Goal: Task Accomplishment & Management: Manage account settings

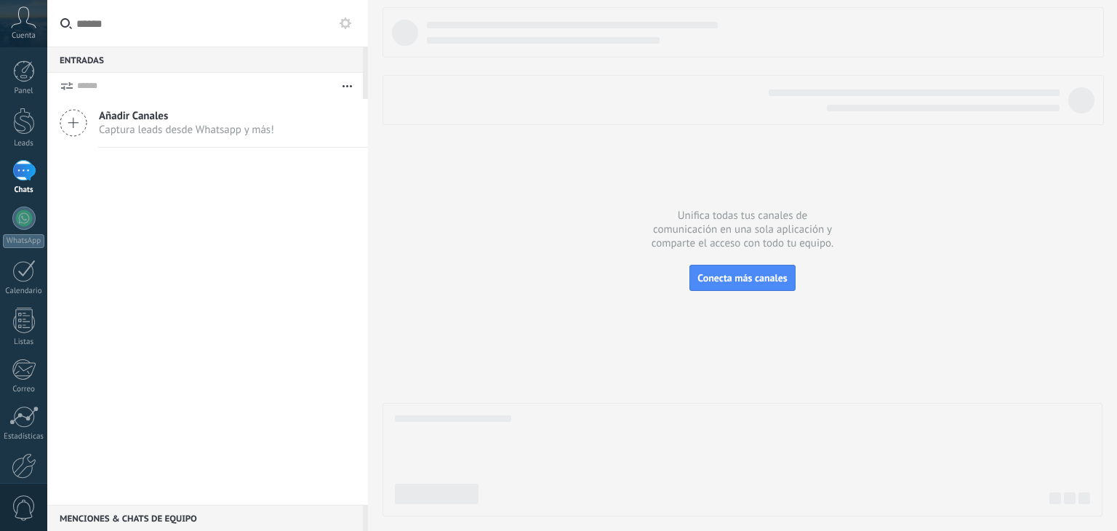
click at [124, 118] on span "Añadir Canales" at bounding box center [186, 116] width 175 height 14
click at [65, 119] on icon at bounding box center [74, 123] width 28 height 28
click at [73, 127] on use at bounding box center [73, 123] width 26 height 26
drag, startPoint x: 73, startPoint y: 127, endPoint x: 177, endPoint y: 236, distance: 150.7
click at [177, 236] on div "Añadir Canales Captura leads desde Whatsapp y más!" at bounding box center [207, 302] width 321 height 406
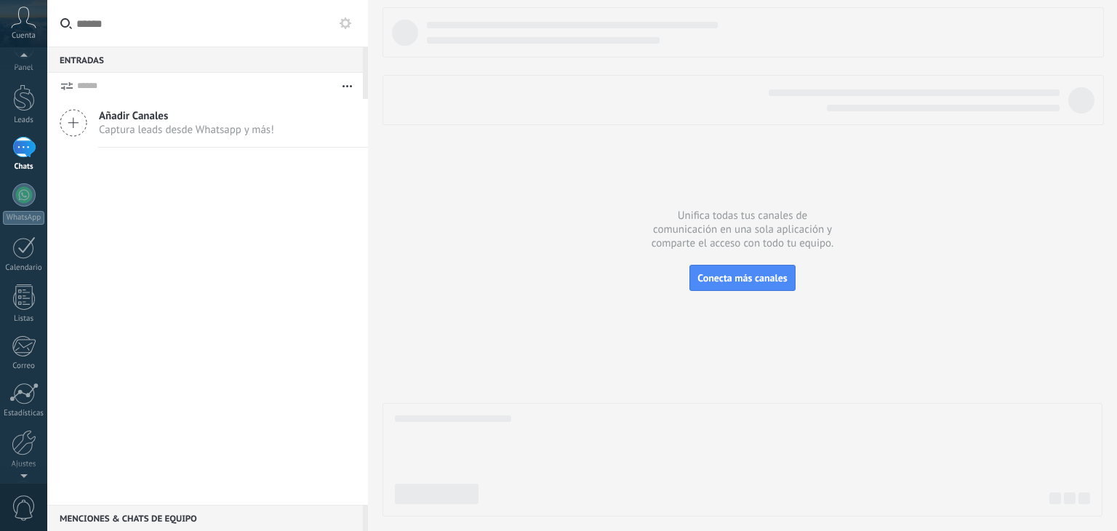
scroll to position [51, 0]
click at [24, 426] on div at bounding box center [24, 414] width 25 height 25
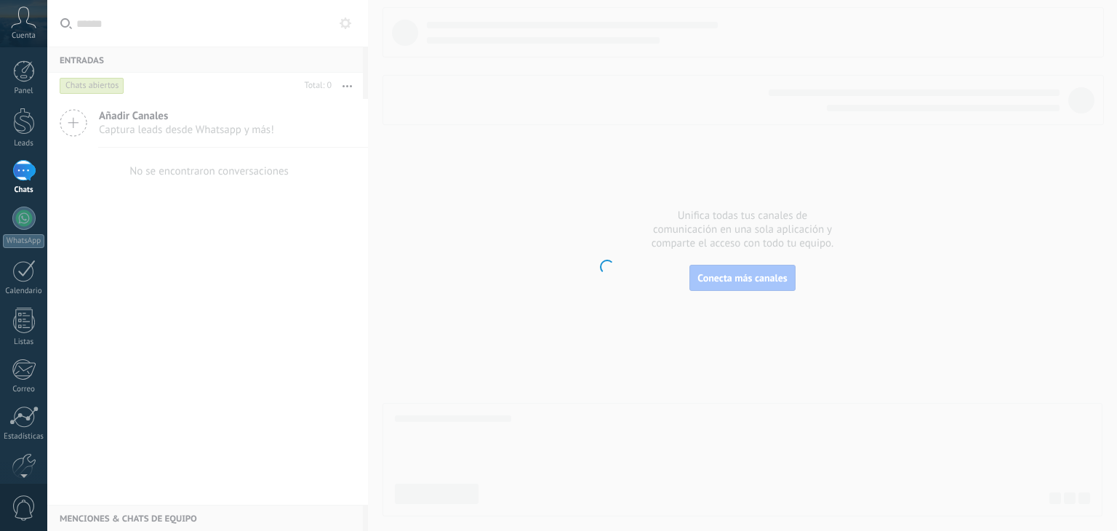
click at [20, 28] on body ".abccls-1,.abccls-2{fill-rule:evenodd}.abccls-2{fill:#fff} .abfcls-1{fill:none}…" at bounding box center [558, 265] width 1117 height 531
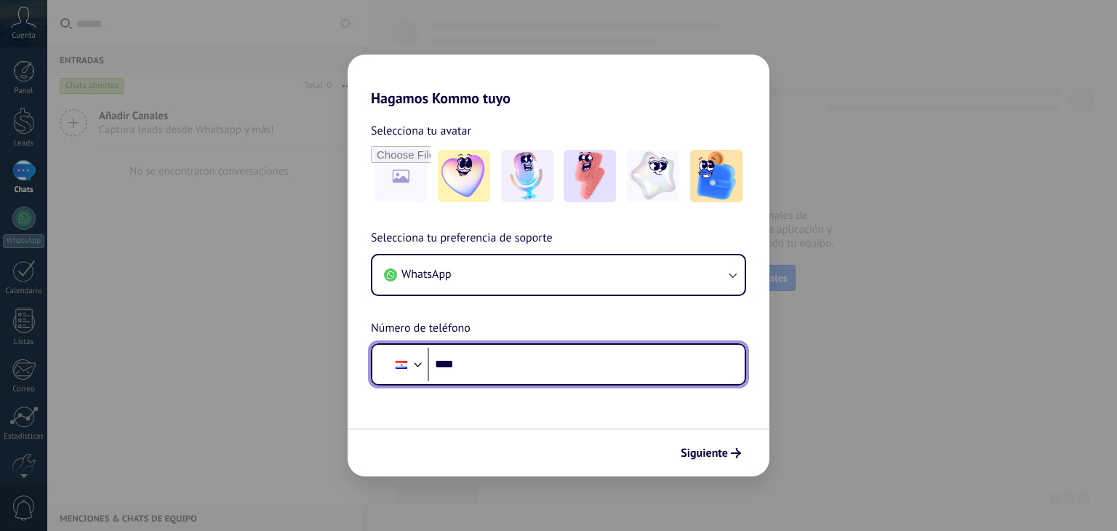
click at [476, 372] on input "****" at bounding box center [579, 364] width 305 height 33
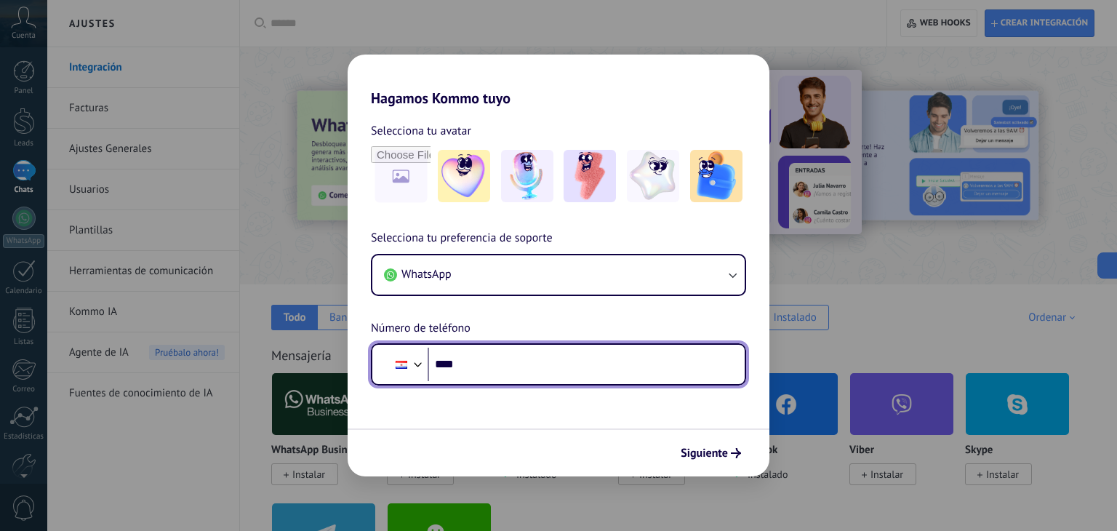
click at [497, 362] on input "****" at bounding box center [579, 364] width 305 height 33
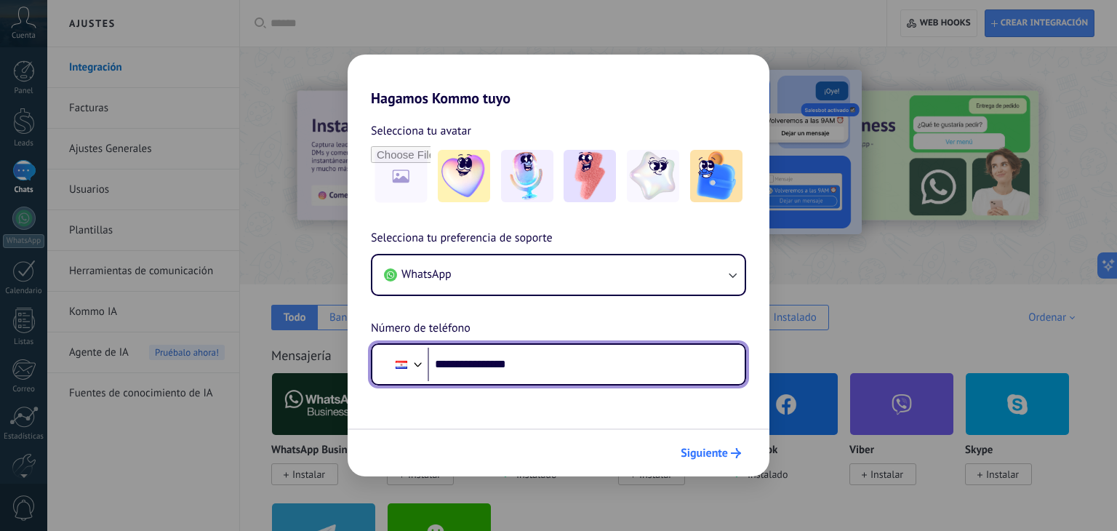
type input "**********"
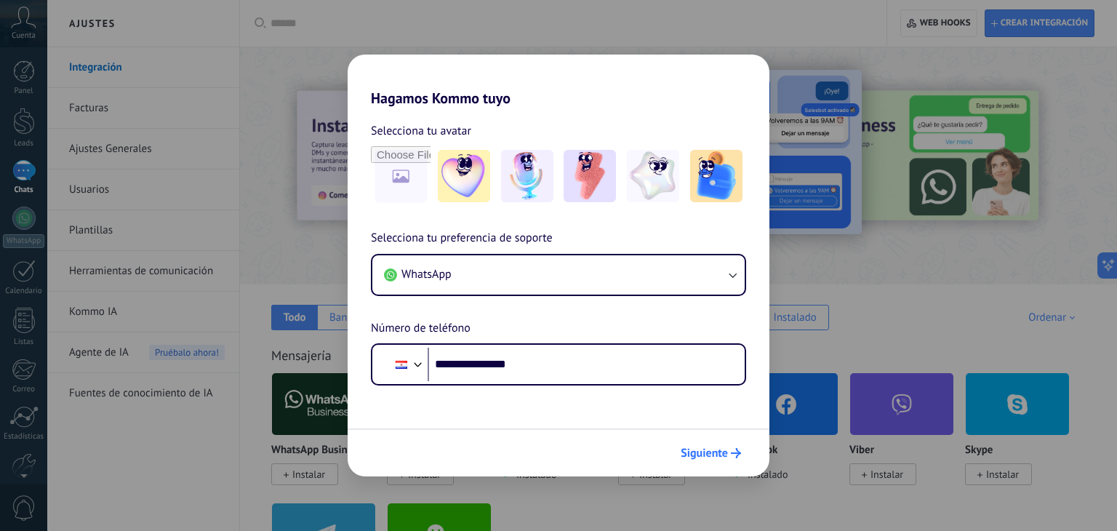
click at [715, 460] on button "Siguiente" at bounding box center [710, 453] width 73 height 25
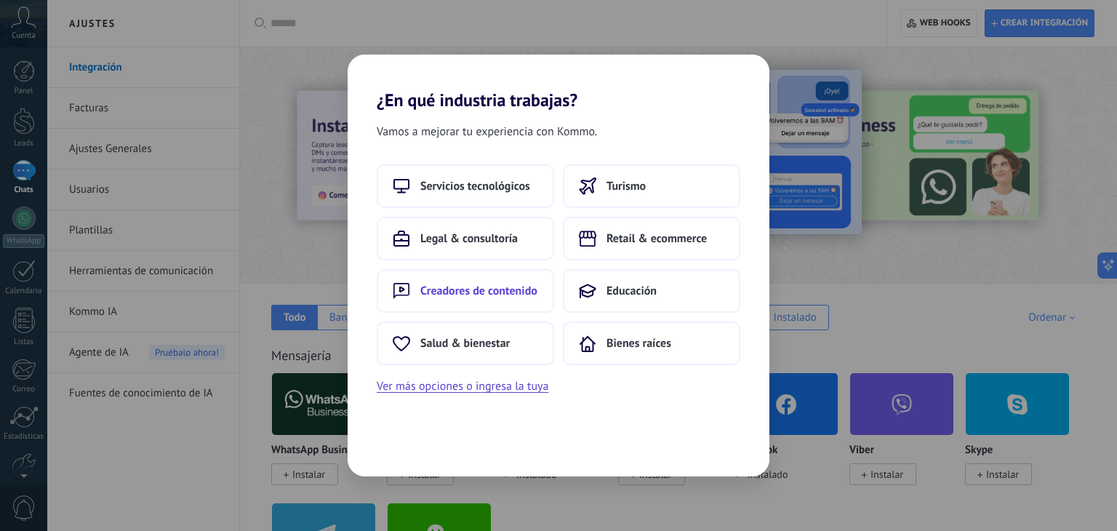
click at [479, 284] on span "Creadores de contenido" at bounding box center [478, 291] width 117 height 15
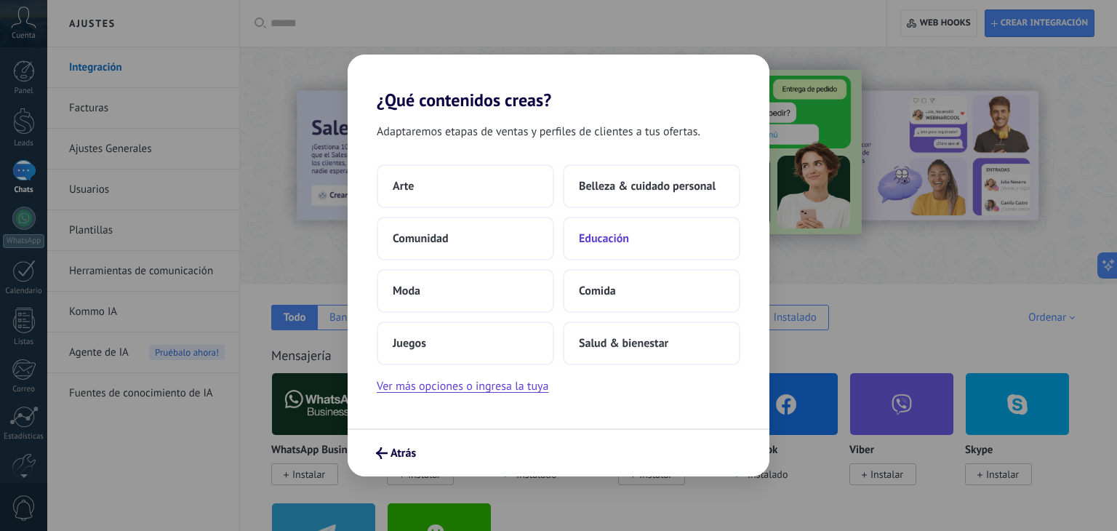
click at [627, 244] on span "Educación" at bounding box center [604, 238] width 50 height 15
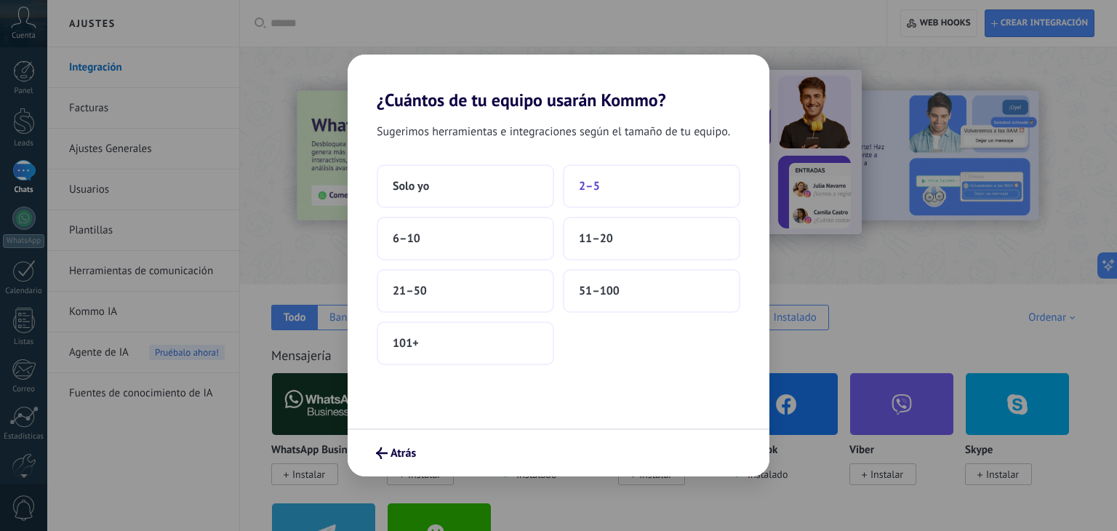
click at [632, 183] on button "2–5" at bounding box center [651, 186] width 177 height 44
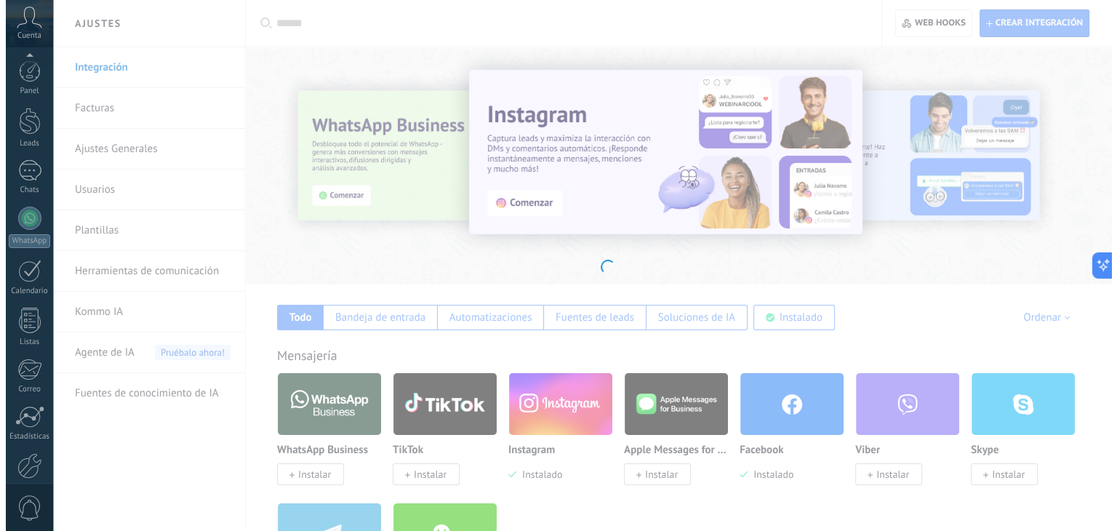
scroll to position [73, 0]
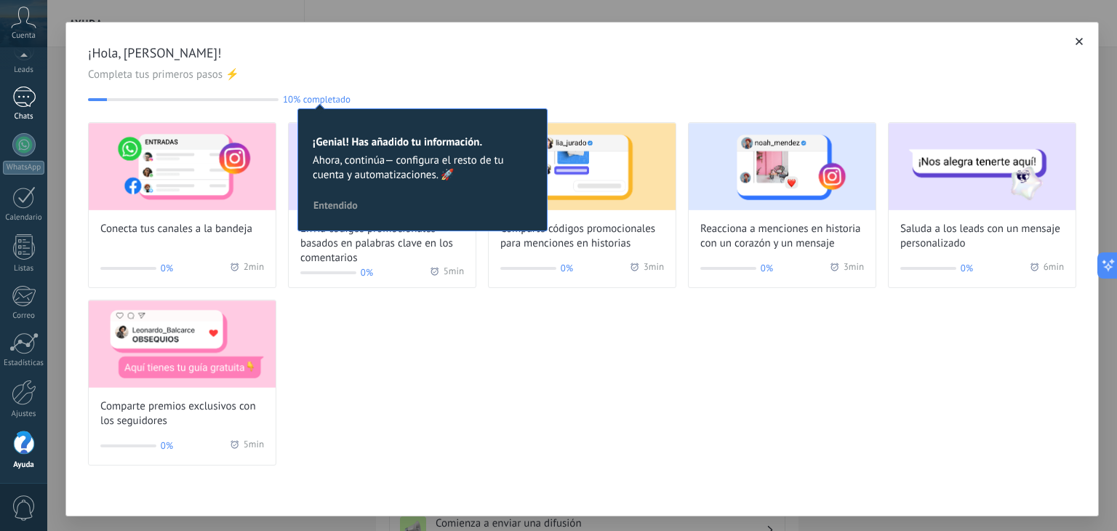
click at [27, 95] on div at bounding box center [23, 97] width 23 height 21
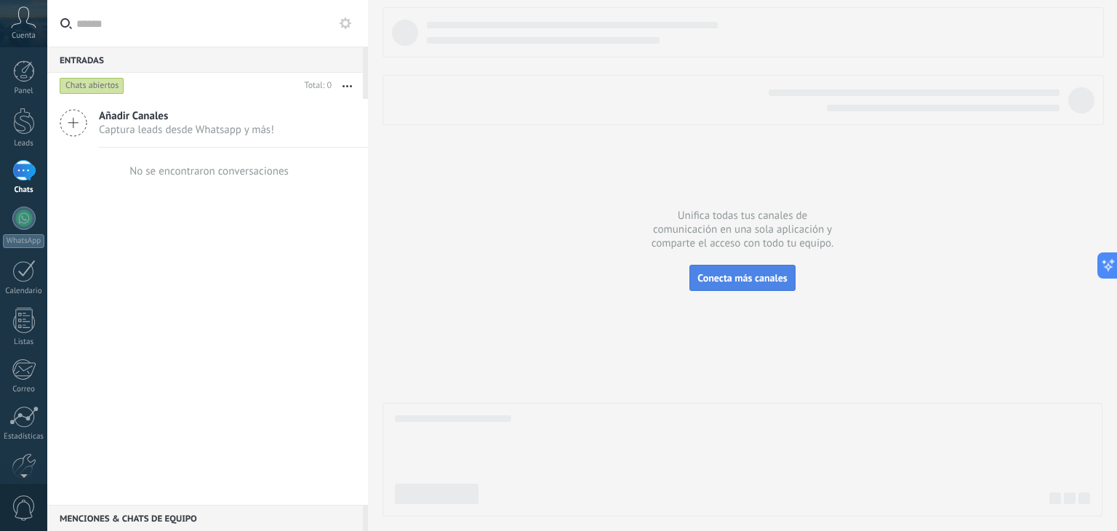
click at [744, 271] on span "Conecta más canales" at bounding box center [741, 277] width 89 height 13
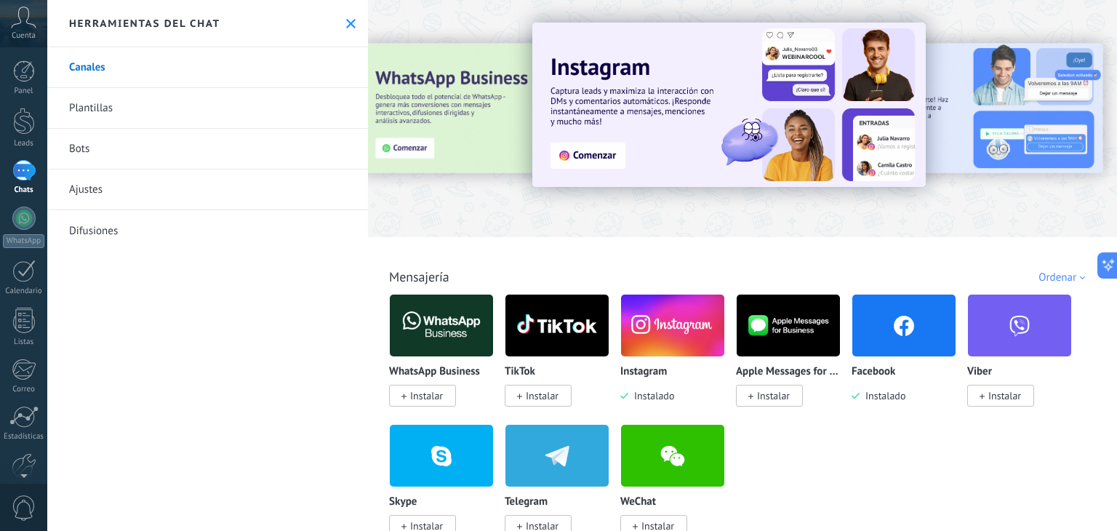
click at [456, 334] on img at bounding box center [441, 325] width 103 height 71
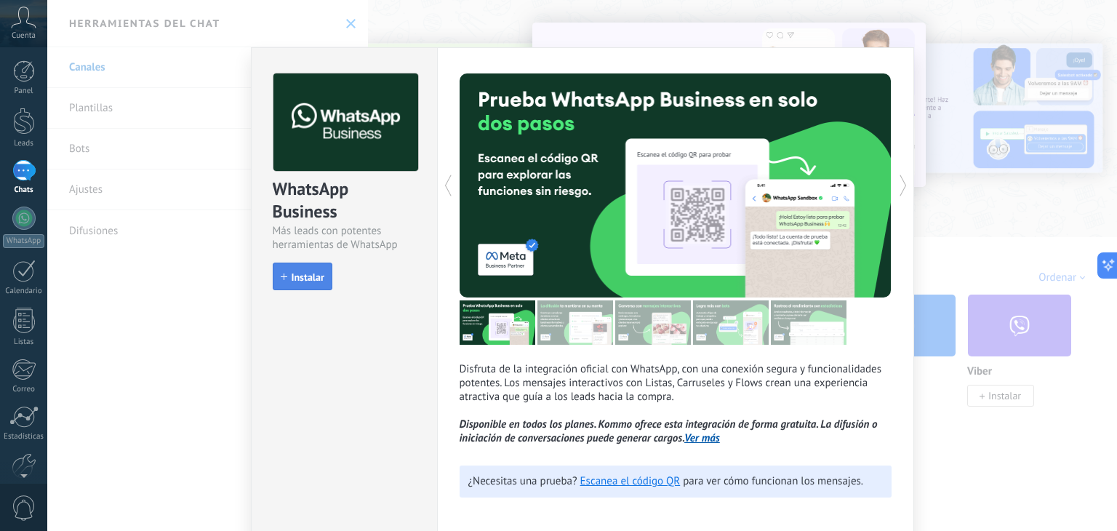
click at [304, 283] on button "Instalar" at bounding box center [303, 276] width 60 height 28
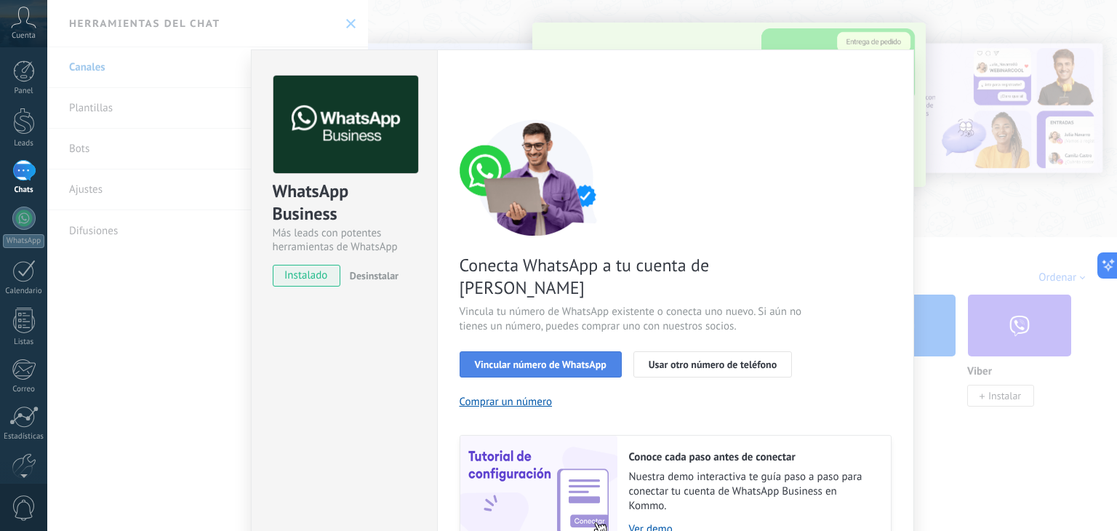
click at [553, 359] on span "Vincular número de WhatsApp" at bounding box center [541, 364] width 132 height 10
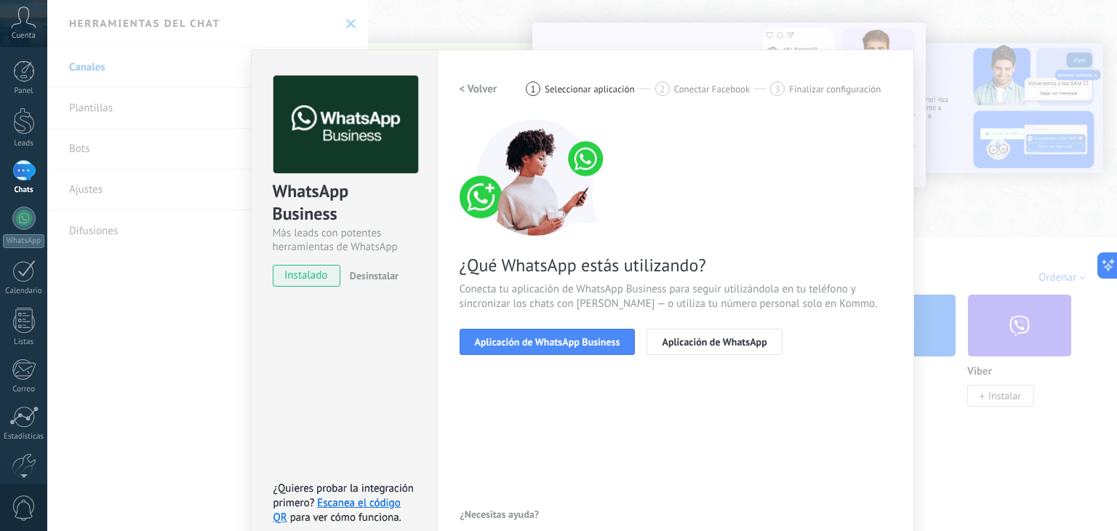
click at [553, 342] on span "Aplicación de WhatsApp Business" at bounding box center [547, 342] width 145 height 10
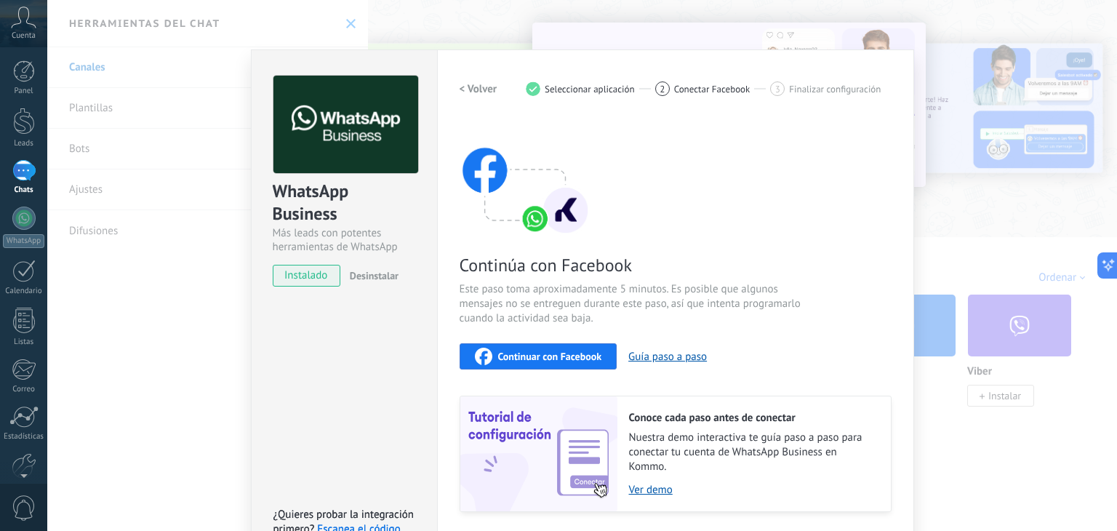
click at [546, 357] on span "Continuar con Facebook" at bounding box center [550, 356] width 104 height 10
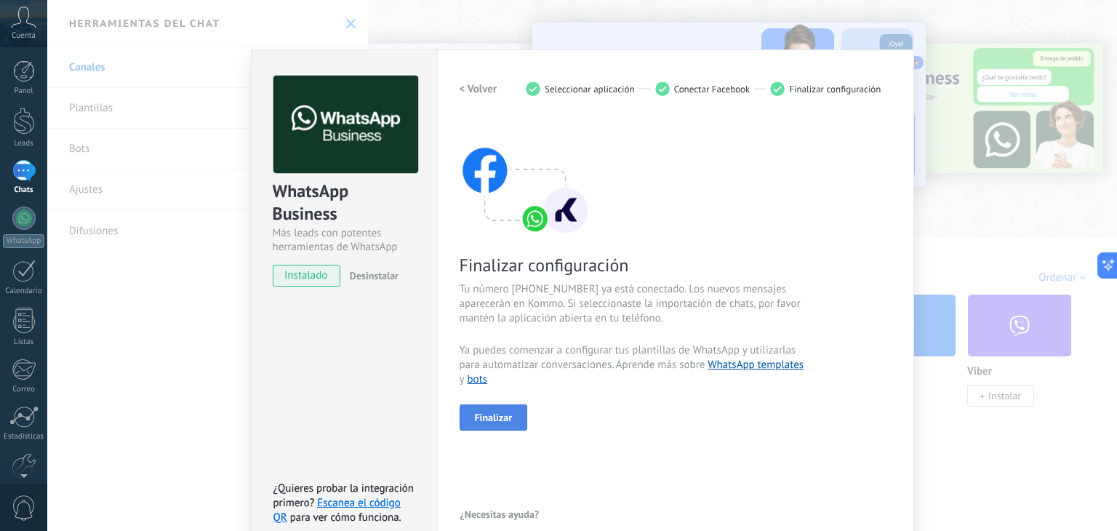
click at [485, 414] on span "Finalizar" at bounding box center [494, 417] width 38 height 10
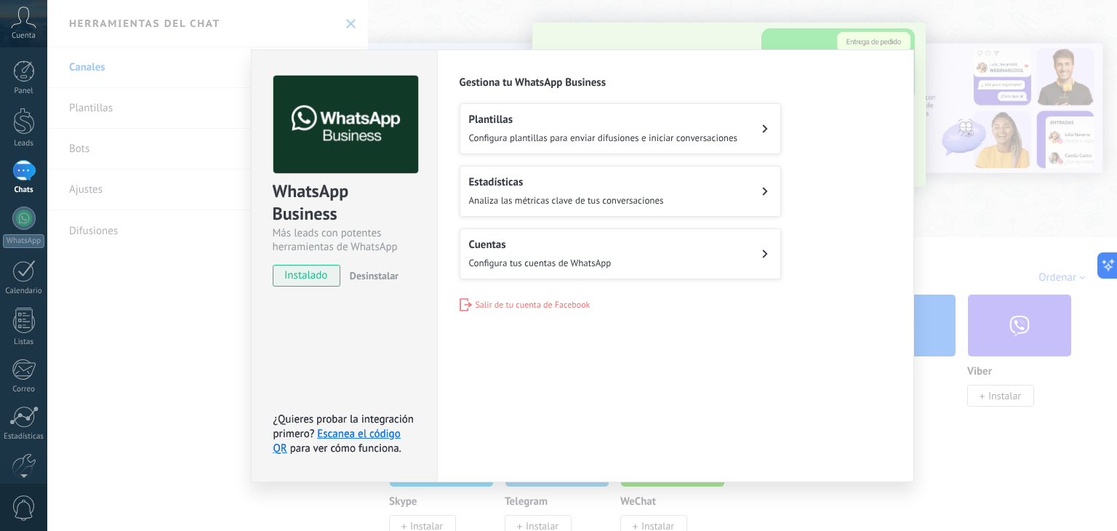
click at [622, 123] on h2 "Plantillas" at bounding box center [603, 120] width 269 height 14
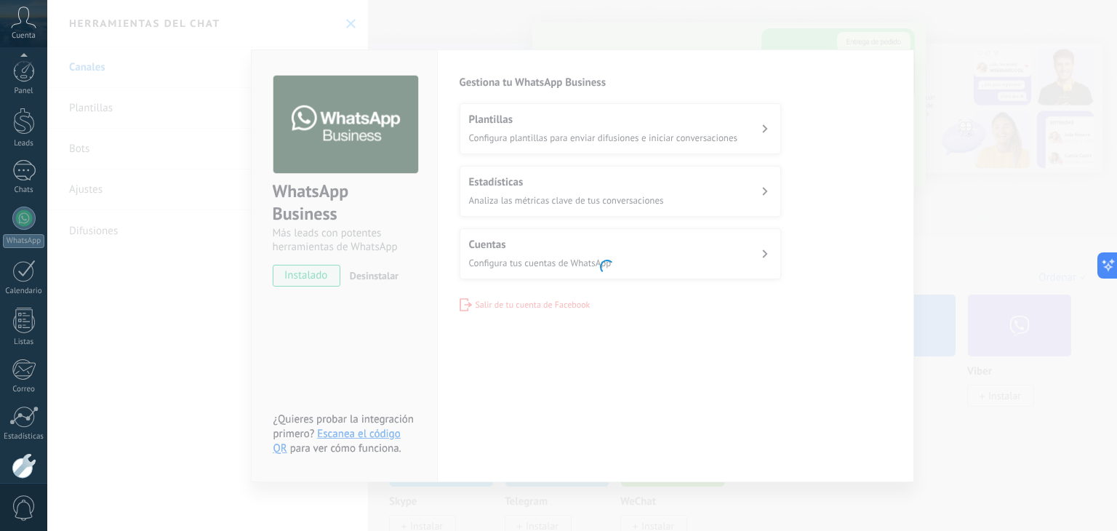
scroll to position [73, 0]
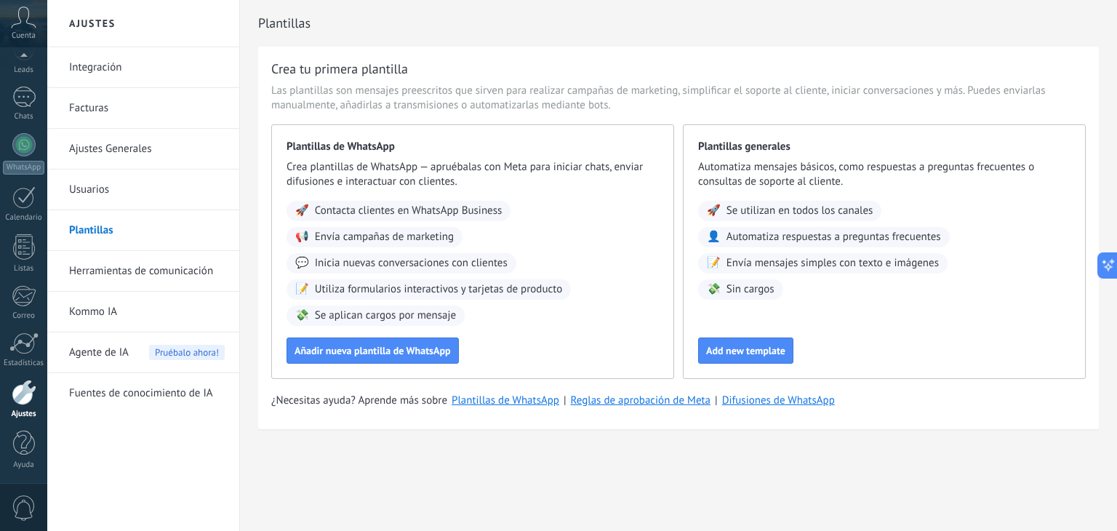
click at [111, 356] on span "Agente de IA" at bounding box center [99, 352] width 60 height 41
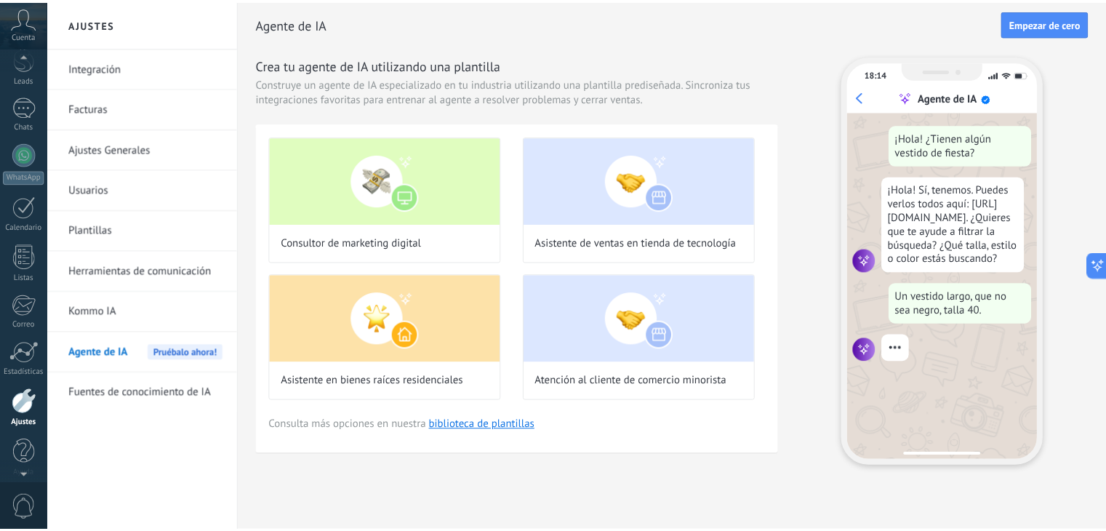
scroll to position [73, 0]
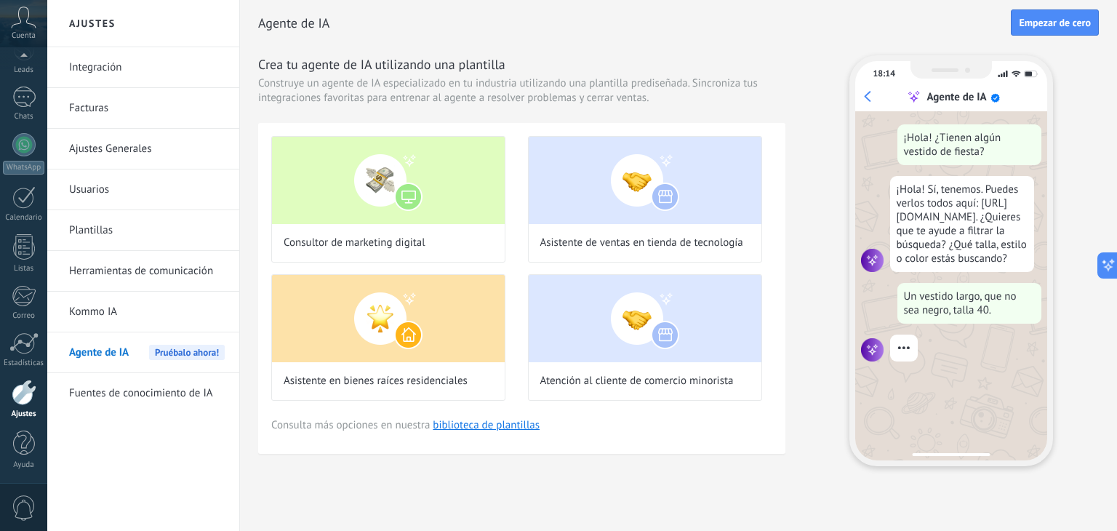
click at [89, 60] on link "Integración" at bounding box center [147, 67] width 156 height 41
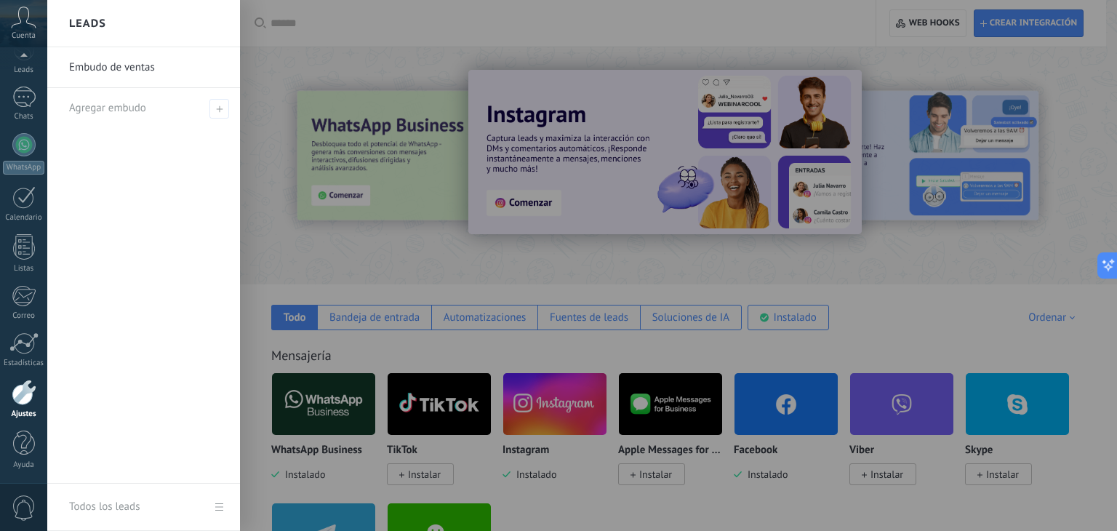
click at [173, 75] on link "Embudo de ventas" at bounding box center [147, 67] width 156 height 41
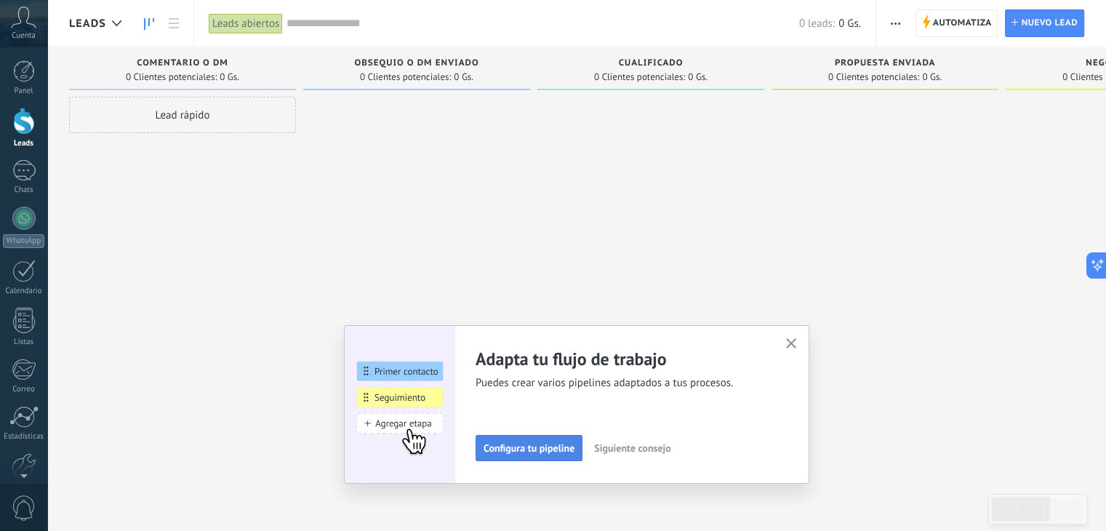
click at [553, 446] on span "Configura tu pipeline" at bounding box center [528, 448] width 91 height 10
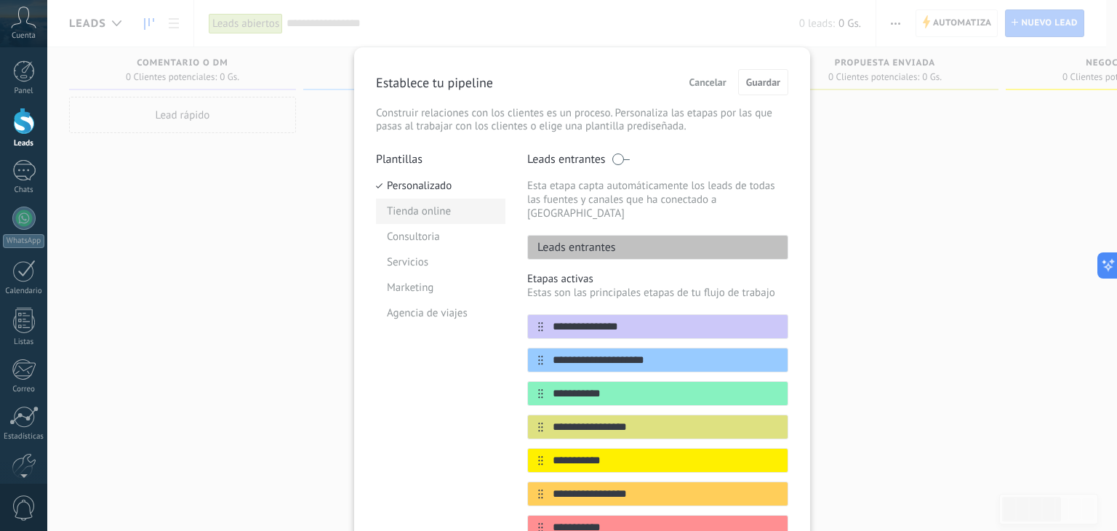
click at [422, 204] on li "Tienda online" at bounding box center [440, 210] width 129 height 25
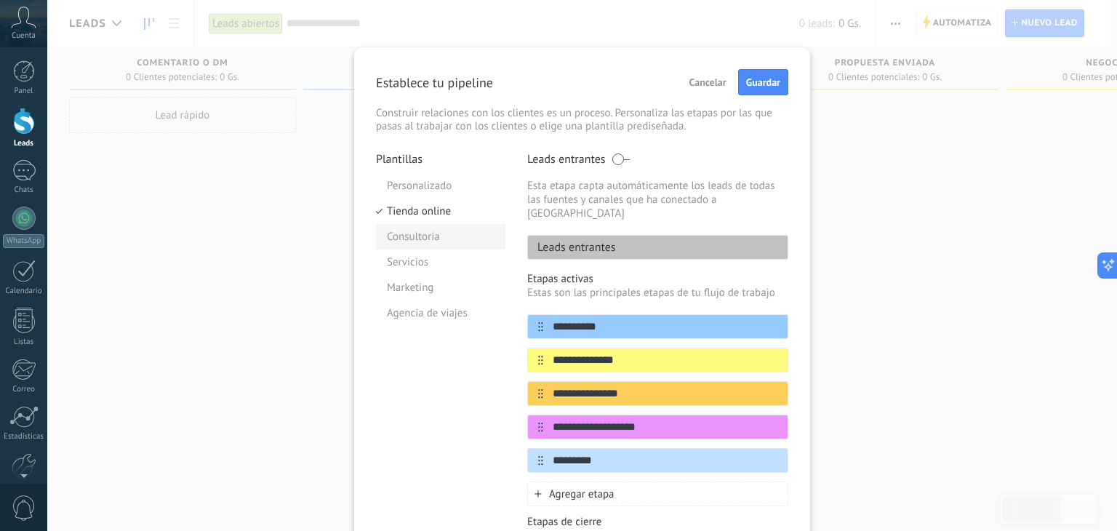
click at [414, 231] on li "Consultoria" at bounding box center [440, 236] width 129 height 25
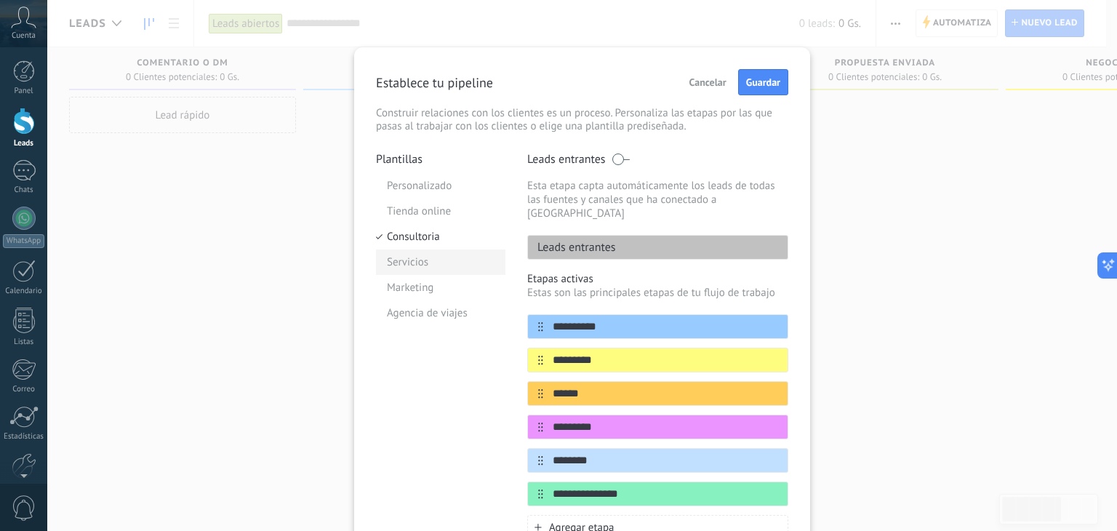
click at [404, 258] on li "Servicios" at bounding box center [440, 261] width 129 height 25
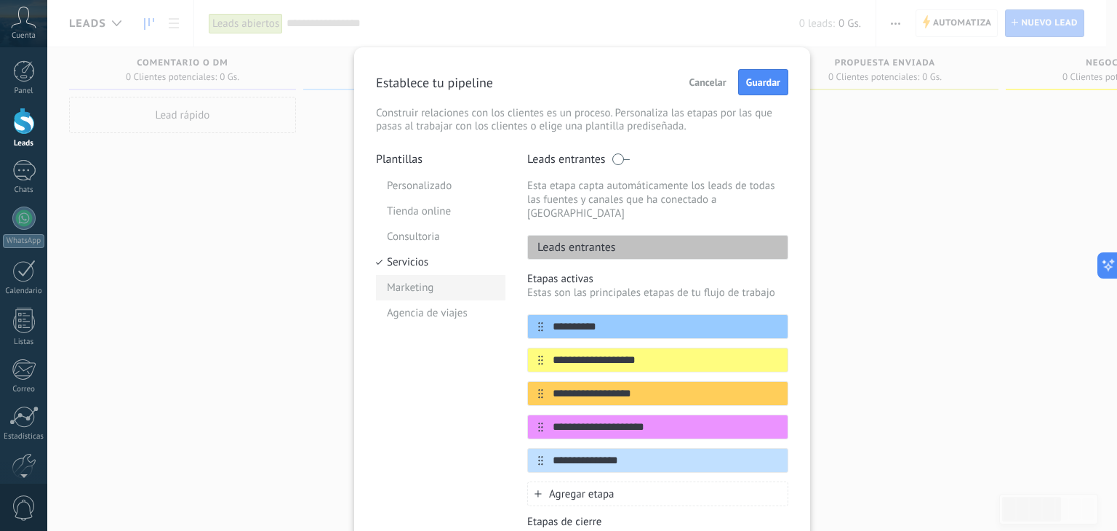
click at [403, 285] on li "Marketing" at bounding box center [440, 287] width 129 height 25
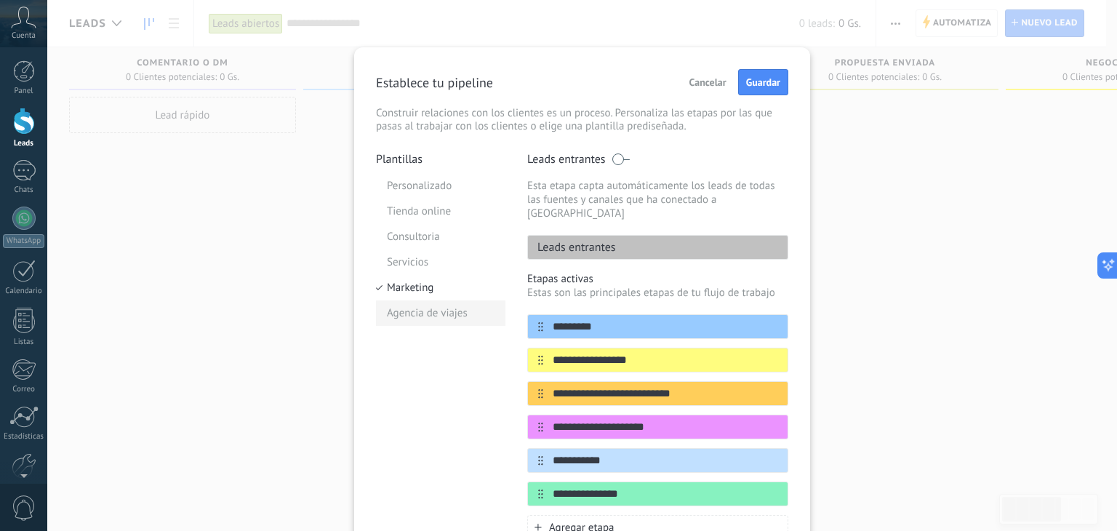
click at [402, 316] on li "Agencia de viajes" at bounding box center [440, 312] width 129 height 25
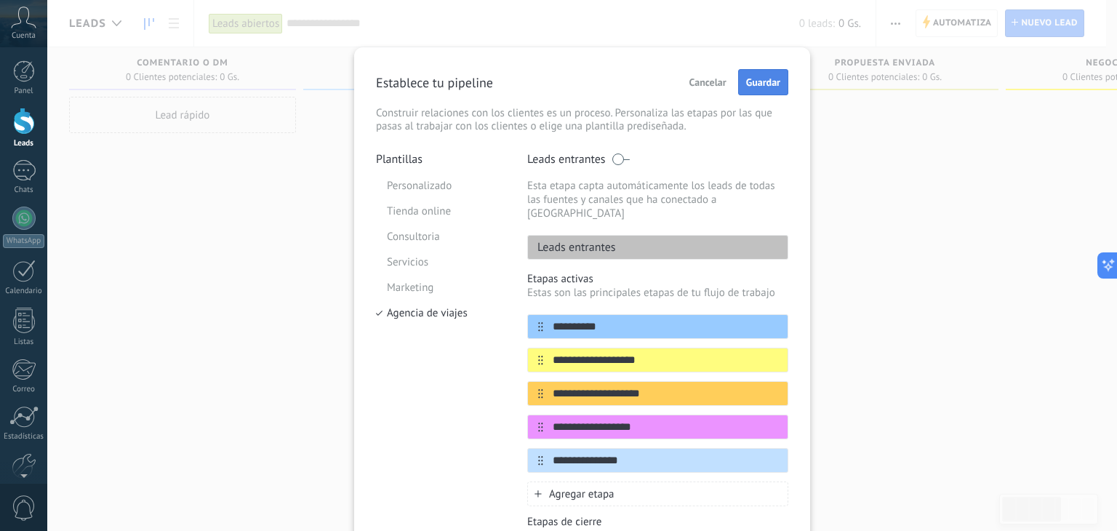
click at [751, 87] on span "Guardar" at bounding box center [763, 82] width 34 height 10
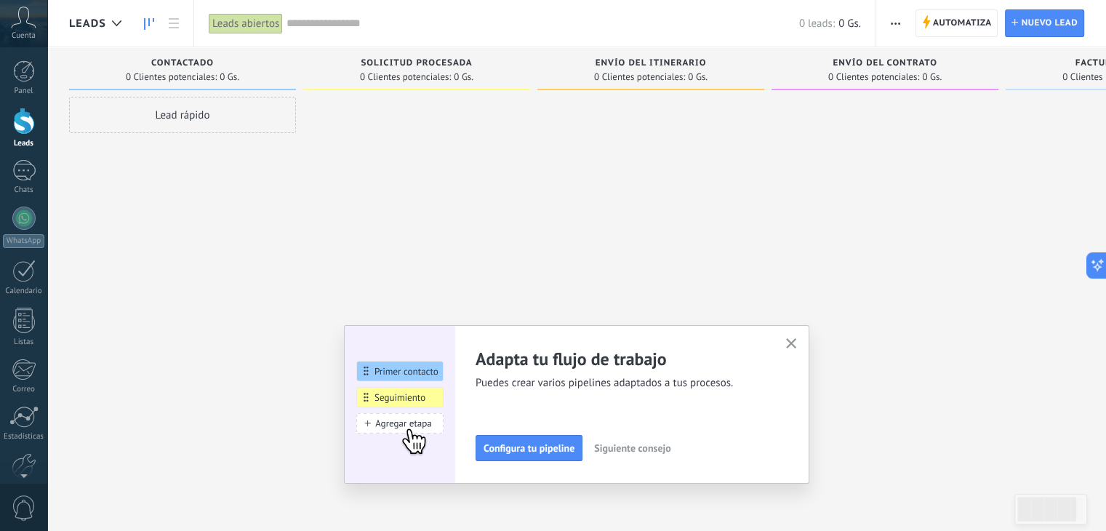
click at [643, 446] on span "Siguiente consejo" at bounding box center [632, 448] width 76 height 10
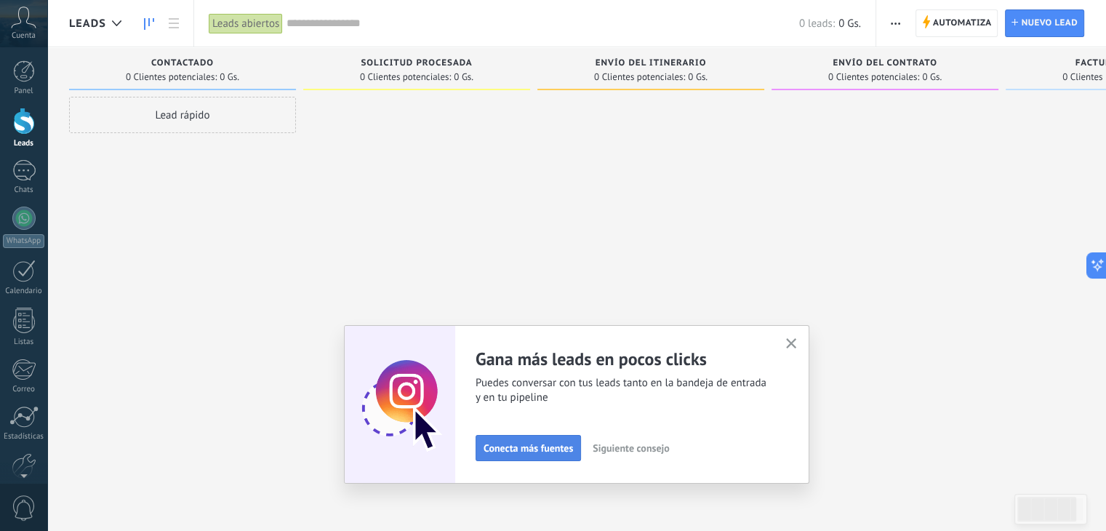
click at [540, 446] on span "Conecta más fuentes" at bounding box center [527, 448] width 89 height 10
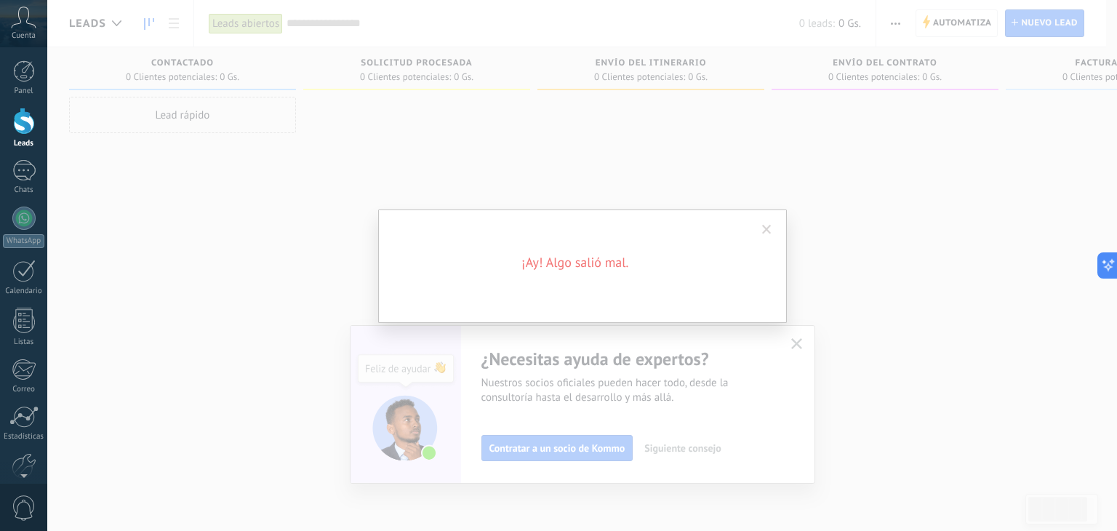
click at [771, 224] on span at bounding box center [767, 229] width 24 height 25
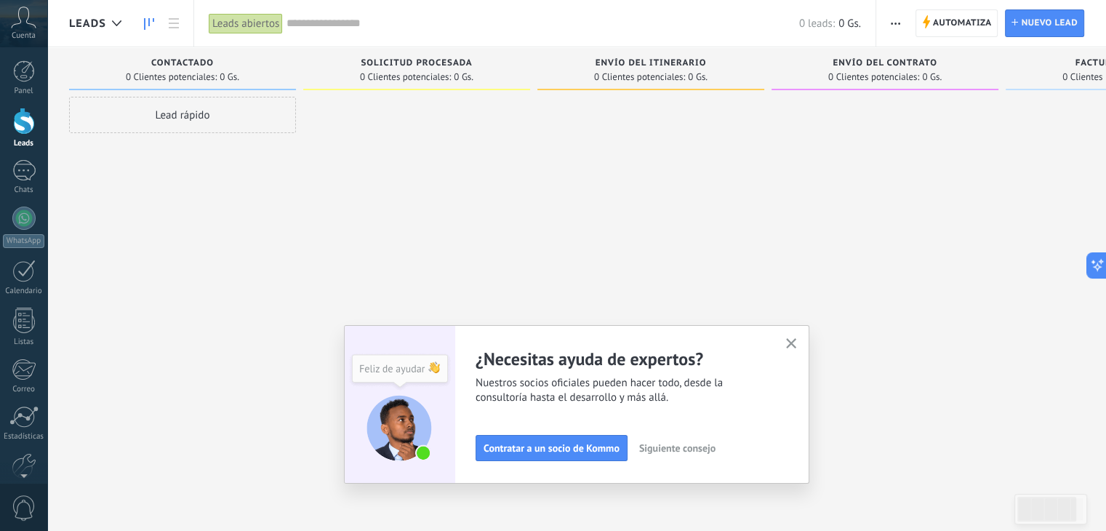
click at [688, 451] on span "Siguiente consejo" at bounding box center [677, 448] width 76 height 10
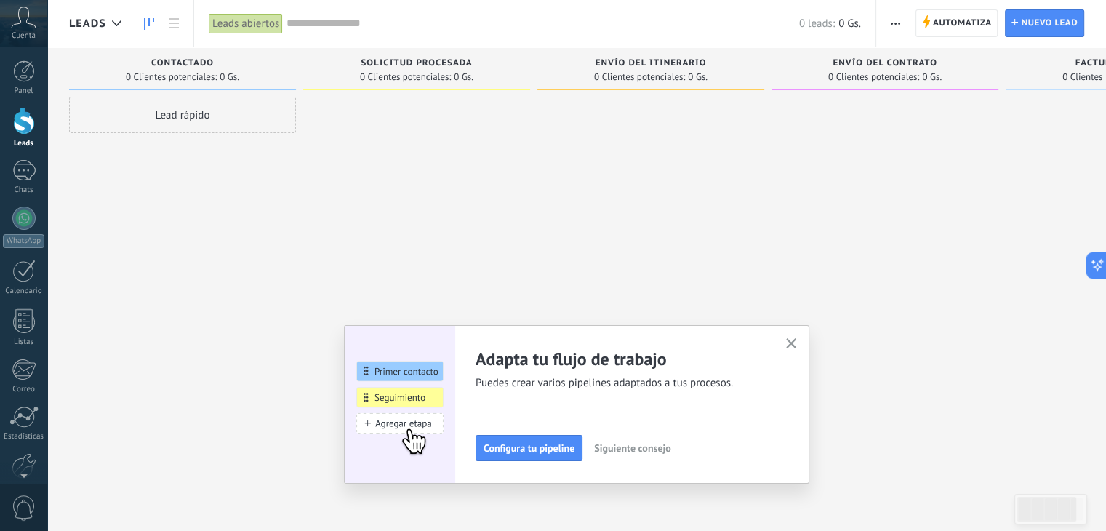
click at [638, 448] on span "Siguiente consejo" at bounding box center [632, 448] width 76 height 10
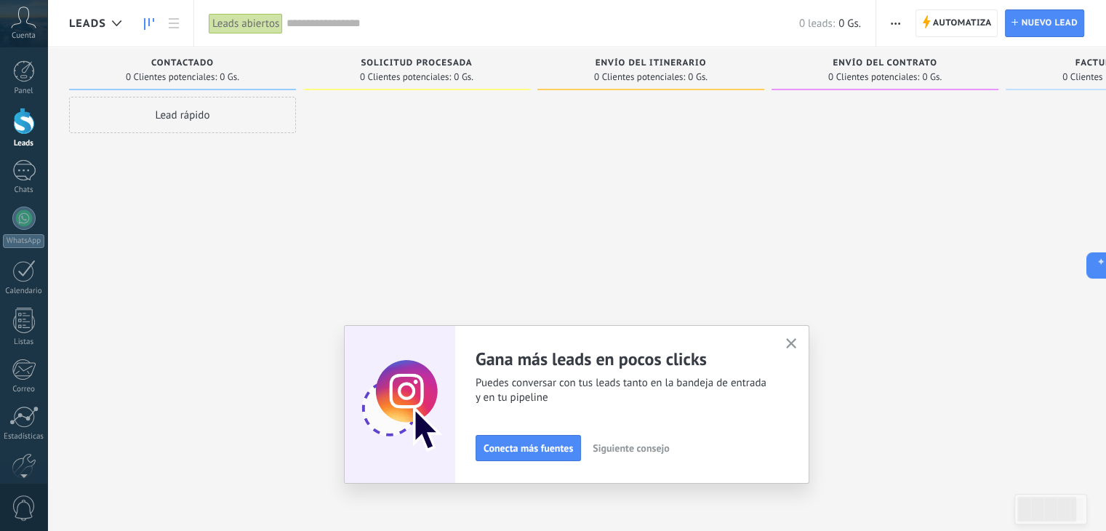
click at [638, 448] on span "Siguiente consejo" at bounding box center [631, 448] width 76 height 10
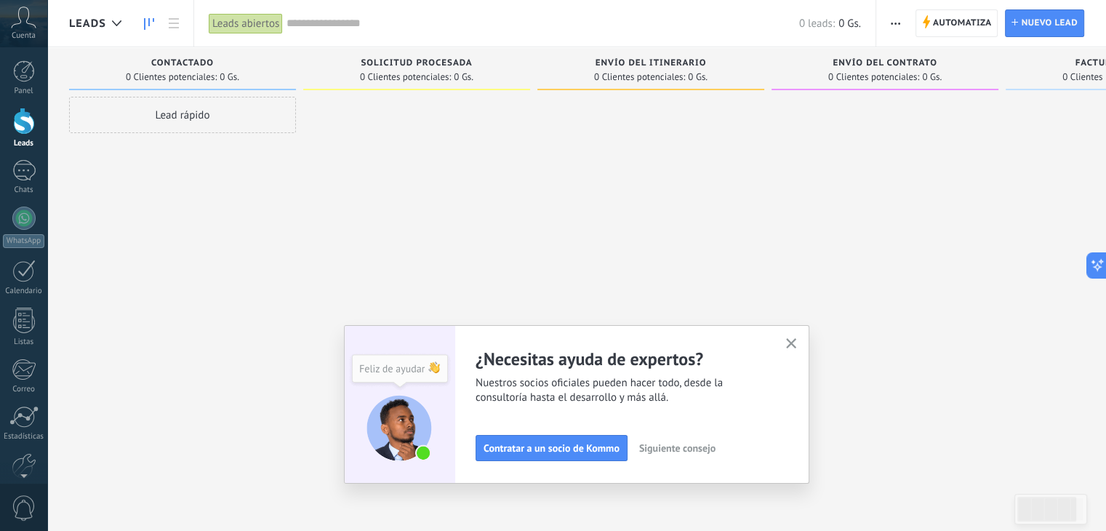
click at [797, 342] on icon "button" at bounding box center [791, 343] width 11 height 11
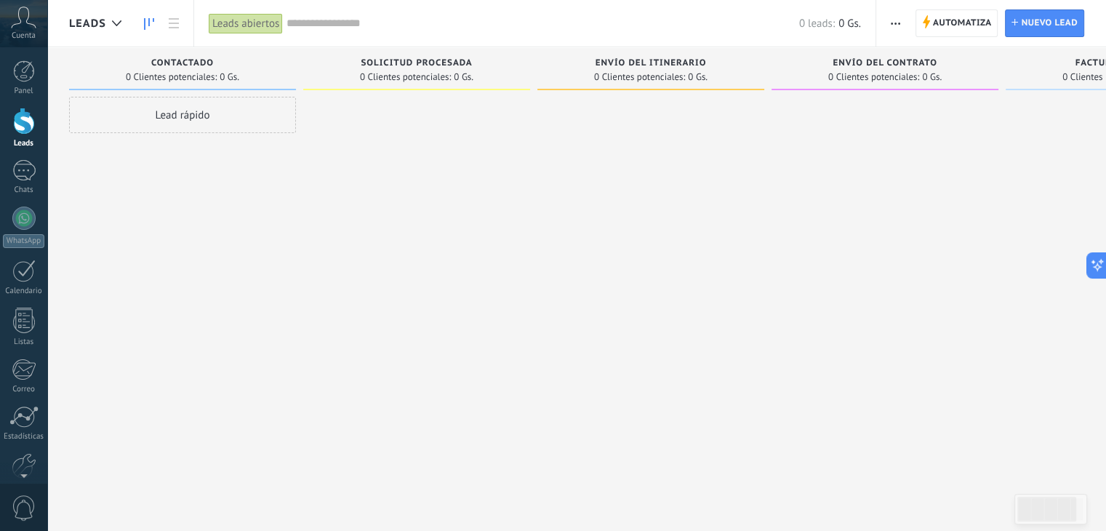
click at [154, 118] on div "Lead rápido" at bounding box center [182, 115] width 227 height 36
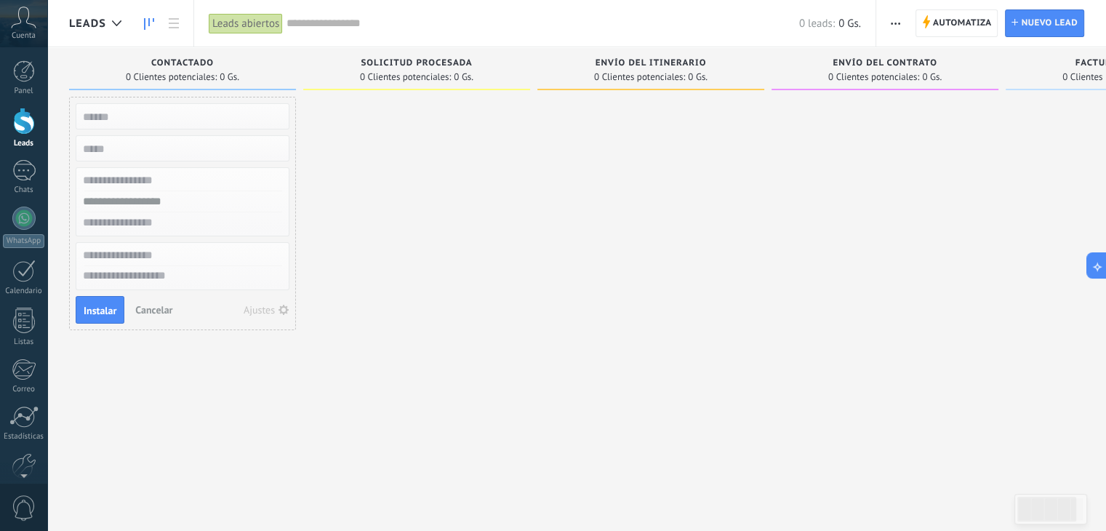
click at [509, 171] on div at bounding box center [416, 267] width 227 height 341
click at [499, 167] on div at bounding box center [416, 267] width 227 height 341
click at [25, 135] on link "Leads" at bounding box center [23, 128] width 47 height 41
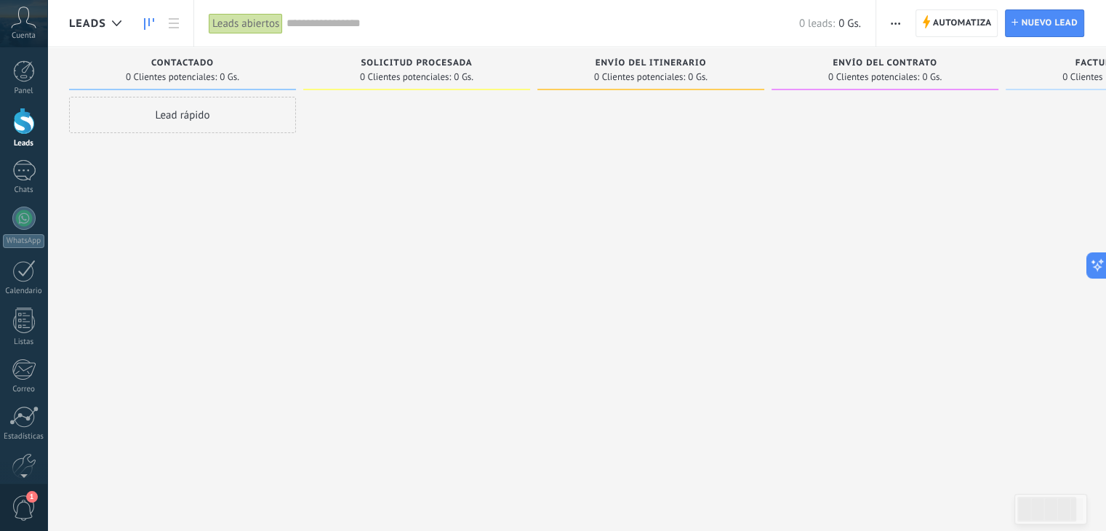
click at [351, 275] on div at bounding box center [416, 267] width 227 height 341
click at [25, 188] on div "Chats" at bounding box center [24, 189] width 42 height 9
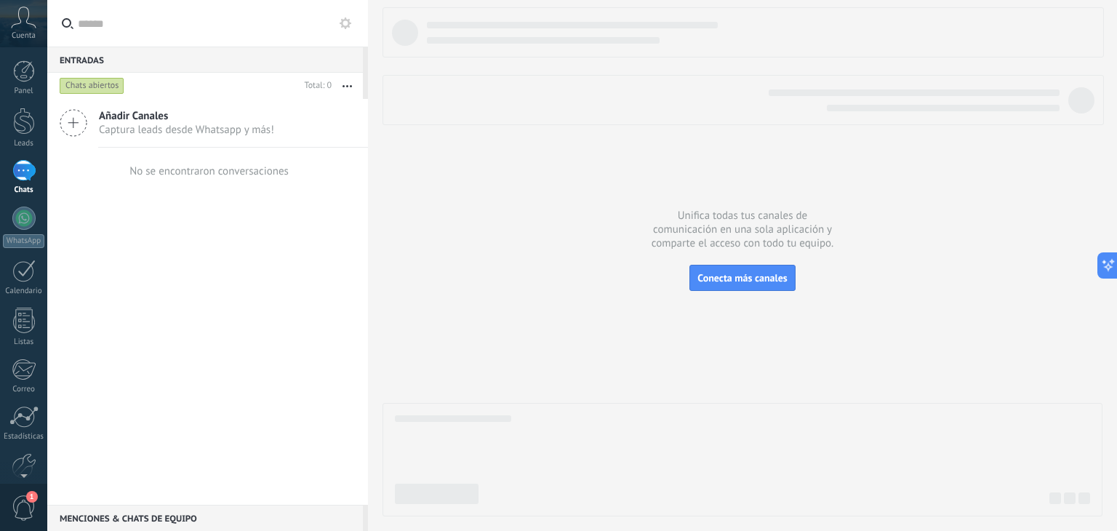
click at [152, 119] on span "Añadir Canales" at bounding box center [186, 116] width 175 height 14
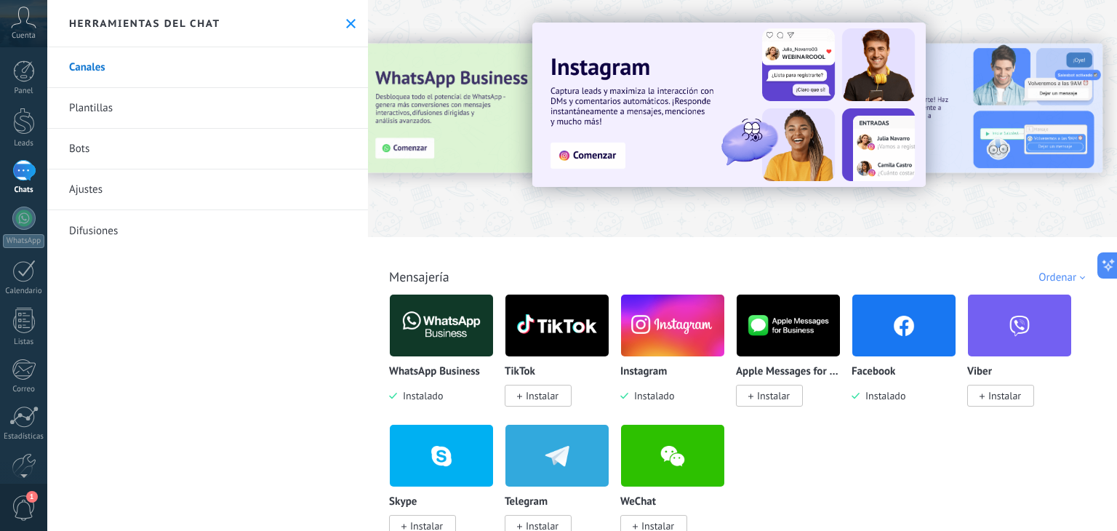
click at [432, 315] on img at bounding box center [441, 325] width 103 height 71
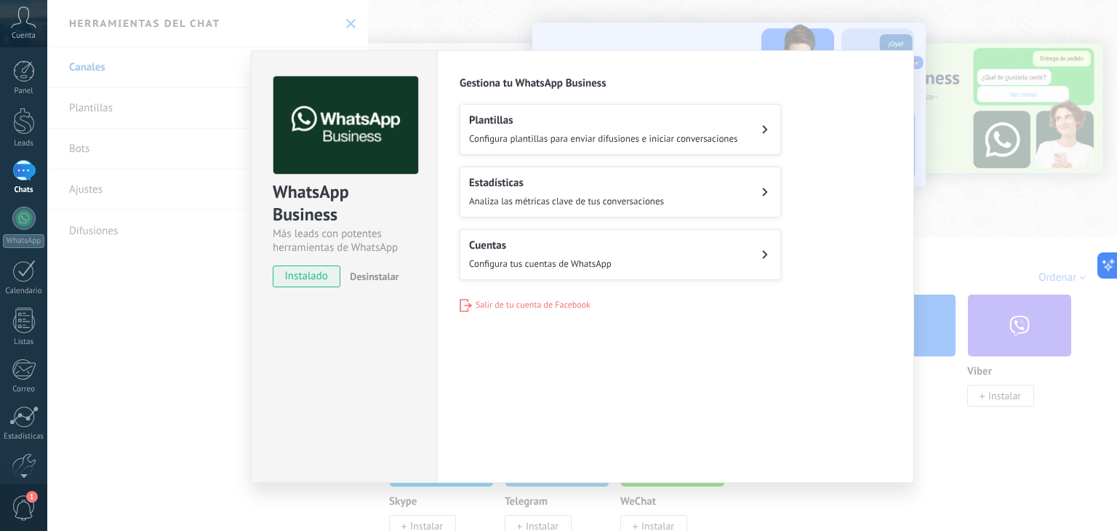
click at [175, 369] on div "WhatsApp Business Más leads con potentes herramientas de WhatsApp instalado Des…" at bounding box center [581, 265] width 1069 height 531
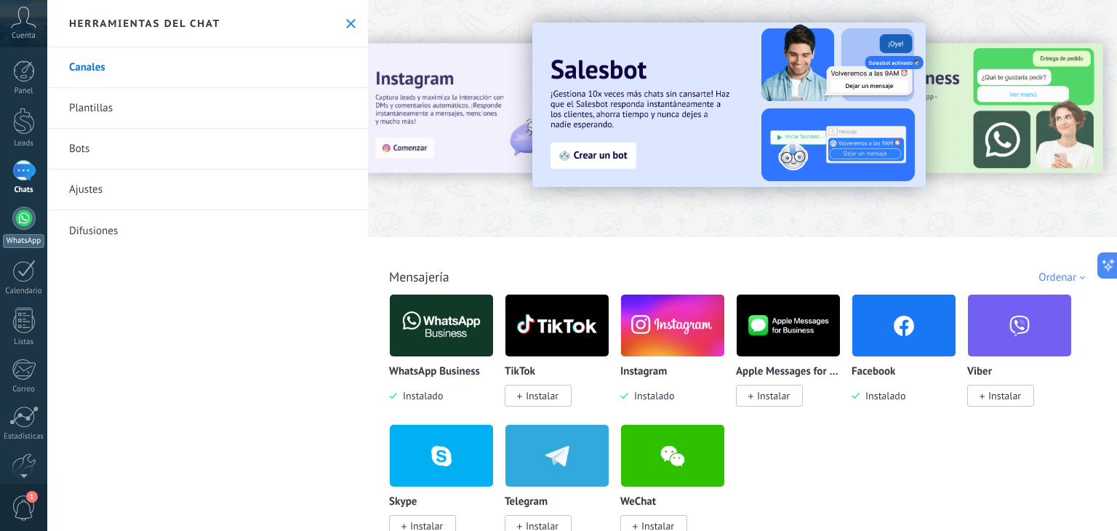
click at [31, 227] on link "WhatsApp" at bounding box center [23, 226] width 47 height 41
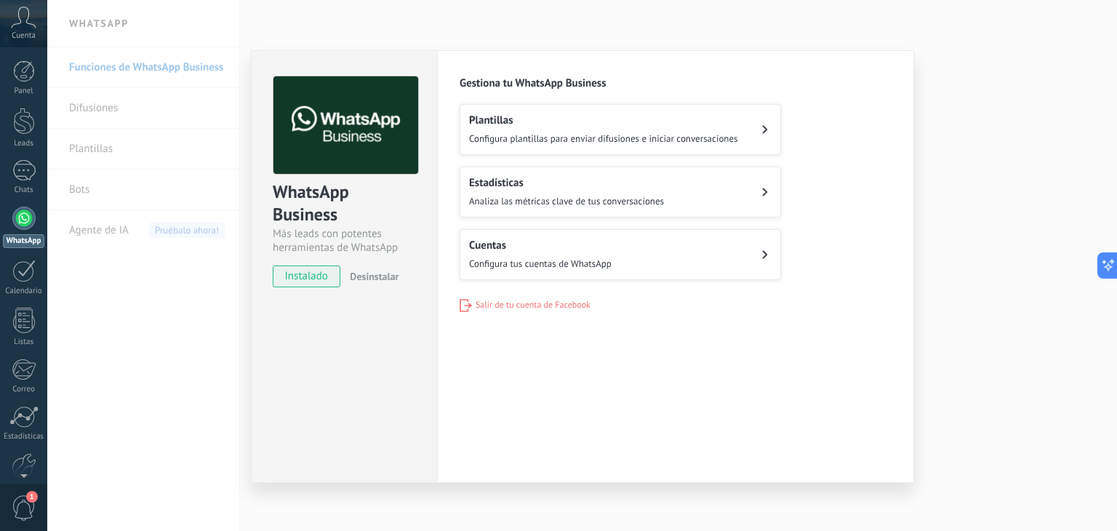
click at [312, 279] on span "instalado" at bounding box center [306, 276] width 66 height 22
click at [823, 261] on div "Plantillas Configura plantillas para enviar difusiones e iniciar conversaciones…" at bounding box center [675, 192] width 432 height 176
click at [35, 173] on link "1 Chats" at bounding box center [23, 177] width 47 height 35
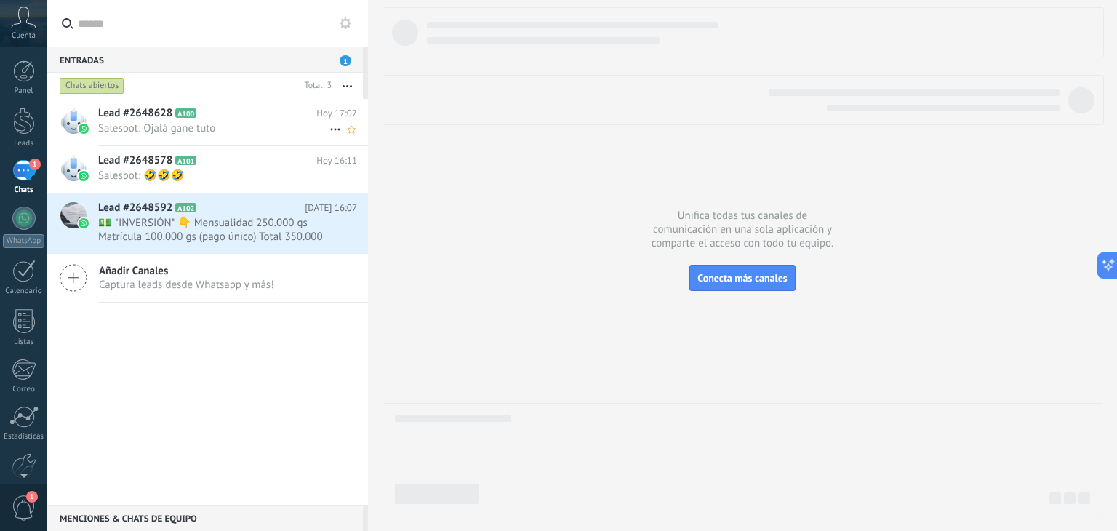
click at [158, 129] on span "Salesbot: Ojalá gane tuto" at bounding box center [213, 128] width 231 height 14
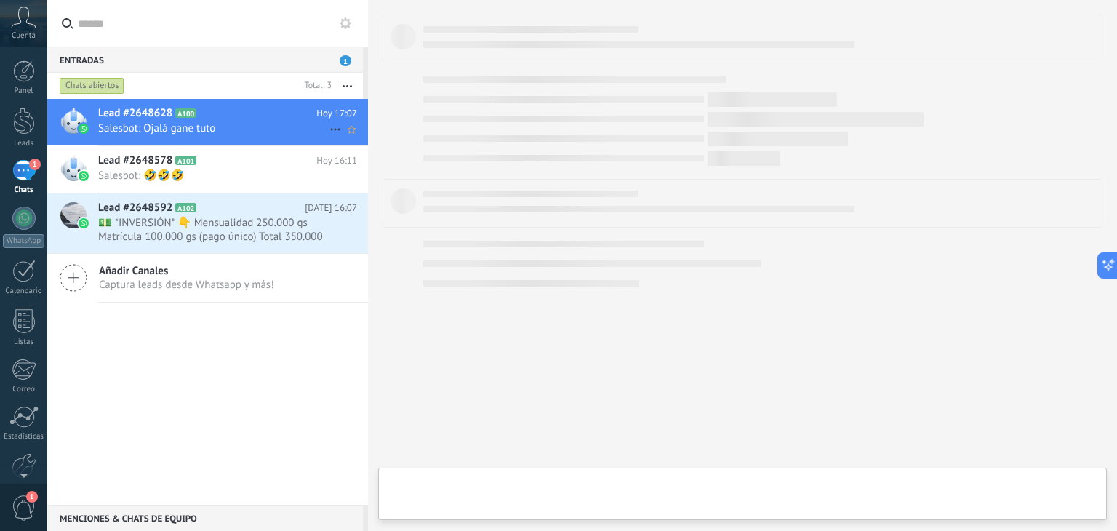
click at [158, 129] on span "Salesbot: Ojalá gane tuto" at bounding box center [213, 128] width 231 height 14
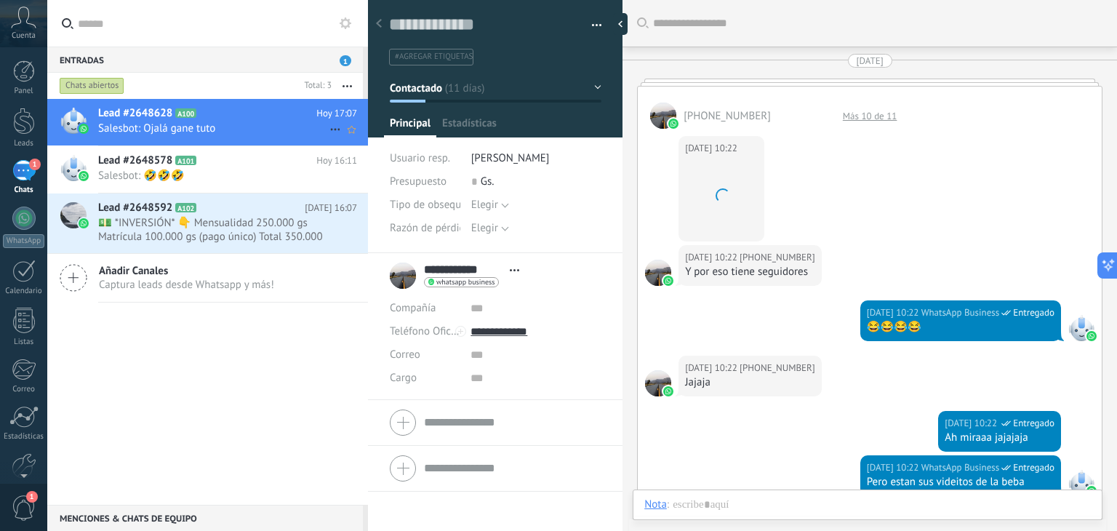
scroll to position [1945, 0]
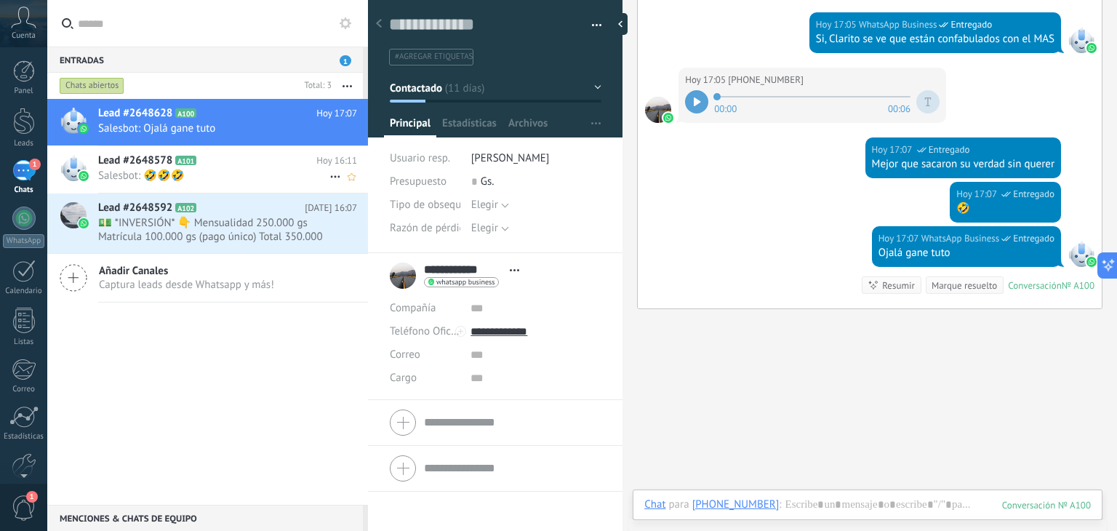
click at [148, 177] on span "Salesbot: 🤣🤣🤣" at bounding box center [213, 176] width 231 height 14
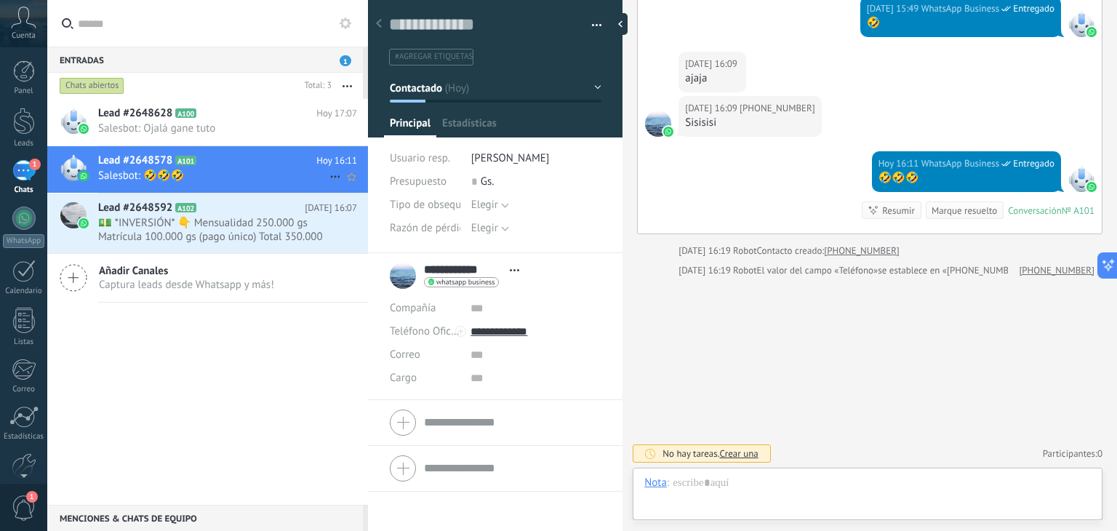
scroll to position [21, 0]
click at [143, 236] on span "💵 *INVERSIÓN* 👇 Mensualidad 250.000 gs Matrícula 100.000 gs (pago único) Total …" at bounding box center [213, 230] width 231 height 28
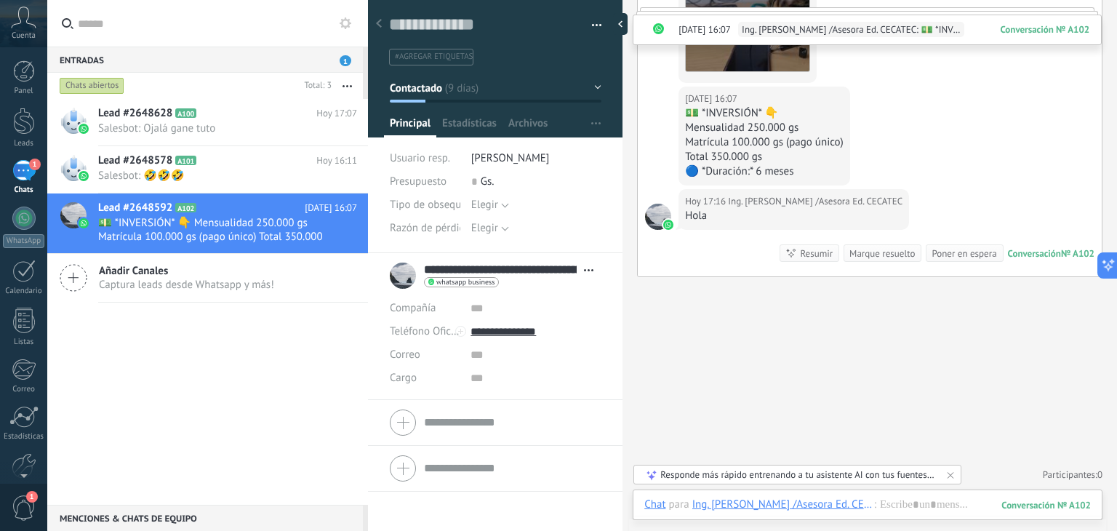
scroll to position [5595, 0]
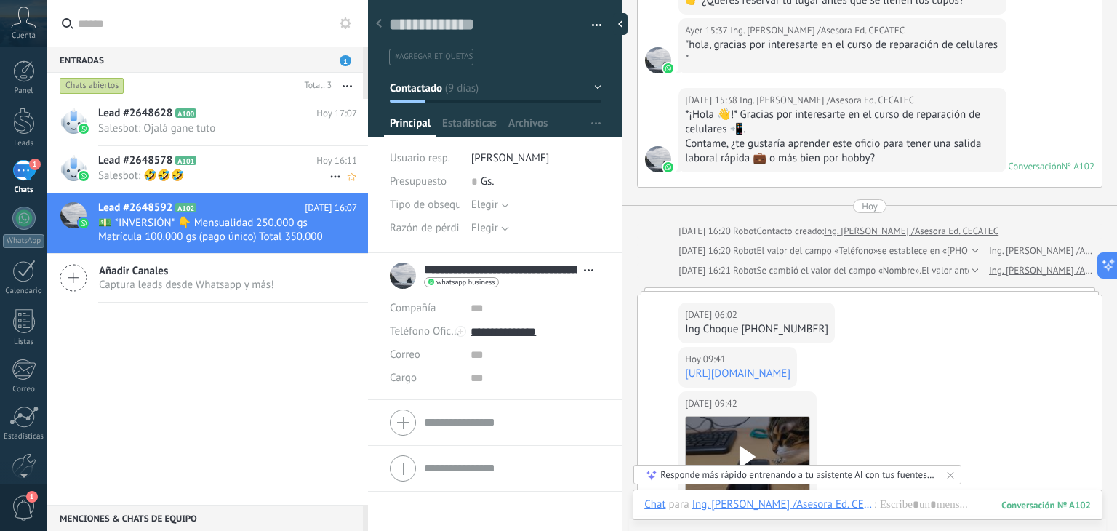
click at [193, 181] on span "Salesbot: 🤣🤣🤣" at bounding box center [213, 176] width 231 height 14
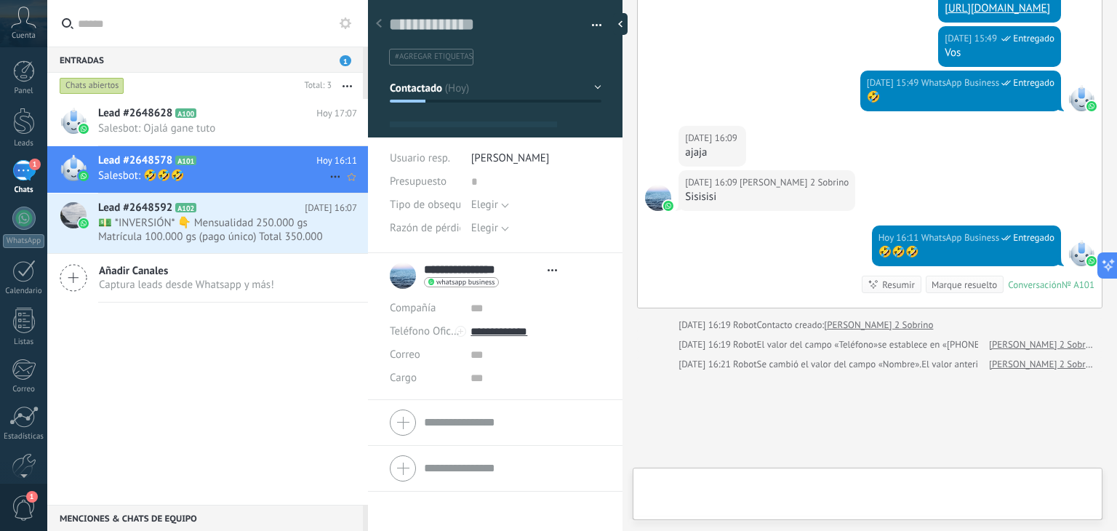
scroll to position [21, 0]
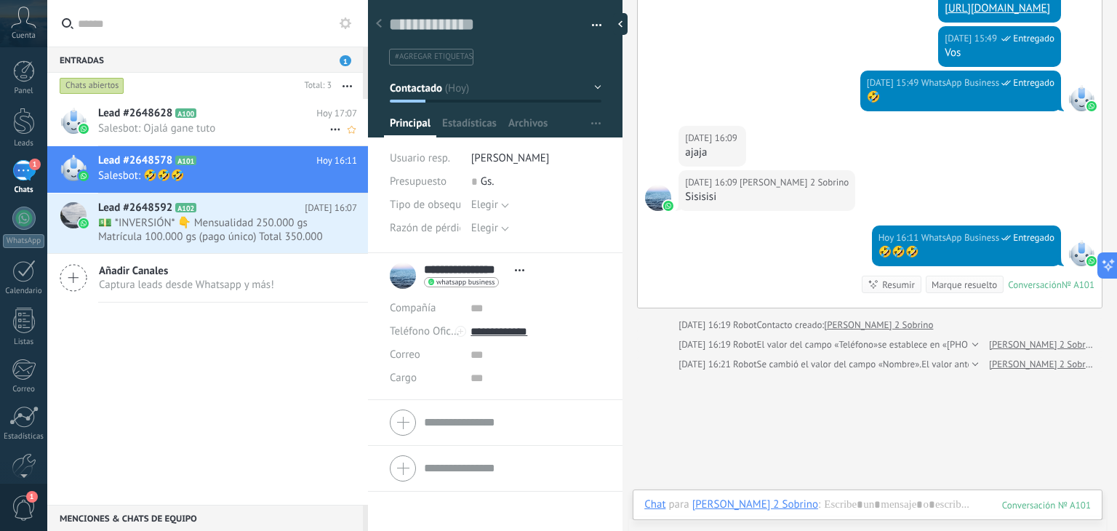
click at [223, 118] on h2 "Lead #2648628 A100" at bounding box center [207, 113] width 218 height 15
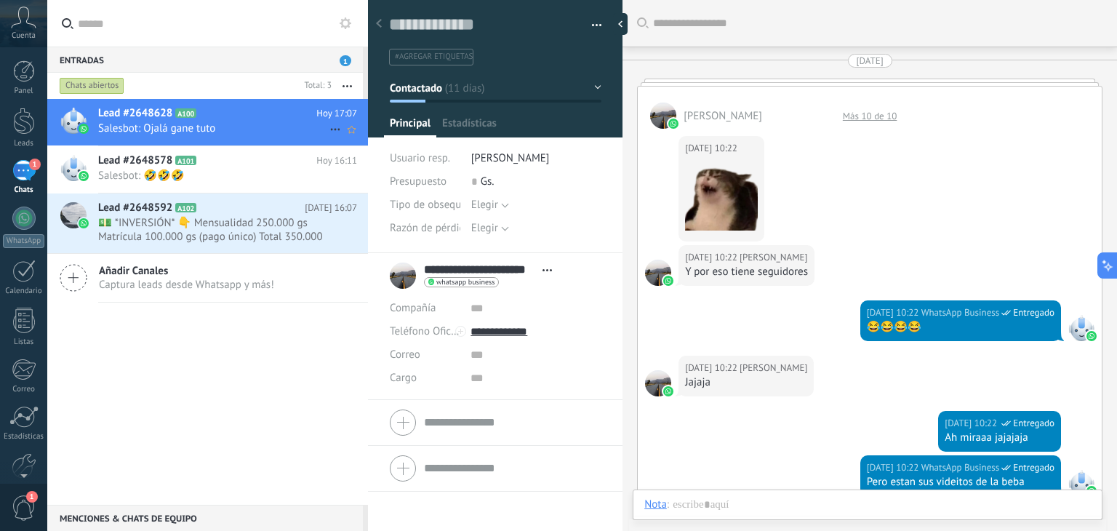
scroll to position [1964, 0]
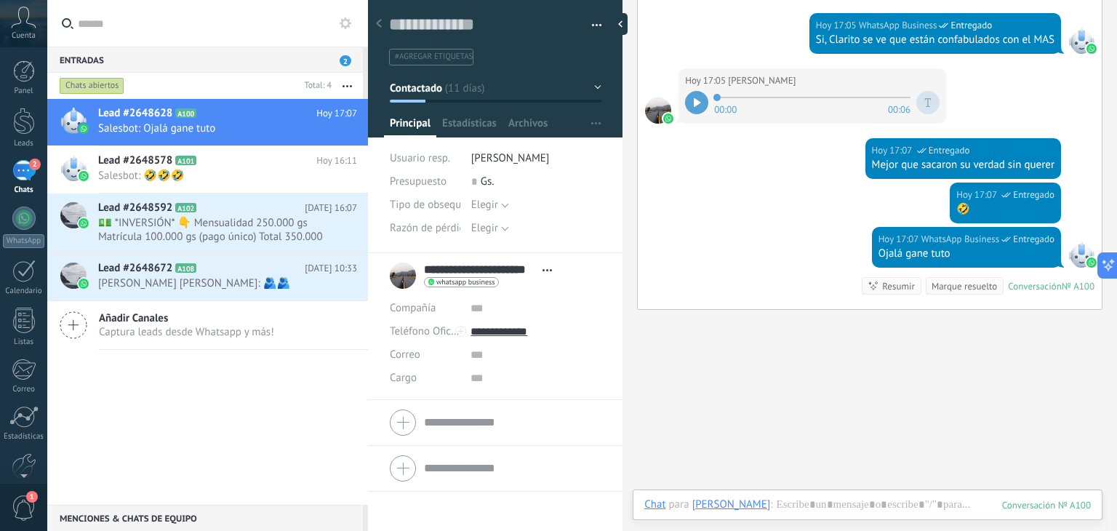
click at [694, 98] on icon at bounding box center [697, 102] width 7 height 9
click at [193, 219] on span "💵 *INVERSIÓN* 👇 Mensualidad 250.000 gs Matrícula 100.000 gs (pago único) Total …" at bounding box center [213, 230] width 231 height 28
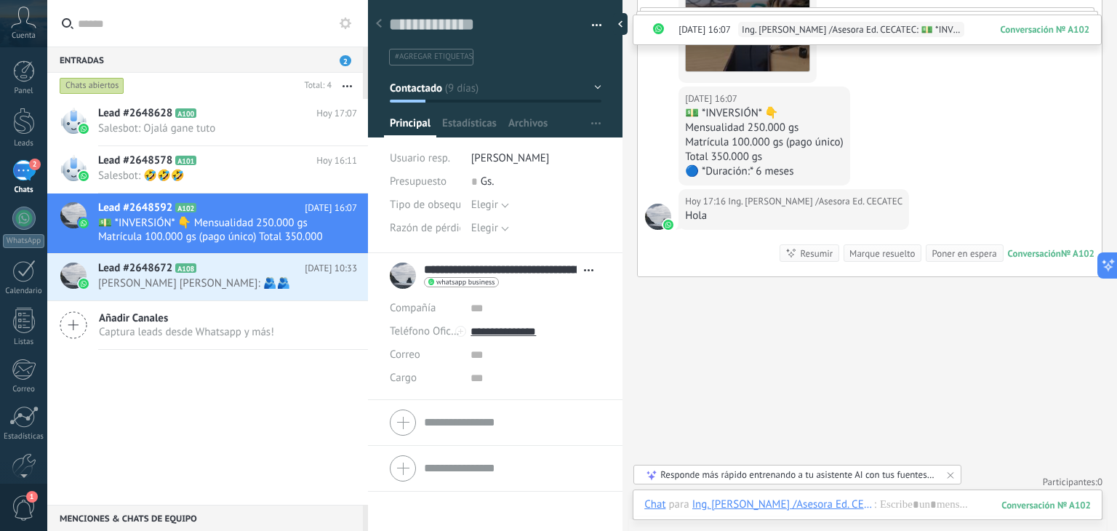
scroll to position [5595, 0]
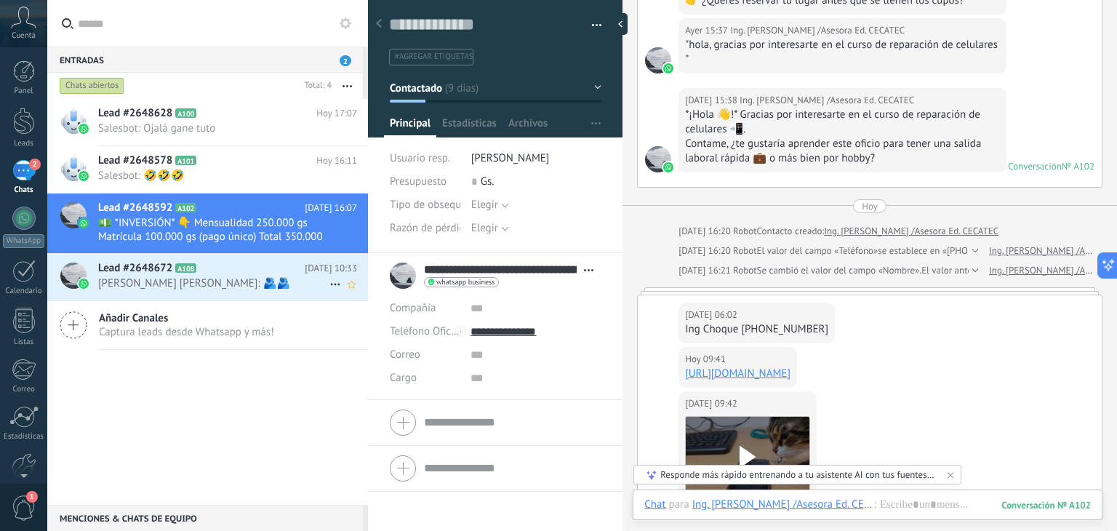
click at [110, 293] on div "Lead #2648672 A108 [DATE] 10:33 [PERSON_NAME] [PERSON_NAME]: 🫂🫂" at bounding box center [233, 277] width 270 height 46
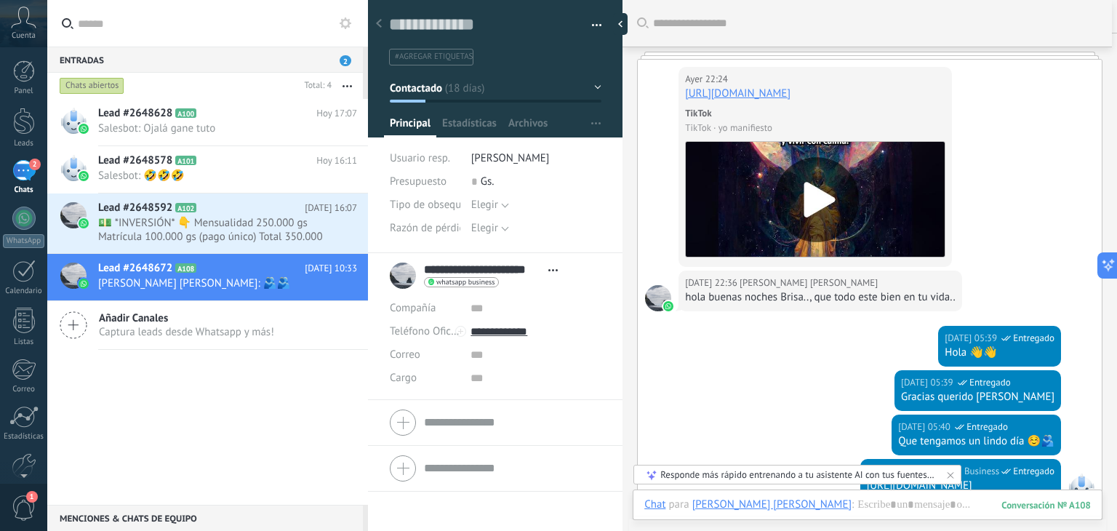
scroll to position [1583, 0]
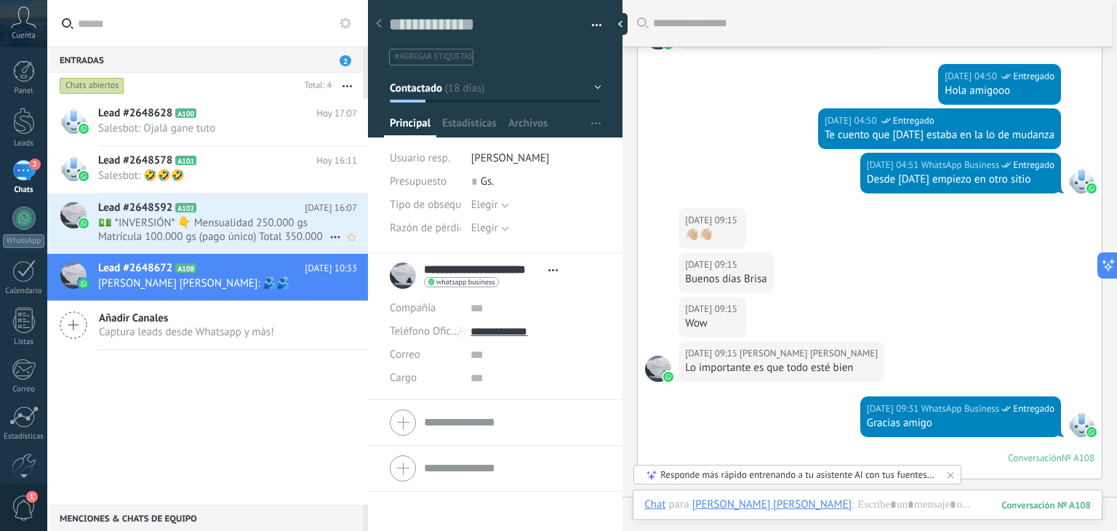
click at [194, 225] on span "💵 *INVERSIÓN* 👇 Mensualidad 250.000 gs Matrícula 100.000 gs (pago único) Total …" at bounding box center [213, 230] width 231 height 28
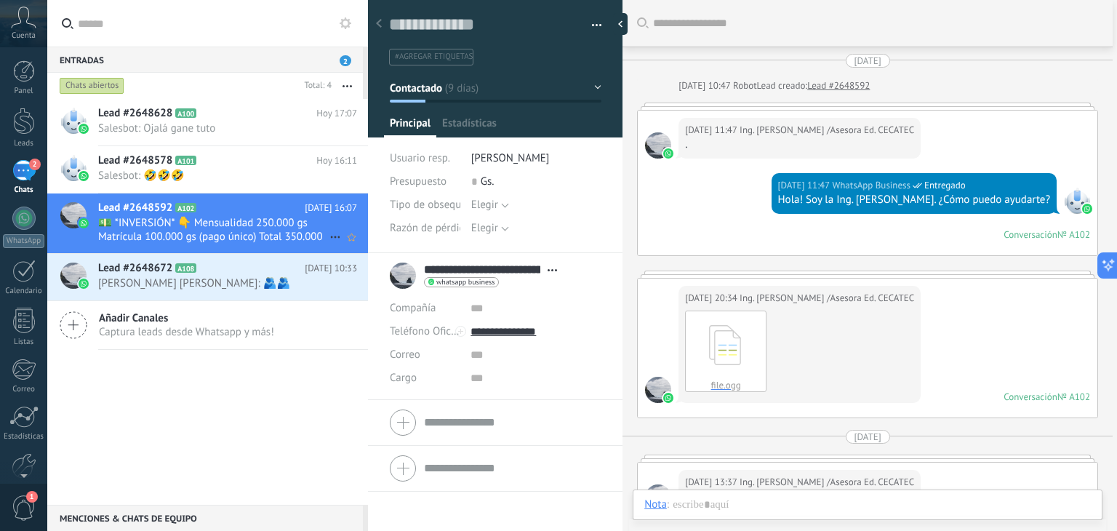
scroll to position [21, 0]
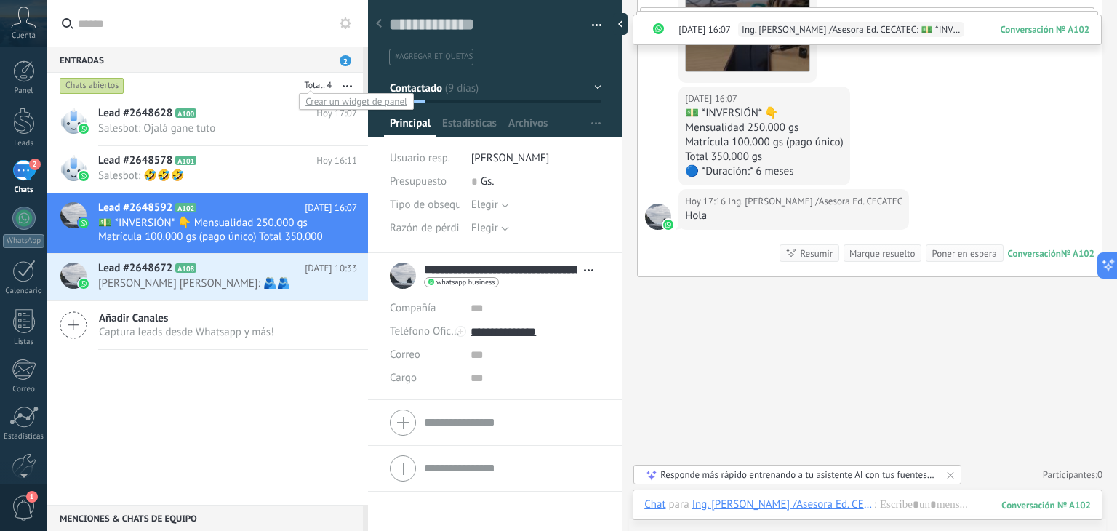
click at [316, 85] on div at bounding box center [316, 86] width 33 height 15
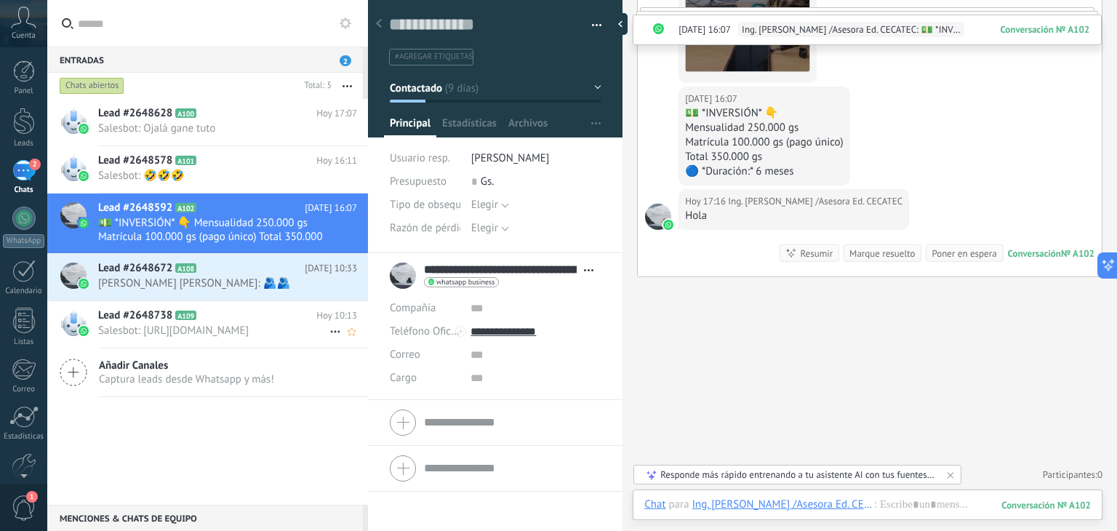
click at [185, 326] on span "Salesbot: [URL][DOMAIN_NAME]" at bounding box center [213, 331] width 231 height 14
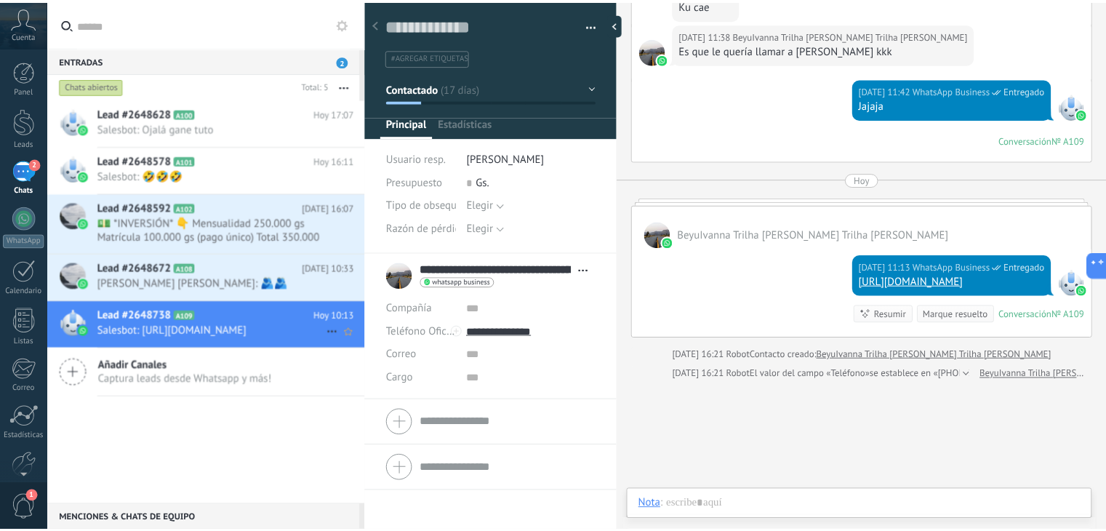
scroll to position [21, 0]
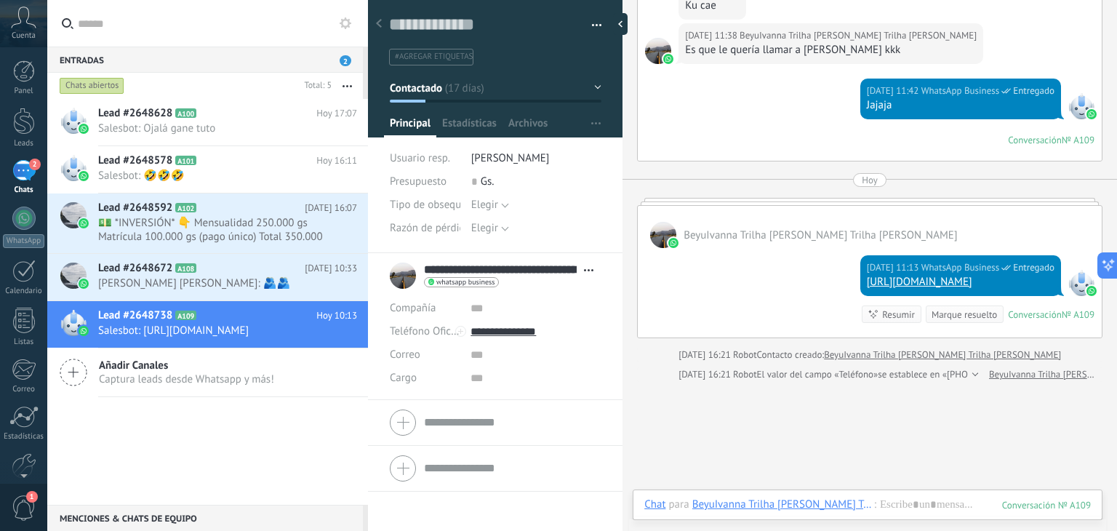
click at [344, 20] on use at bounding box center [346, 23] width 12 height 12
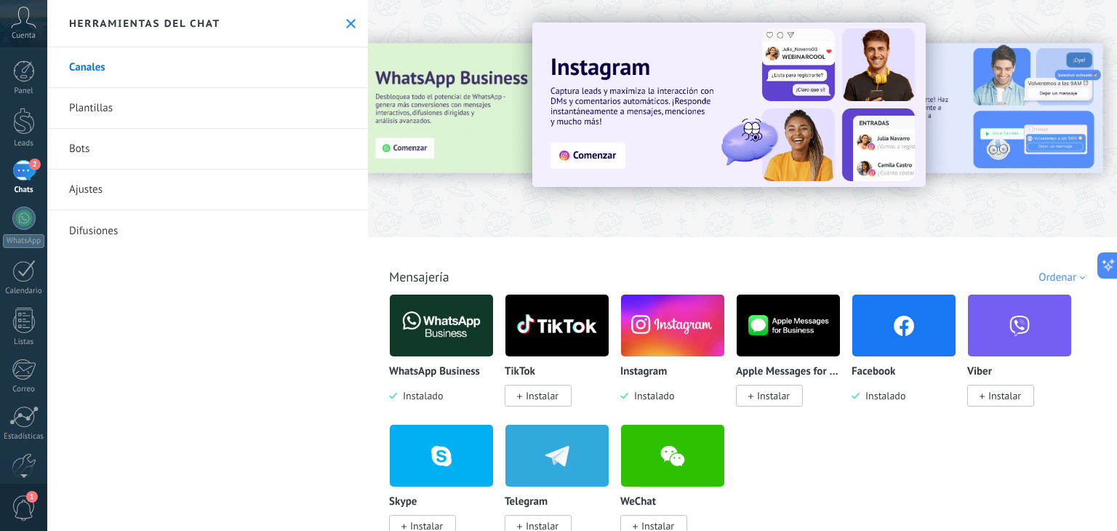
click at [25, 165] on div "2" at bounding box center [23, 170] width 23 height 21
click at [25, 165] on div "3" at bounding box center [23, 170] width 23 height 21
click at [22, 134] on div at bounding box center [24, 121] width 22 height 27
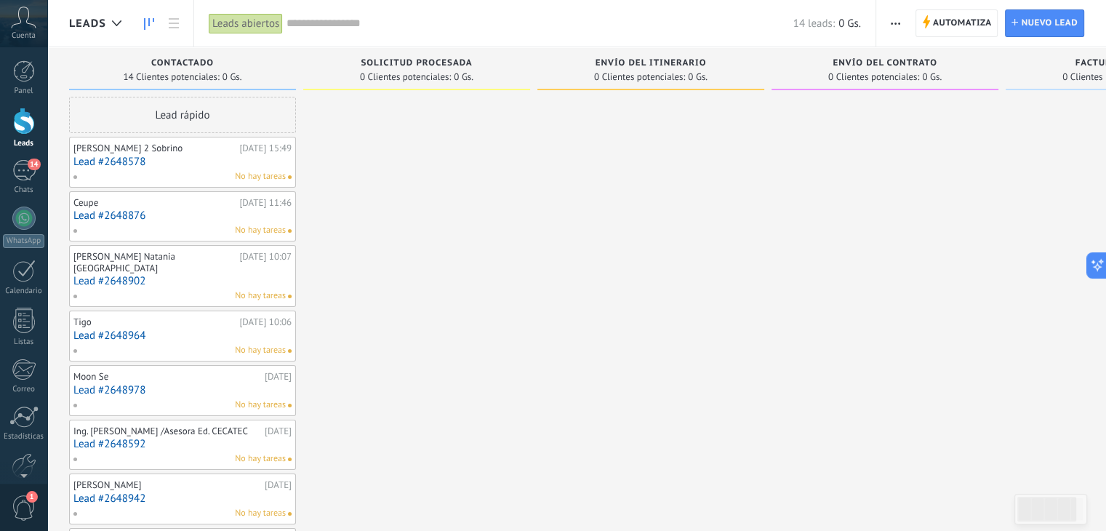
click at [23, 504] on span "1" at bounding box center [24, 507] width 25 height 25
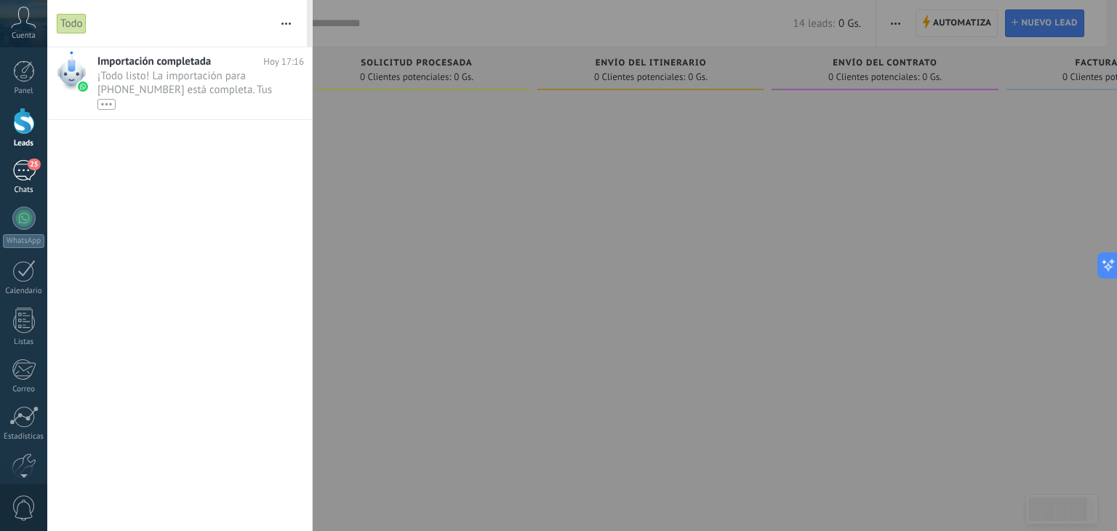
click at [34, 174] on div "25" at bounding box center [23, 170] width 23 height 21
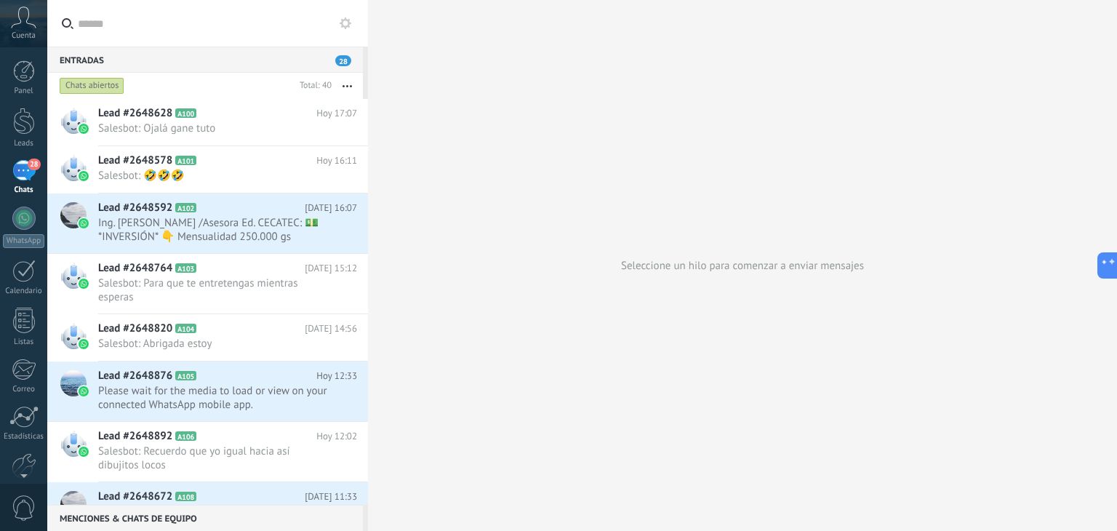
click at [97, 87] on div "Chats abiertos" at bounding box center [92, 85] width 65 height 17
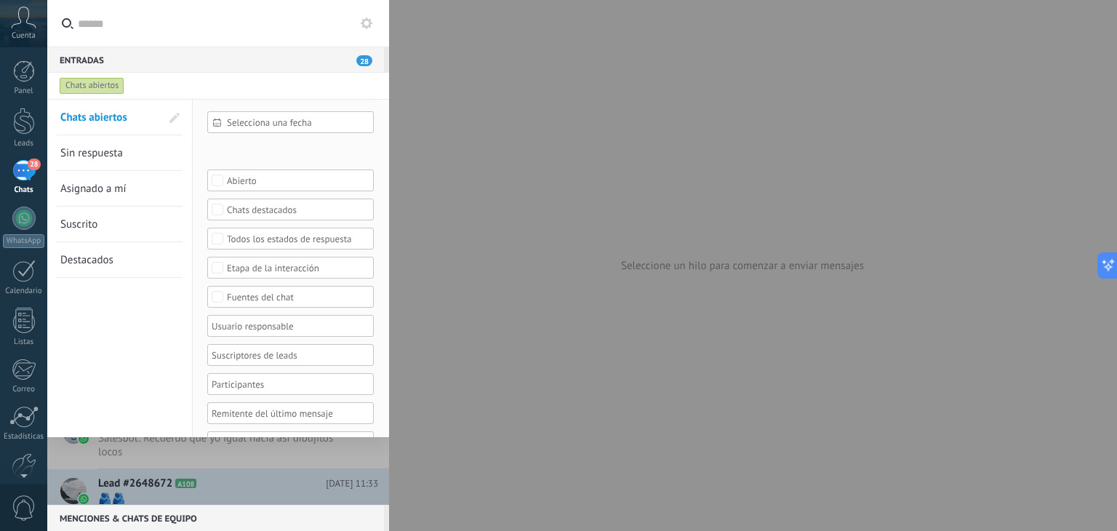
click at [305, 123] on span "Selecciona una fecha" at bounding box center [296, 122] width 139 height 11
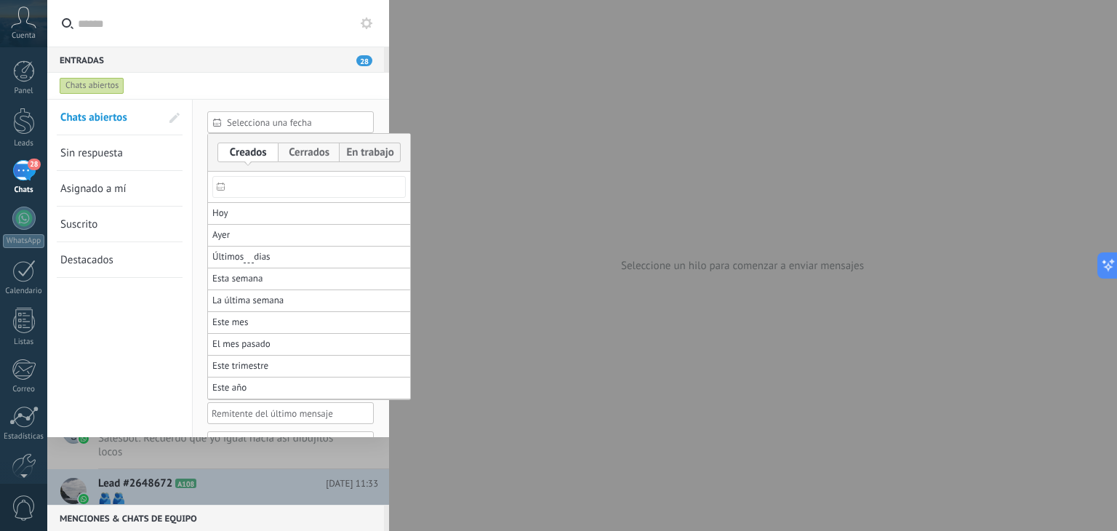
click at [298, 150] on label at bounding box center [308, 152] width 61 height 20
click at [246, 153] on label at bounding box center [247, 152] width 61 height 20
click at [108, 155] on div at bounding box center [558, 265] width 1117 height 531
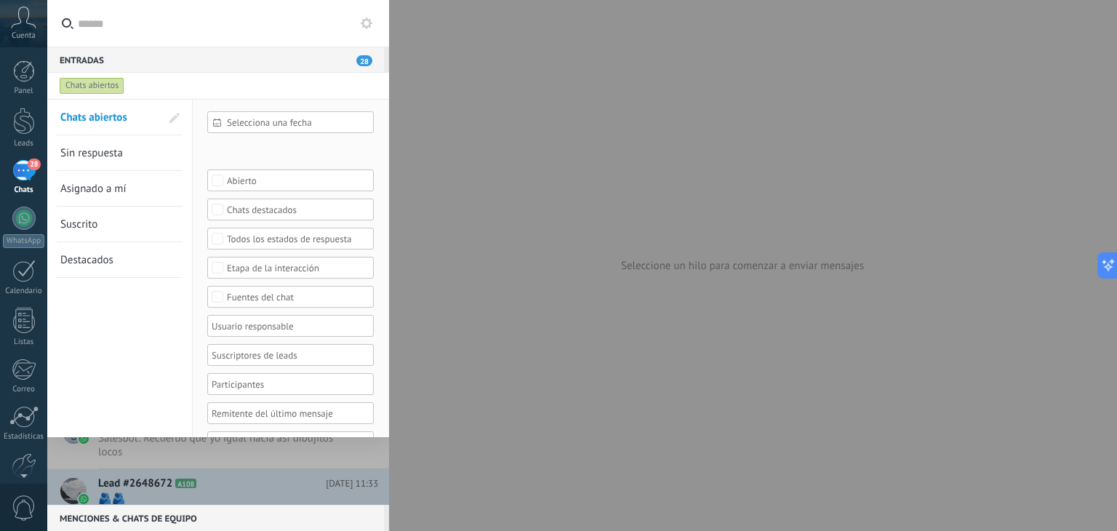
click at [29, 167] on span "28" at bounding box center [34, 164] width 12 height 12
click at [23, 217] on div at bounding box center [23, 217] width 23 height 23
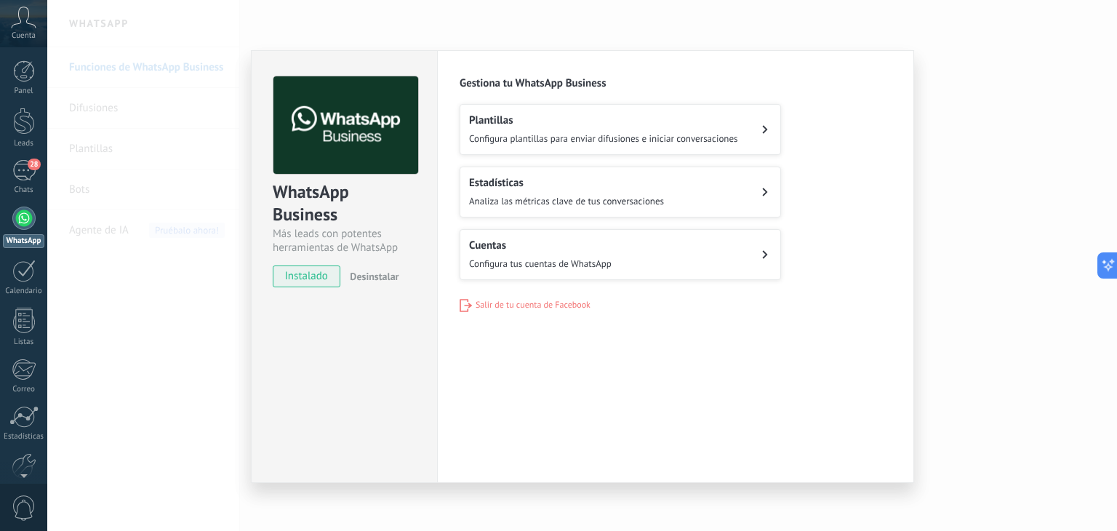
click at [362, 278] on span "Desinstalar" at bounding box center [374, 276] width 49 height 13
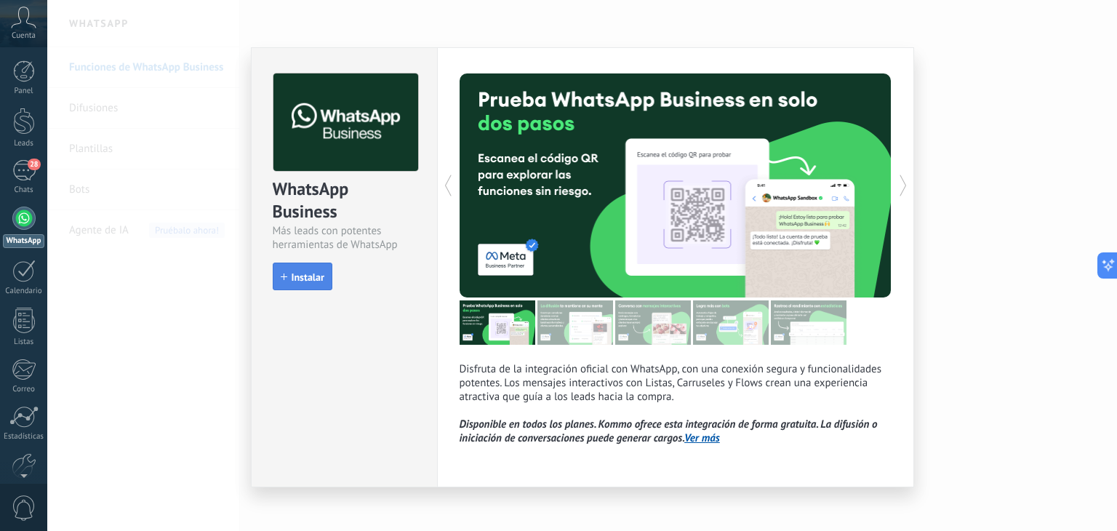
click at [313, 275] on span "Instalar" at bounding box center [308, 277] width 33 height 10
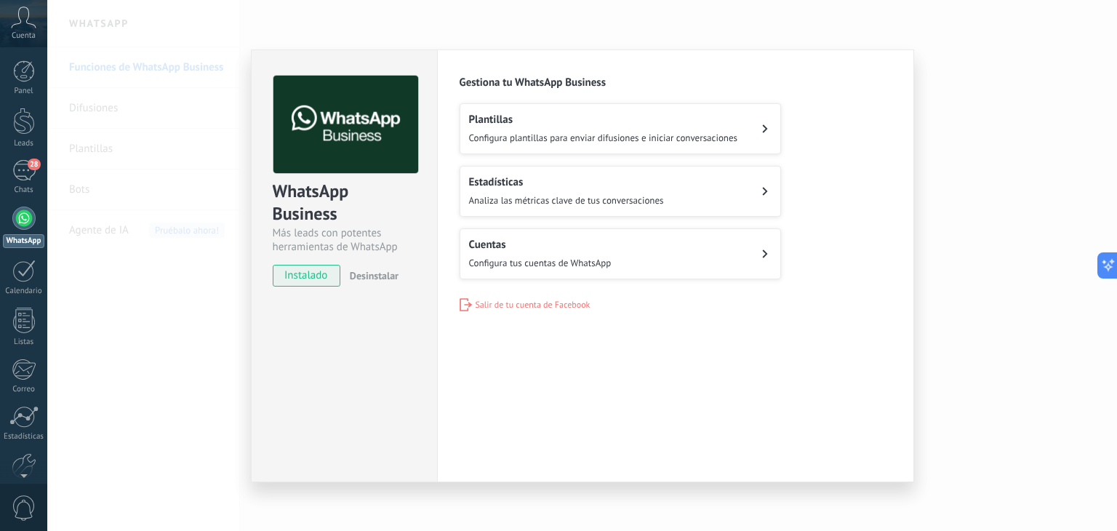
click at [539, 260] on span "Configura tus cuentas de WhatsApp" at bounding box center [540, 263] width 142 height 12
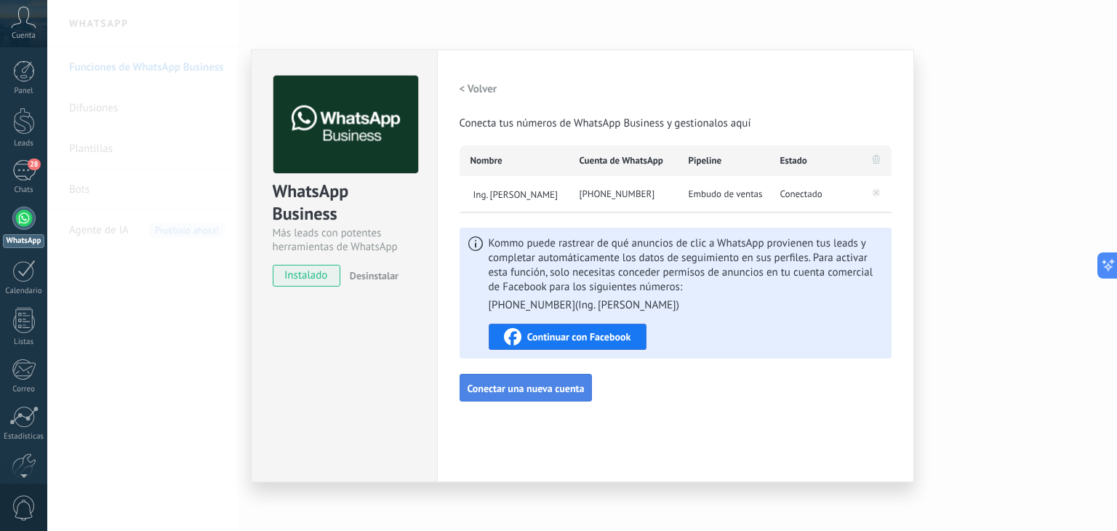
click at [558, 391] on span "Conectar una nueva cuenta" at bounding box center [525, 388] width 117 height 10
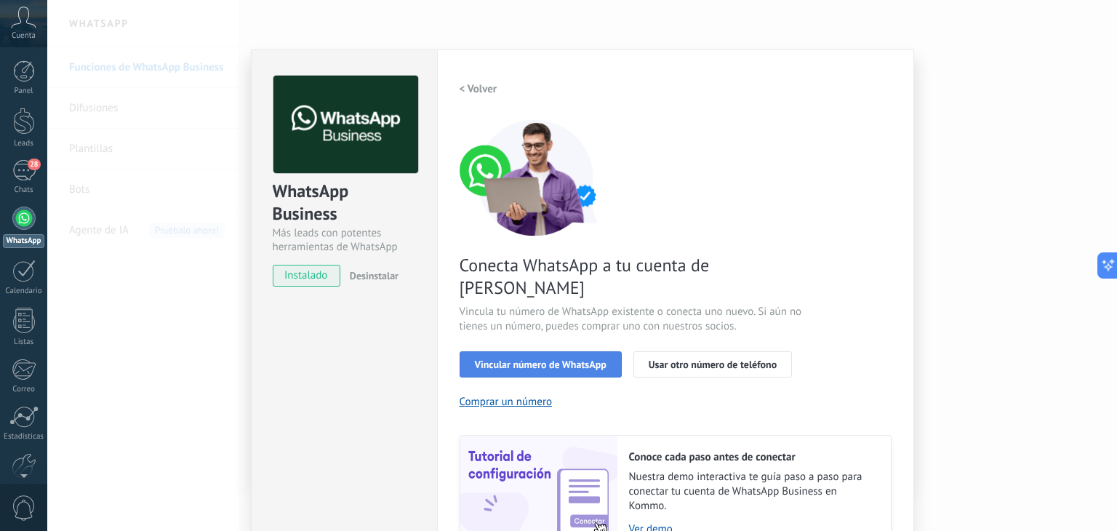
click at [518, 359] on span "Vincular número de WhatsApp" at bounding box center [541, 364] width 132 height 10
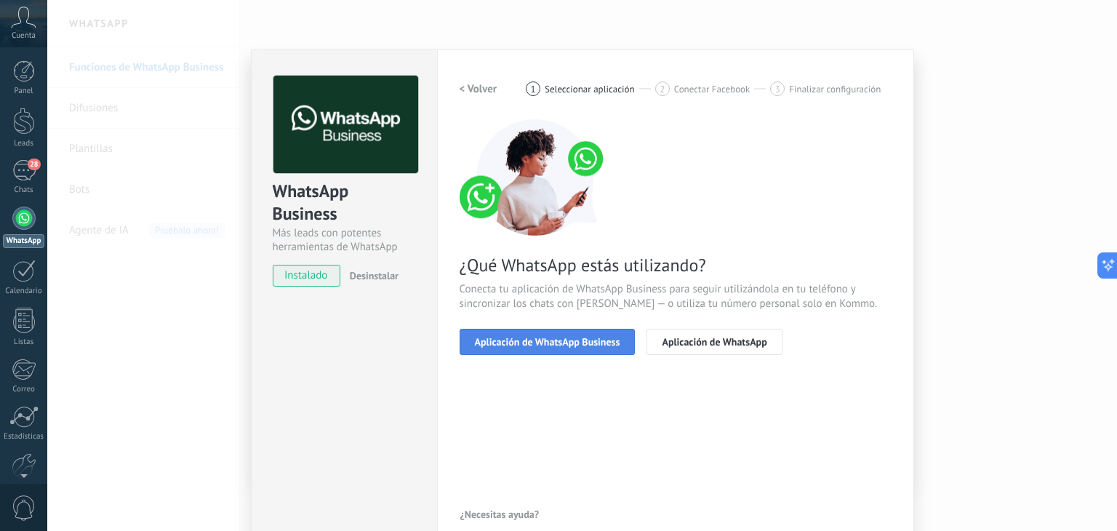
click at [529, 347] on span "Aplicación de WhatsApp Business" at bounding box center [547, 342] width 145 height 10
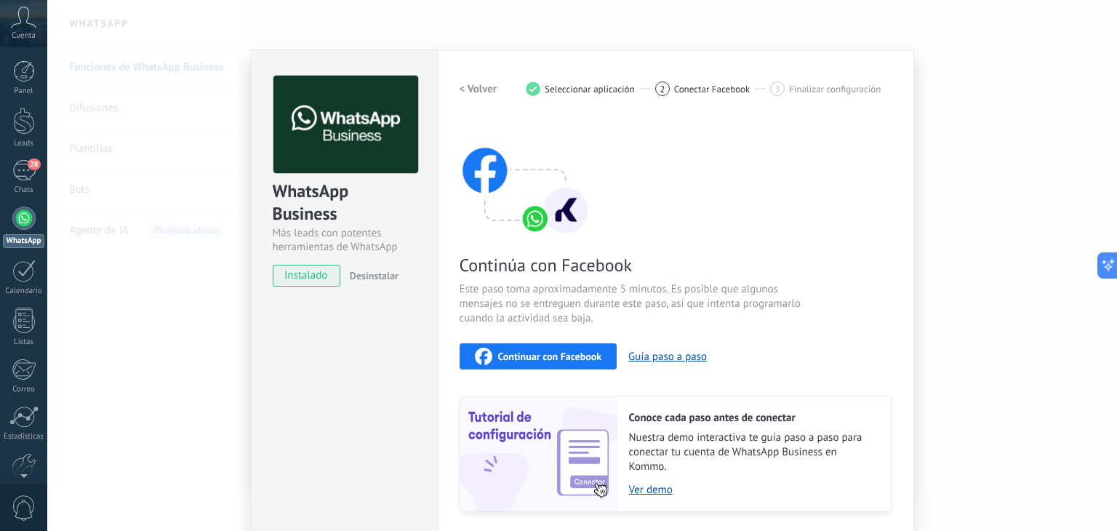
click at [302, 281] on span "instalado" at bounding box center [306, 276] width 66 height 22
click at [575, 356] on span "Continuar con Facebook" at bounding box center [550, 356] width 104 height 10
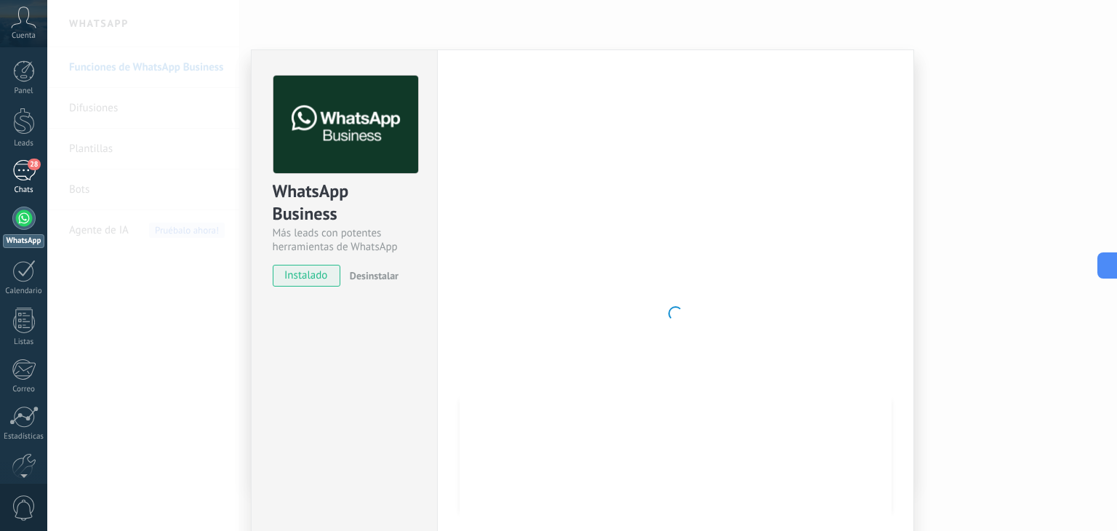
click at [33, 173] on div "28" at bounding box center [23, 170] width 23 height 21
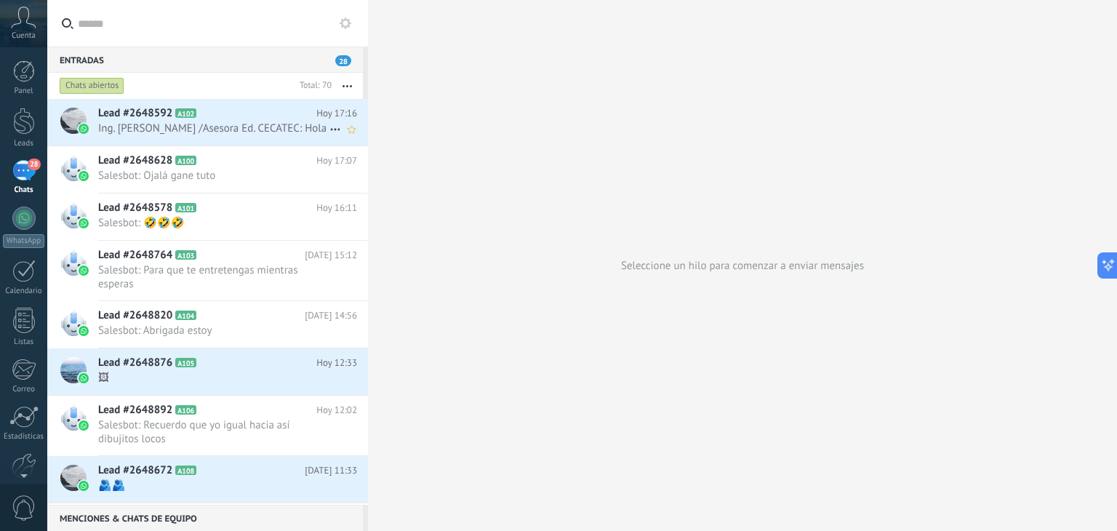
click at [209, 125] on span "Ing. [PERSON_NAME] /Asesora Ed. CECATEC: Hola" at bounding box center [213, 128] width 231 height 14
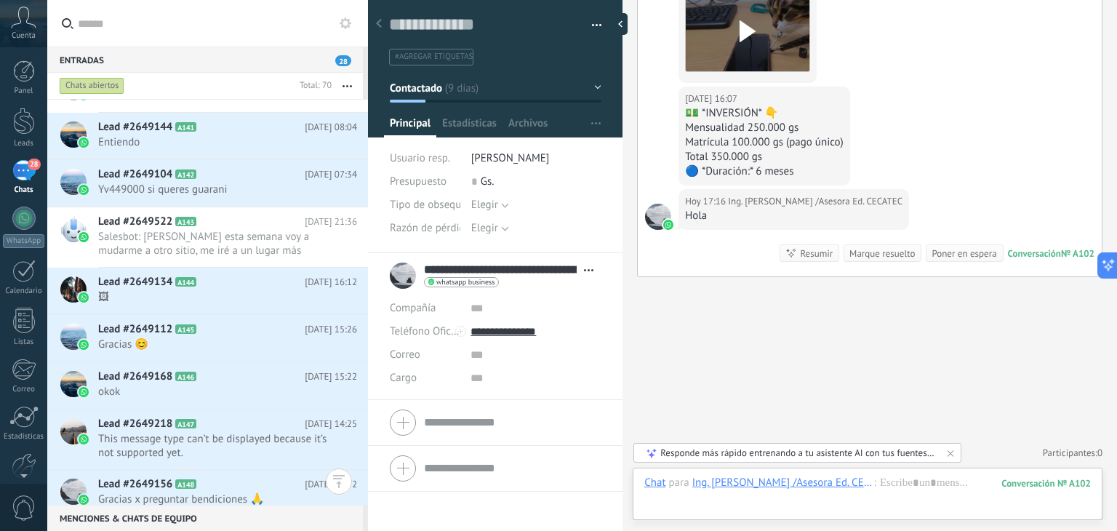
scroll to position [1880, 0]
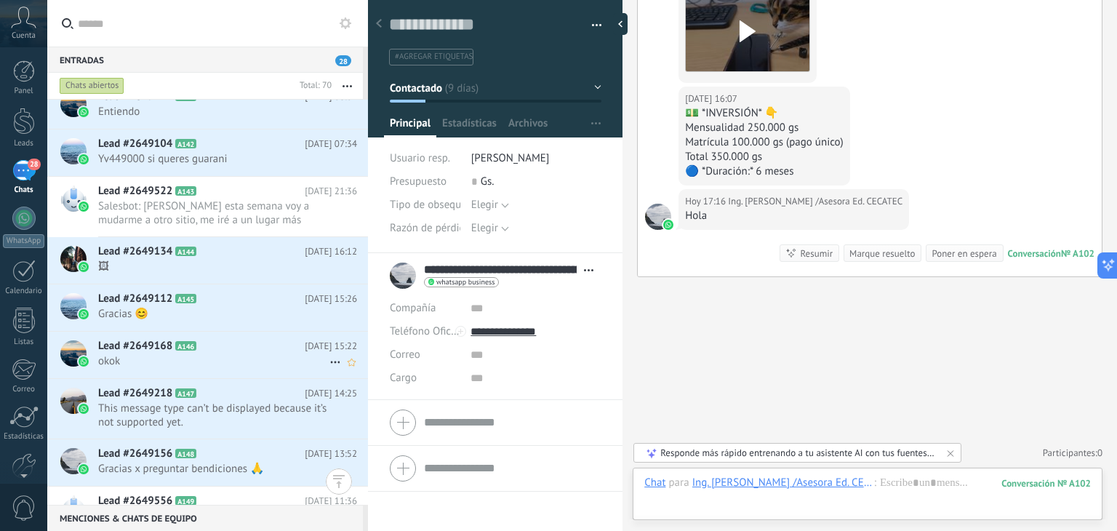
click at [208, 362] on span "okok" at bounding box center [213, 361] width 231 height 14
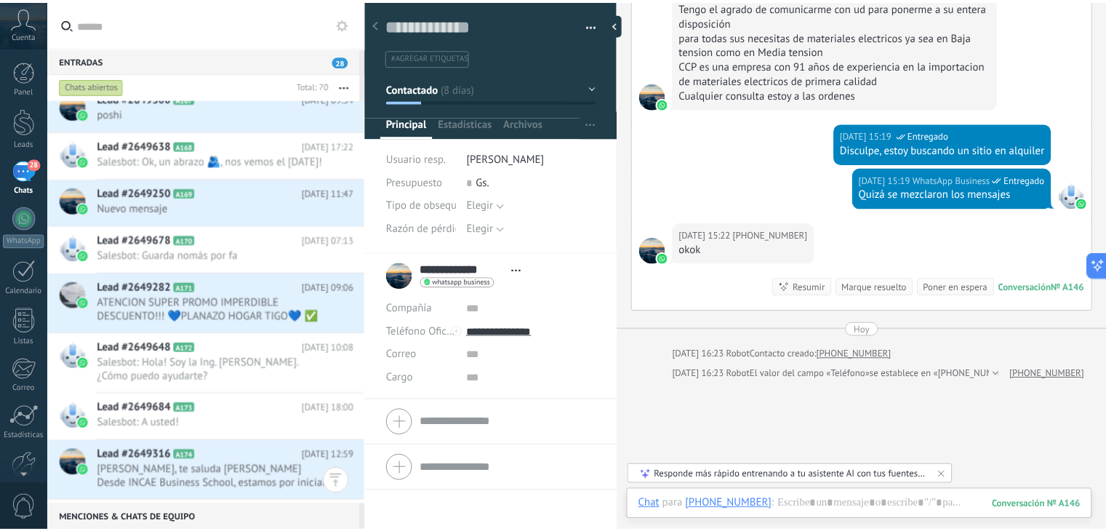
scroll to position [3057, 0]
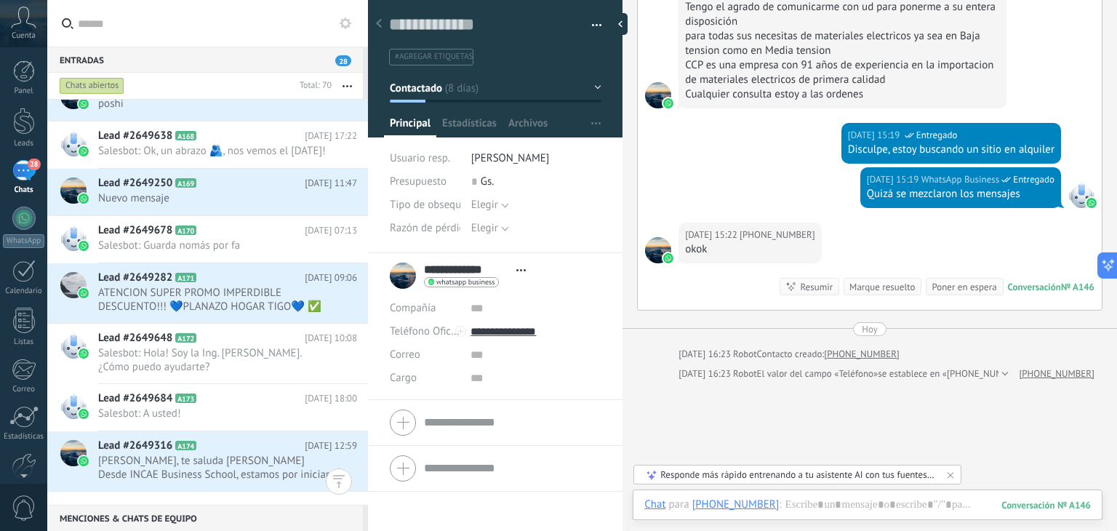
click at [93, 90] on div "Chats abiertos" at bounding box center [92, 85] width 65 height 17
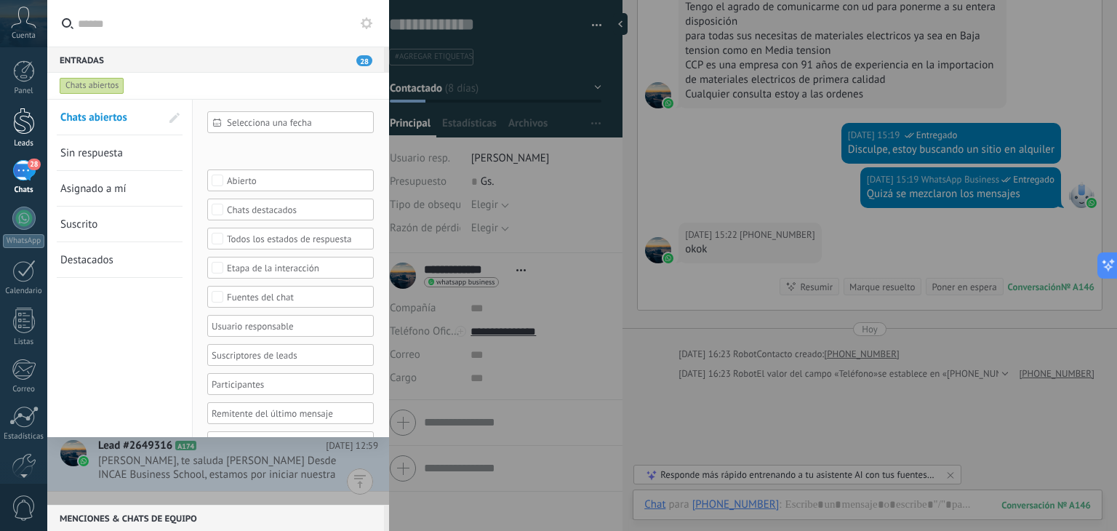
click at [29, 126] on div at bounding box center [24, 121] width 22 height 27
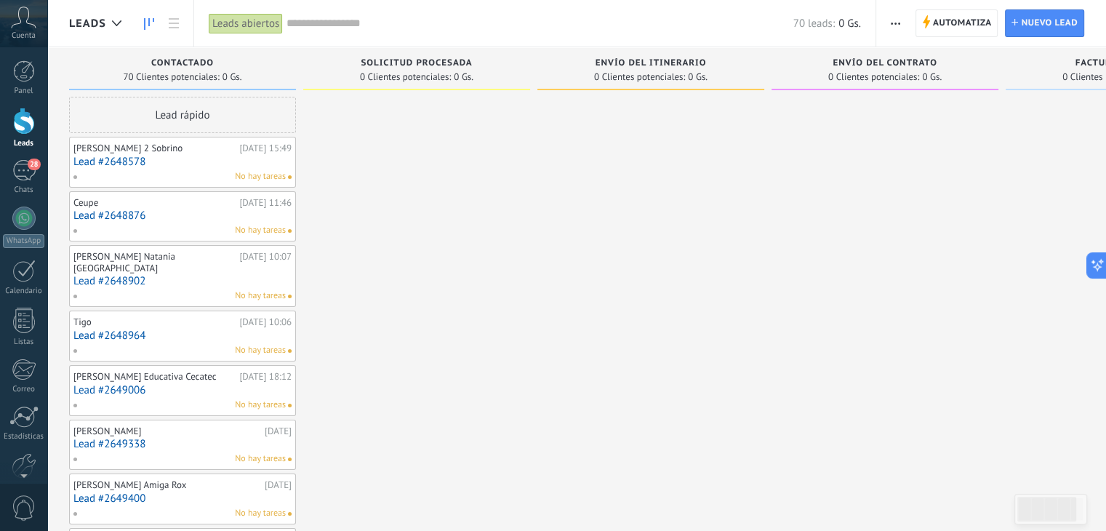
click at [256, 118] on div "Lead rápido" at bounding box center [182, 115] width 227 height 36
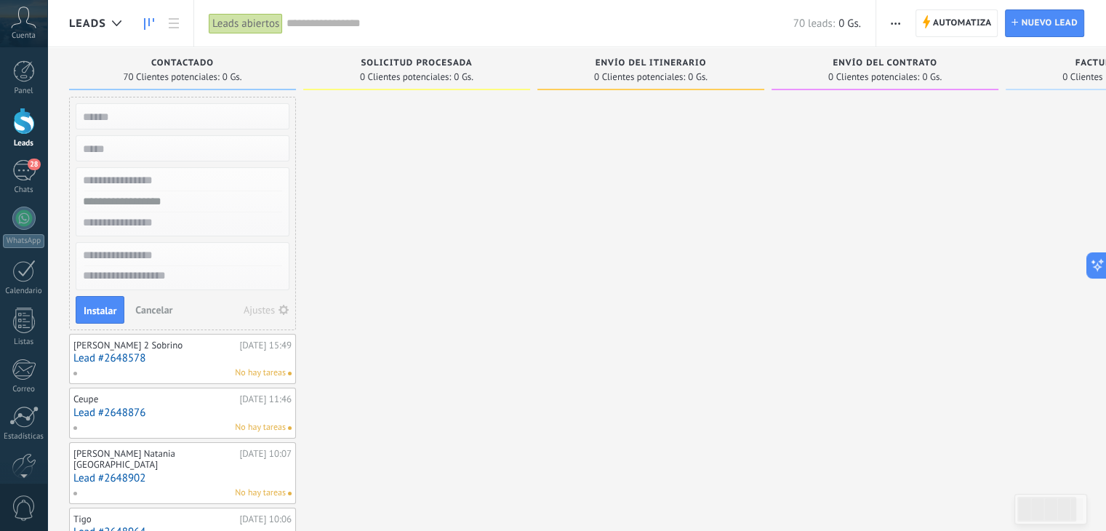
click at [151, 310] on span "Cancelar" at bounding box center [153, 309] width 37 height 13
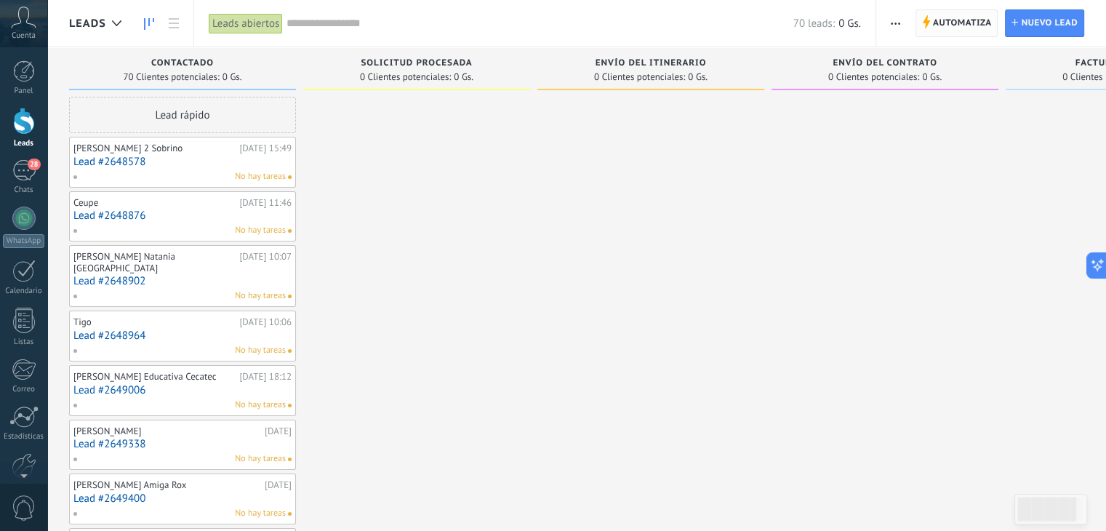
click at [953, 18] on span "Automatiza" at bounding box center [962, 23] width 59 height 26
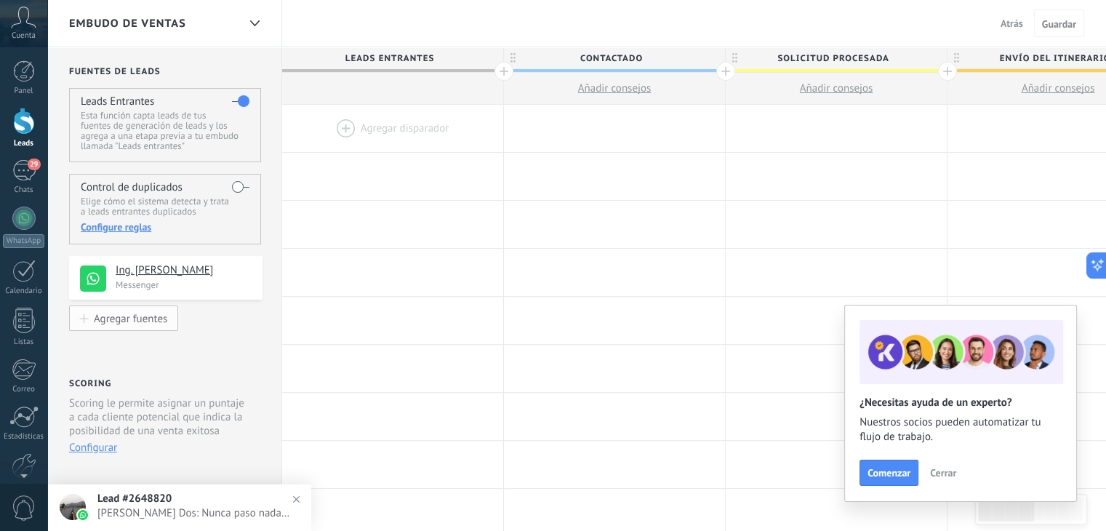
click at [140, 319] on div "Agregar fuentes" at bounding box center [130, 318] width 73 height 12
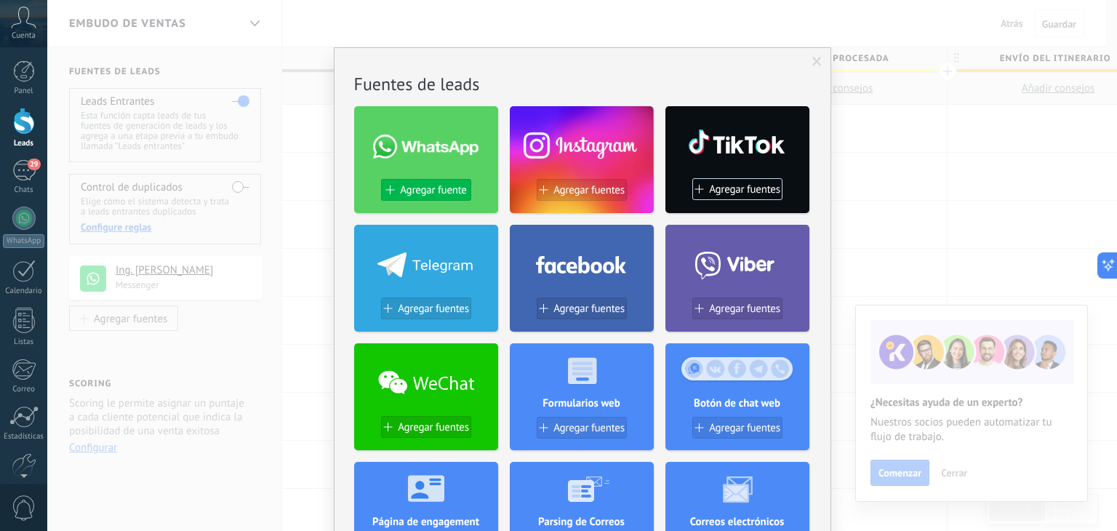
click at [422, 191] on span "Agregar fuente" at bounding box center [433, 190] width 66 height 12
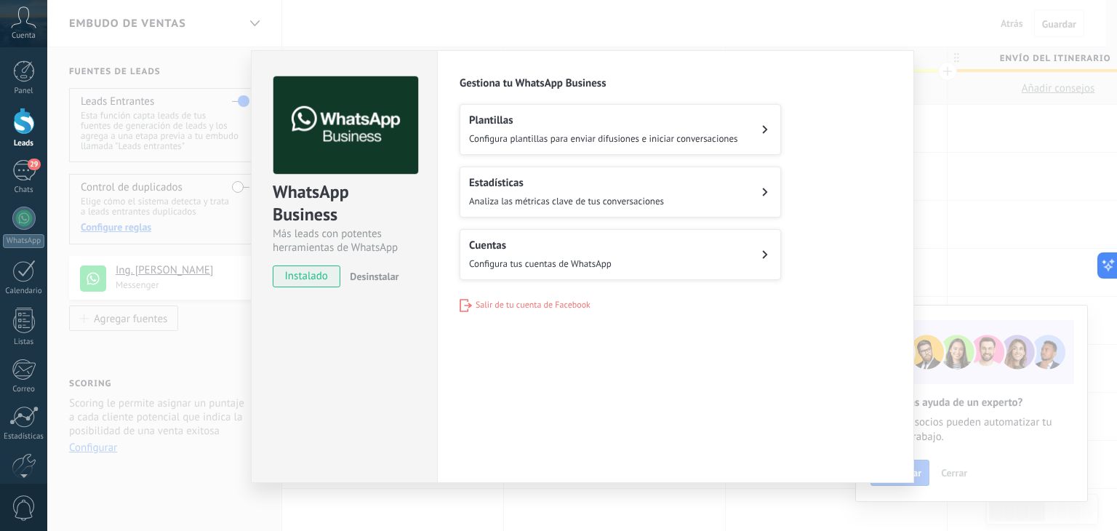
click at [512, 264] on span "Configura tus cuentas de WhatsApp" at bounding box center [540, 263] width 142 height 12
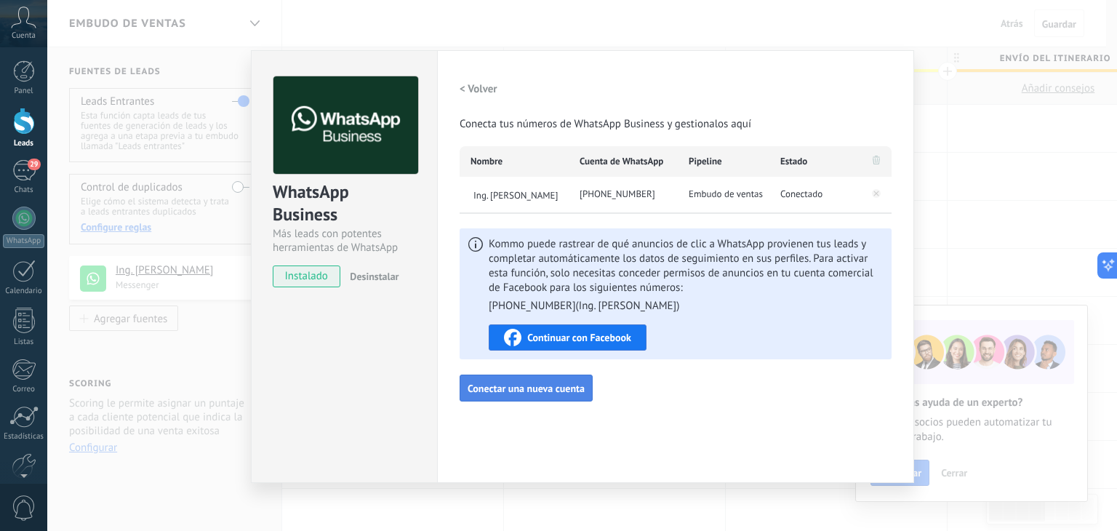
click at [513, 394] on button "Conectar una nueva cuenta" at bounding box center [525, 388] width 133 height 28
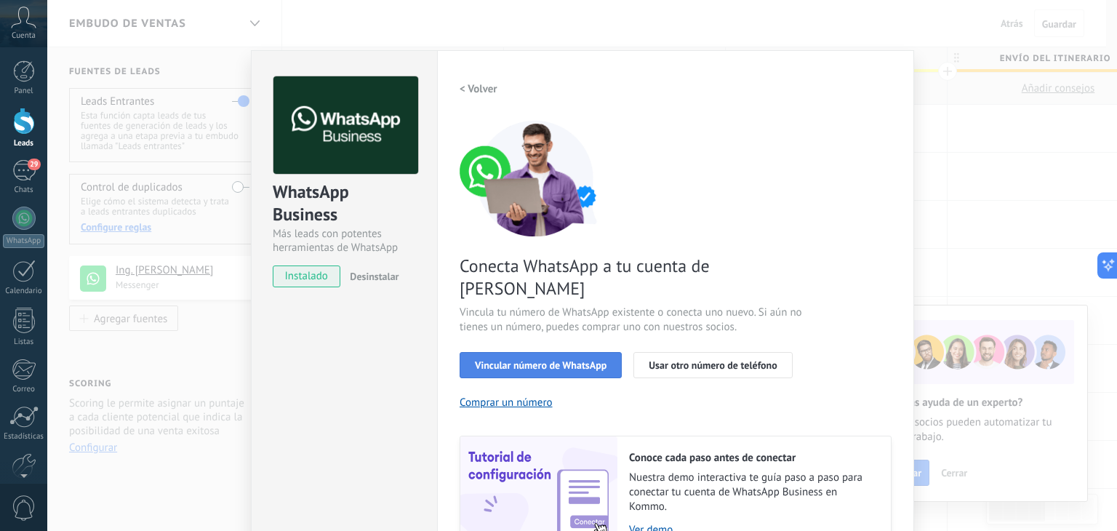
click at [547, 360] on span "Vincular número de WhatsApp" at bounding box center [541, 365] width 132 height 10
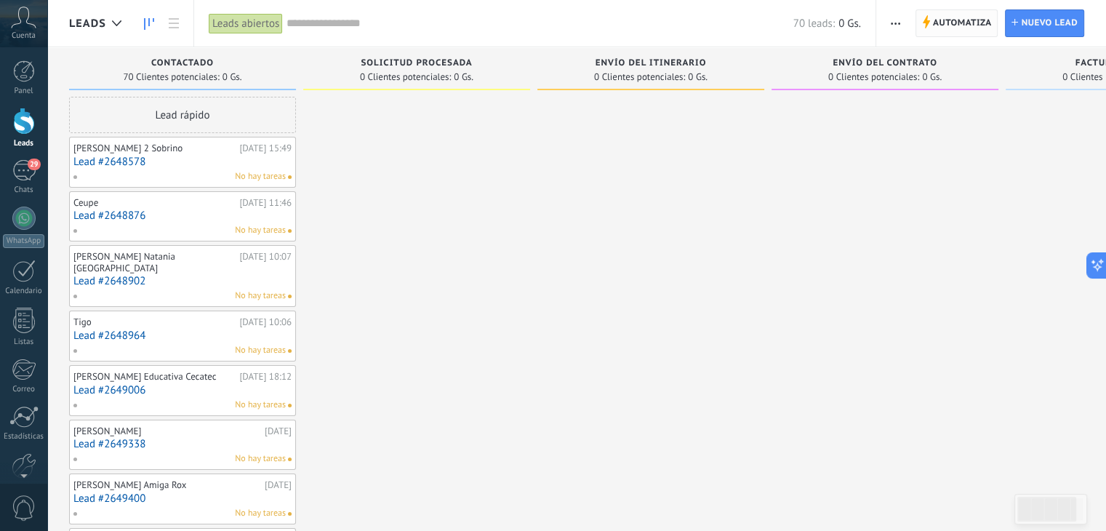
click at [967, 23] on span "Automatiza" at bounding box center [962, 23] width 59 height 26
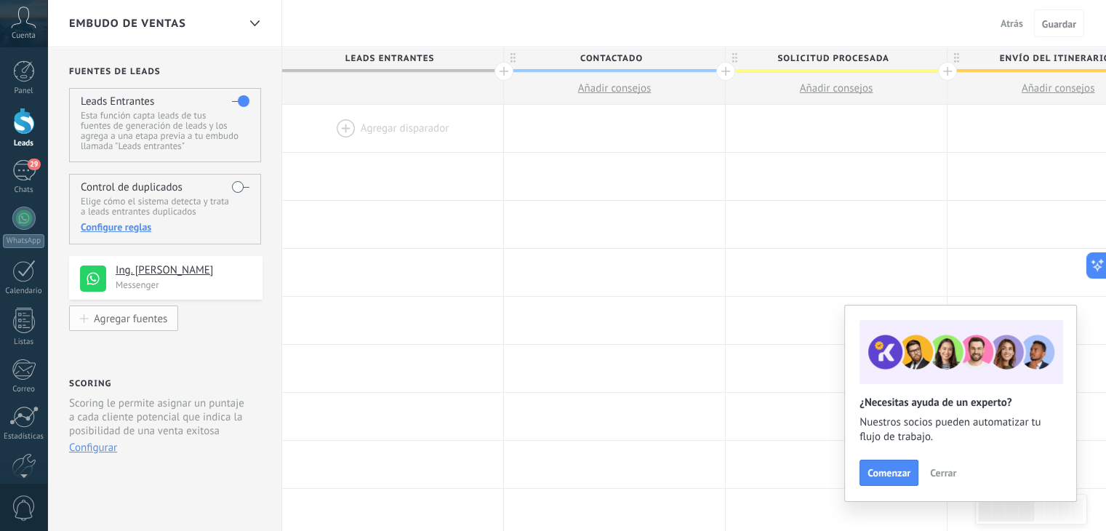
click at [141, 310] on button "Agregar fuentes" at bounding box center [123, 317] width 109 height 25
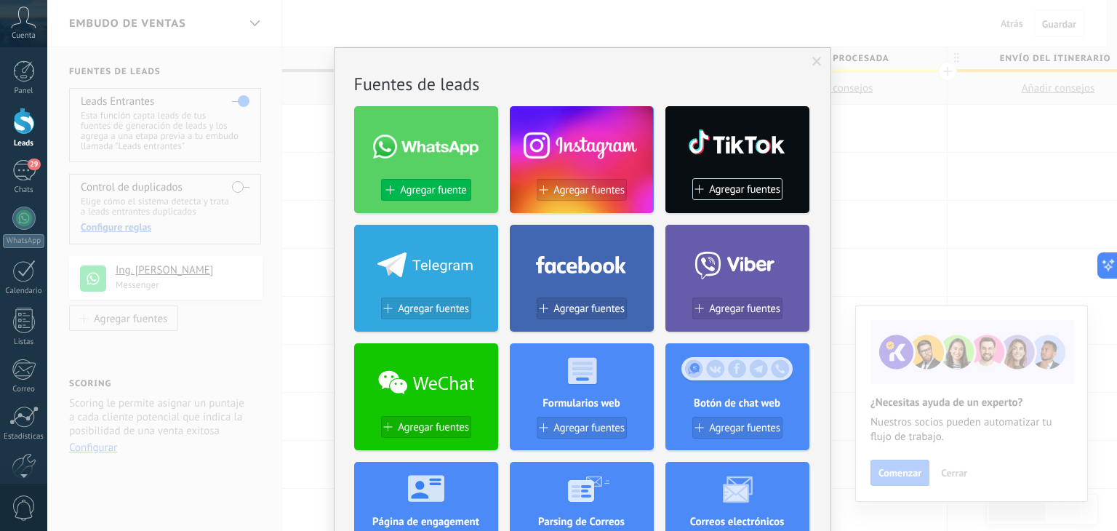
click at [421, 195] on span "Agregar fuente" at bounding box center [433, 190] width 66 height 12
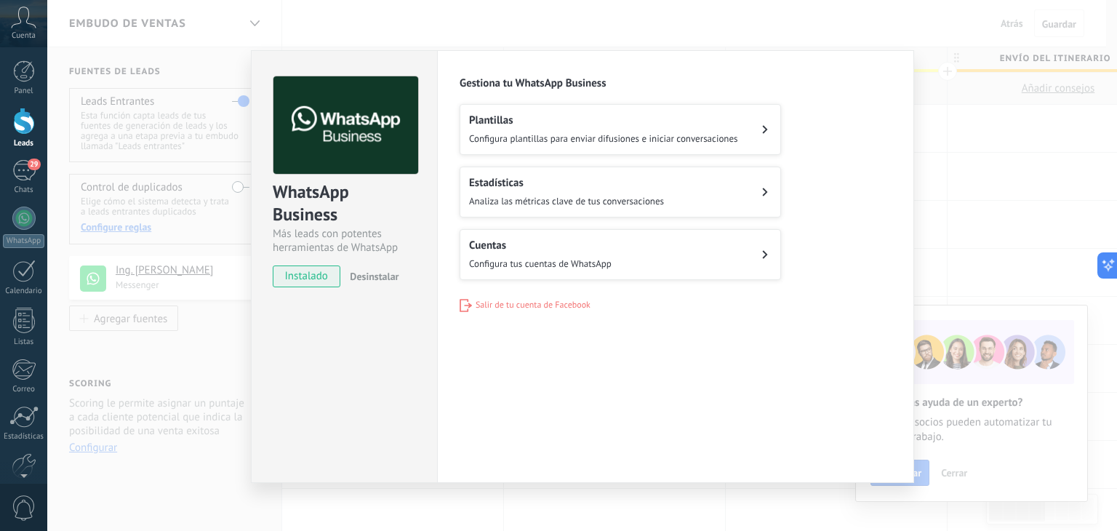
click at [539, 252] on div "Cuentas Configura tus cuentas de WhatsApp" at bounding box center [540, 254] width 142 height 32
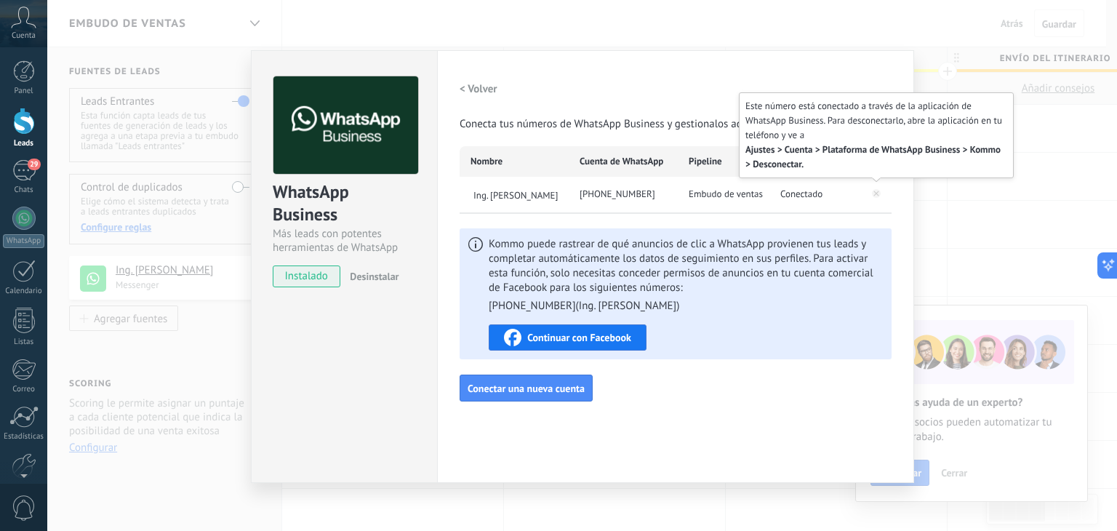
click at [877, 193] on icon at bounding box center [876, 193] width 9 height 9
click at [874, 196] on icon at bounding box center [876, 193] width 9 height 9
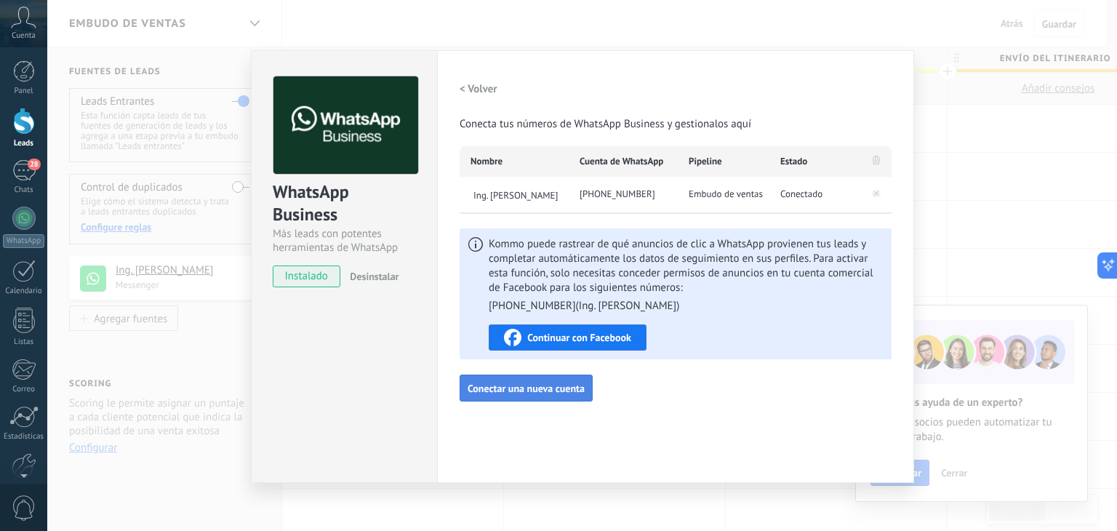
click at [541, 390] on span "Conectar una nueva cuenta" at bounding box center [525, 388] width 117 height 10
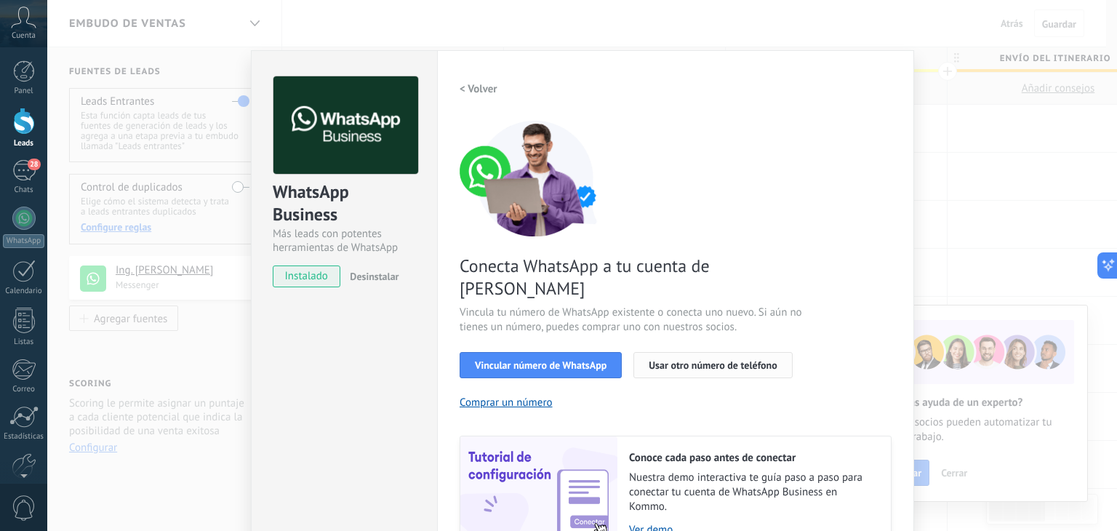
click at [707, 360] on span "Usar otro número de teléfono" at bounding box center [712, 365] width 128 height 10
click at [1066, 144] on div "WhatsApp Business Más leads con potentes herramientas de WhatsApp instalado Des…" at bounding box center [581, 265] width 1069 height 531
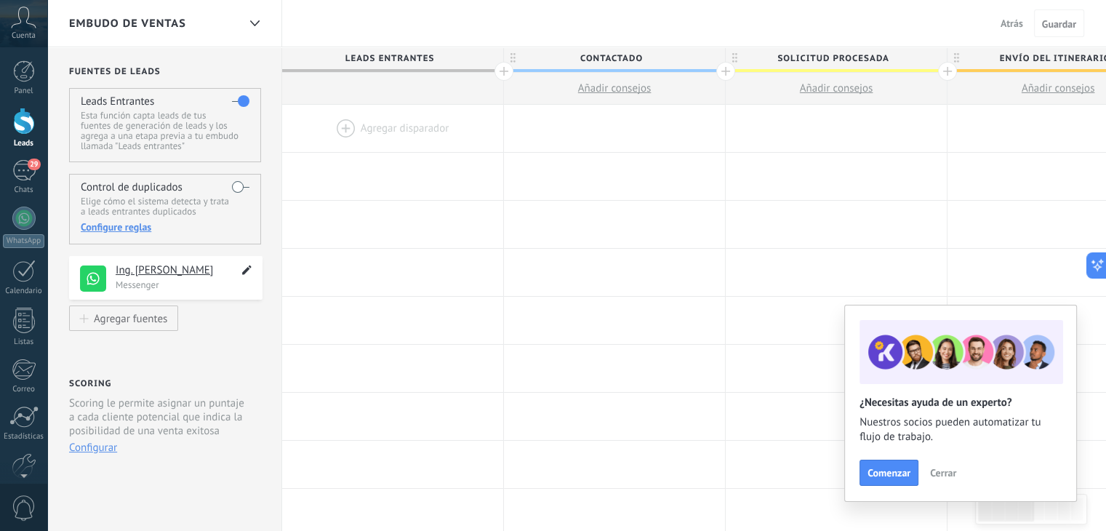
click at [249, 270] on use at bounding box center [246, 269] width 9 height 9
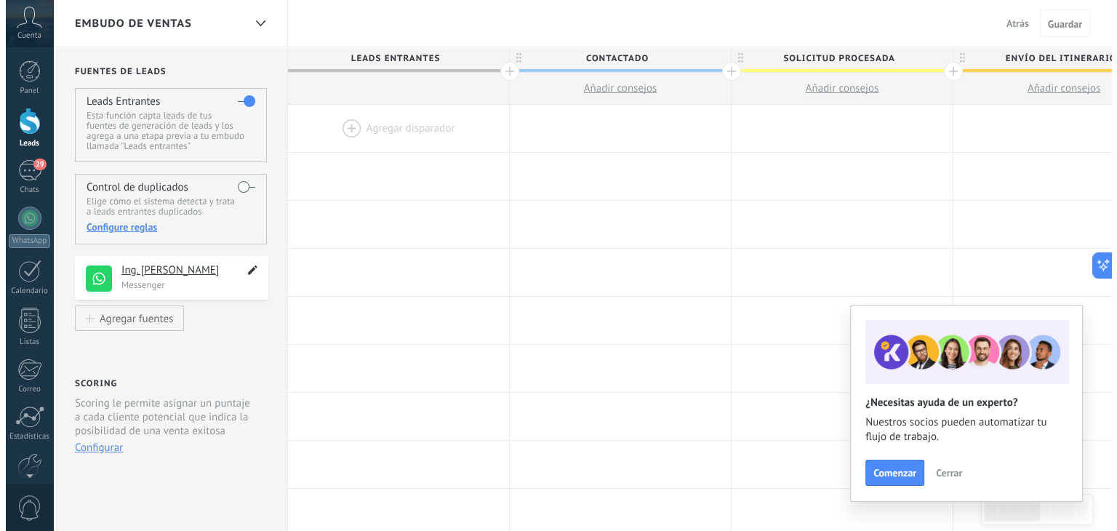
scroll to position [14, 0]
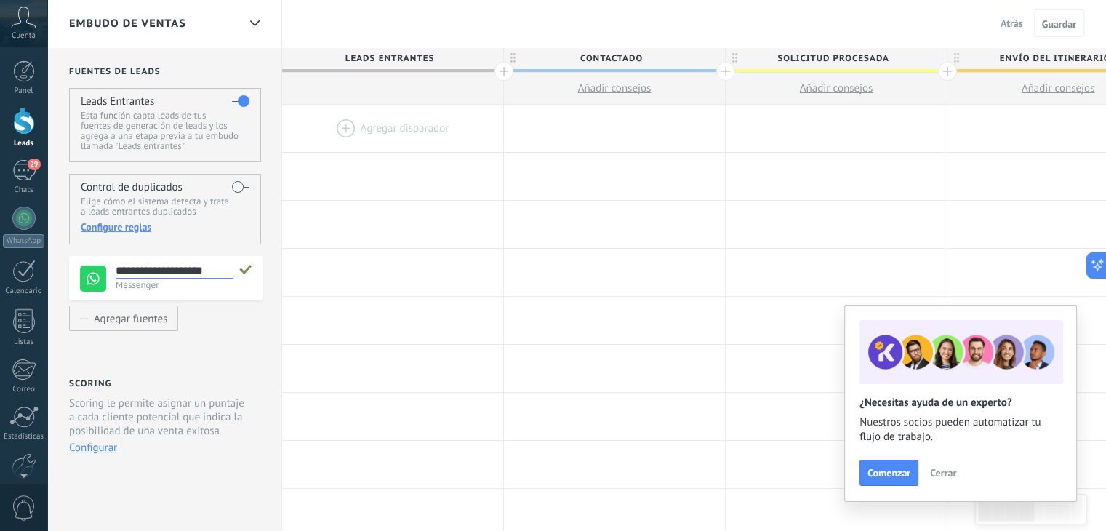
click at [98, 286] on use at bounding box center [93, 278] width 26 height 26
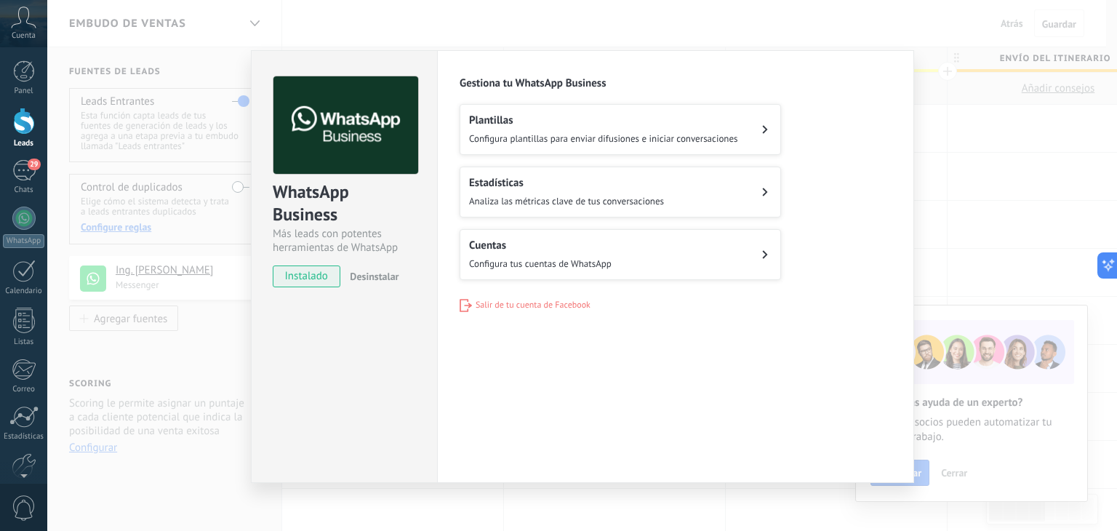
click at [632, 255] on button "Cuentas Configura tus cuentas de WhatsApp" at bounding box center [619, 254] width 321 height 51
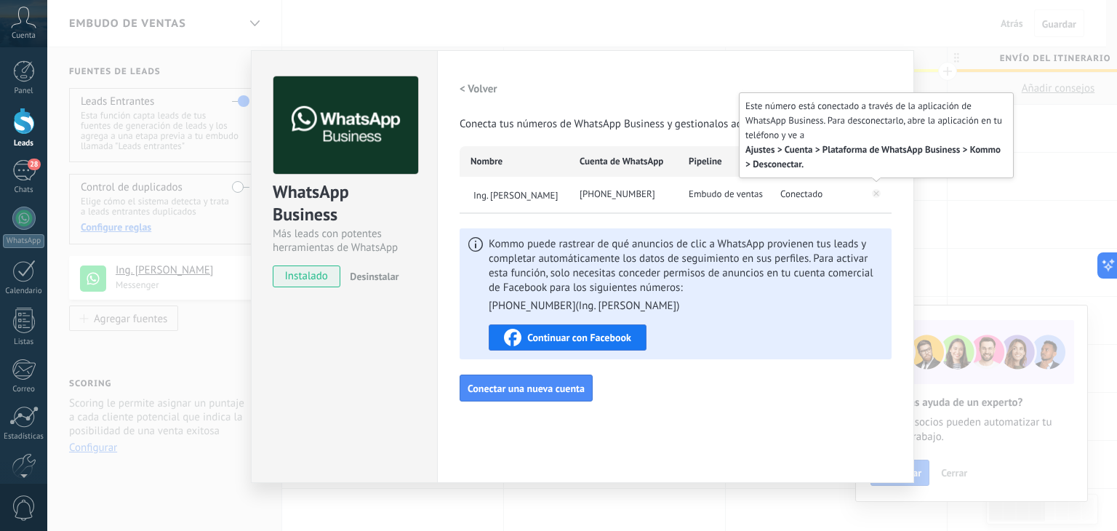
click at [878, 190] on icon at bounding box center [875, 192] width 17 height 17
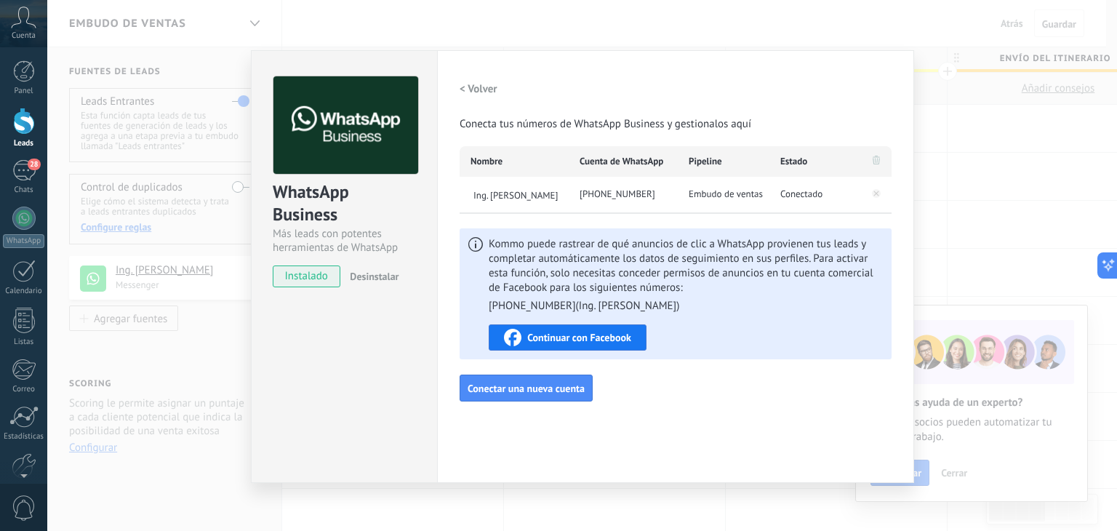
click at [366, 280] on span "Desinstalar" at bounding box center [374, 276] width 49 height 13
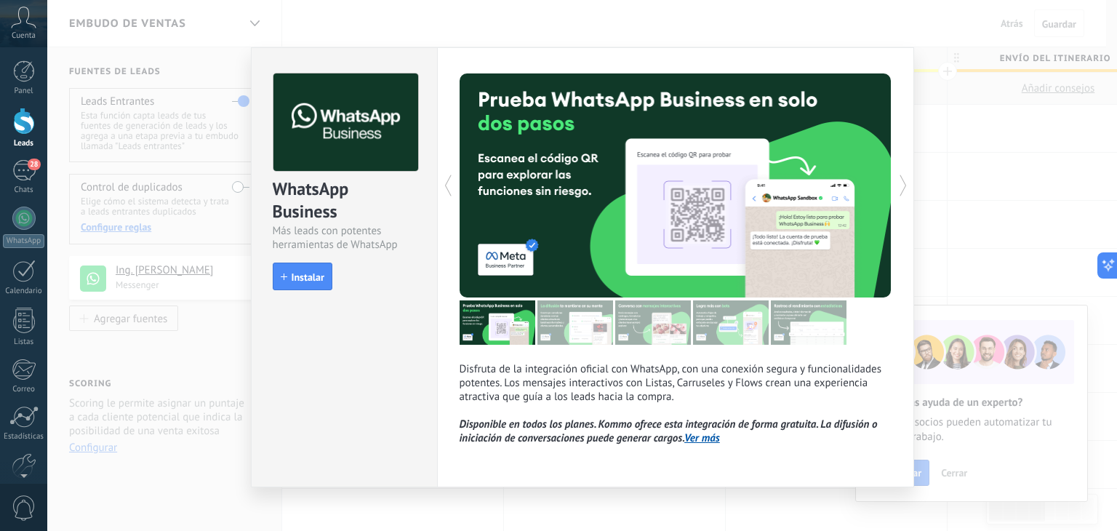
click at [1023, 155] on div "WhatsApp Business Más leads con potentes herramientas de WhatsApp install Insta…" at bounding box center [581, 265] width 1069 height 531
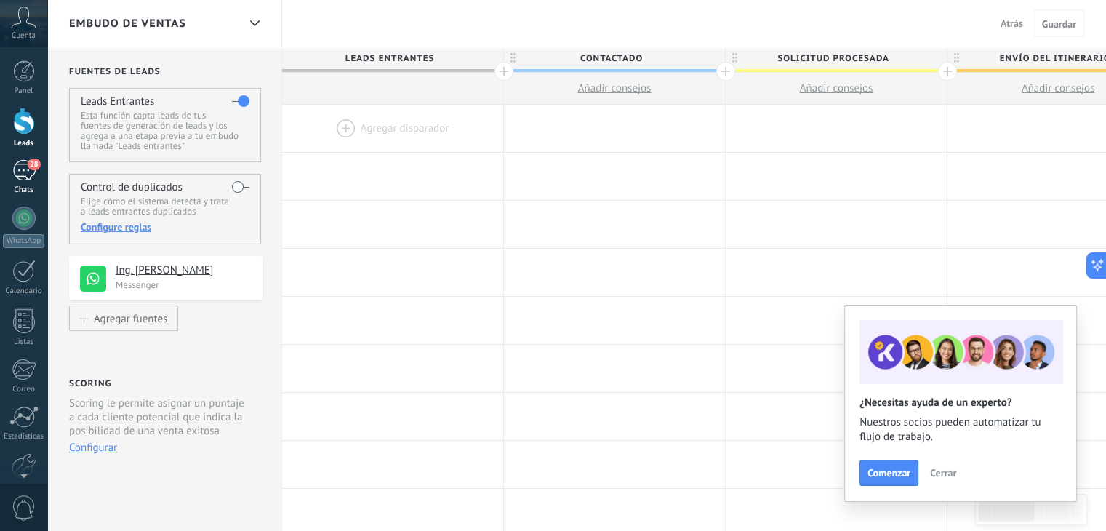
click at [23, 169] on div "28" at bounding box center [23, 170] width 23 height 21
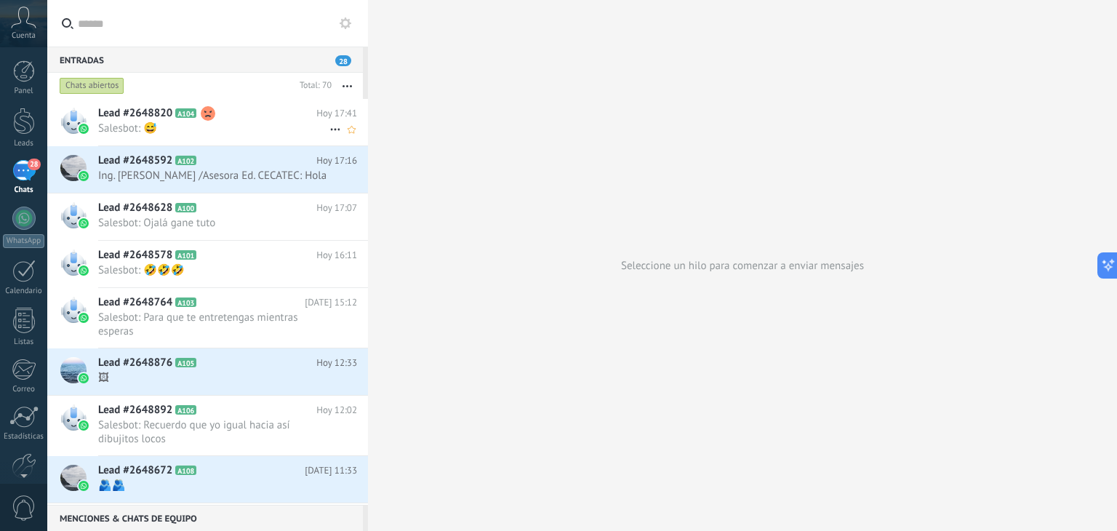
click at [183, 128] on span "Salesbot: 😅" at bounding box center [213, 128] width 231 height 14
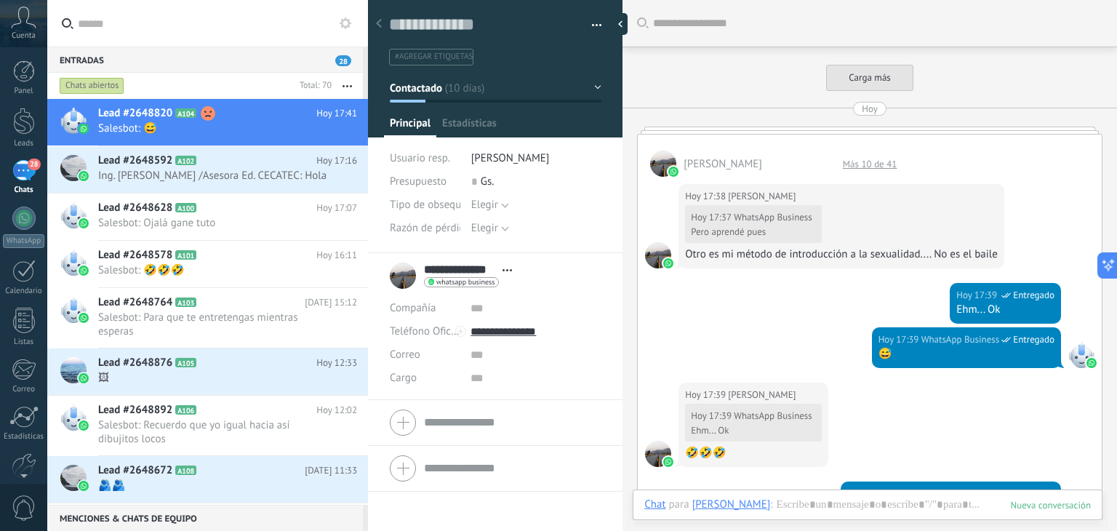
scroll to position [587, 0]
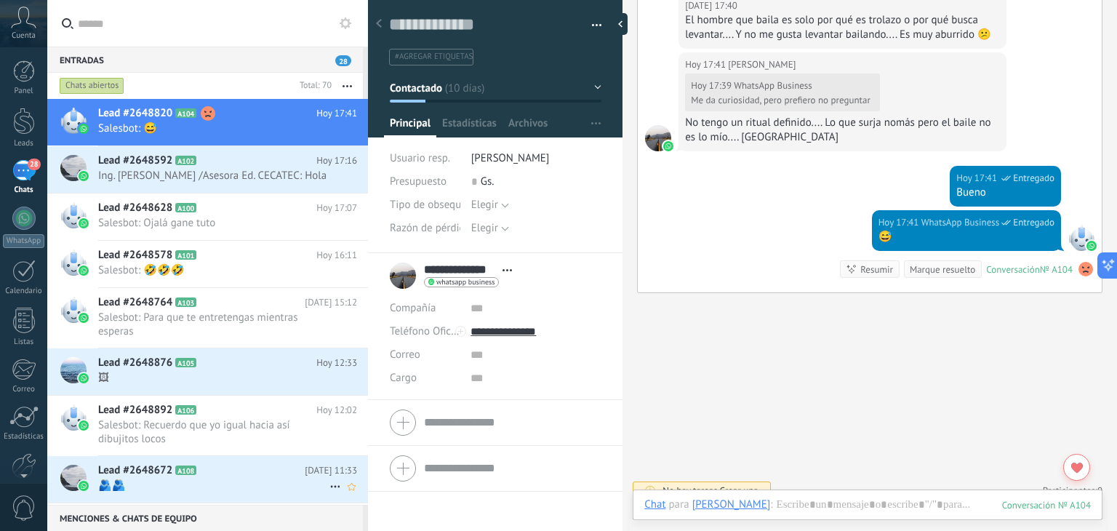
click at [224, 480] on span "🫂🫂" at bounding box center [213, 485] width 231 height 14
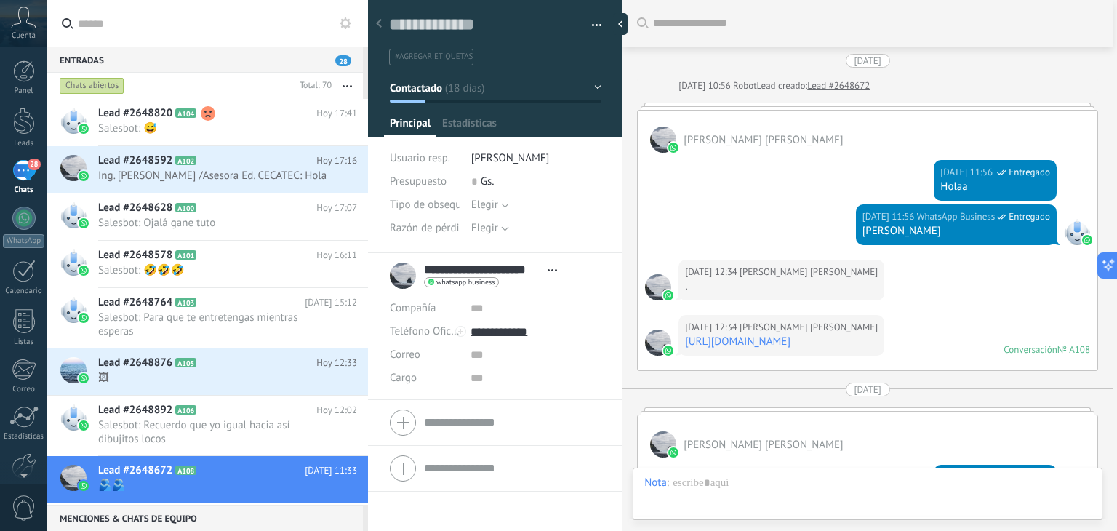
type textarea "**********"
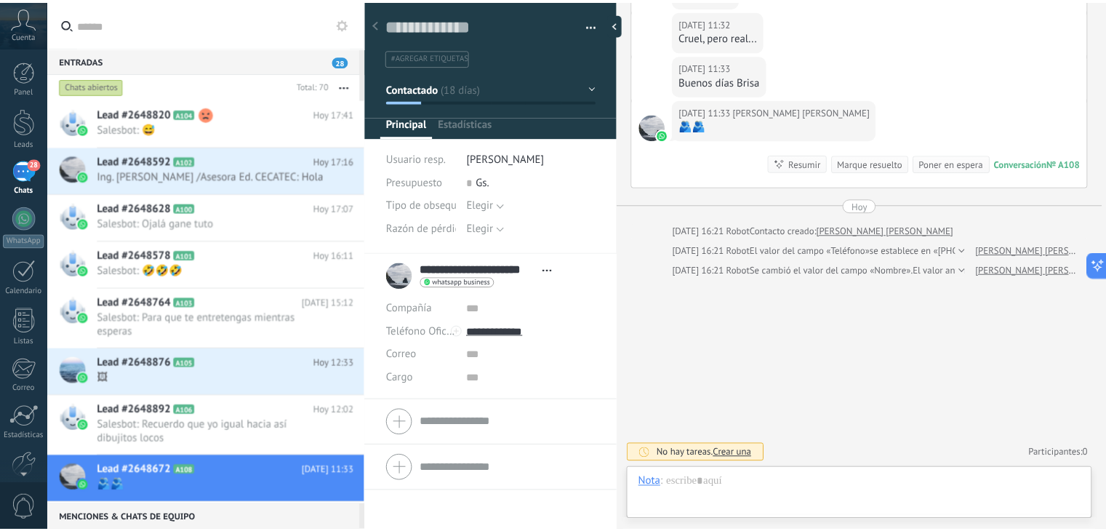
scroll to position [21, 0]
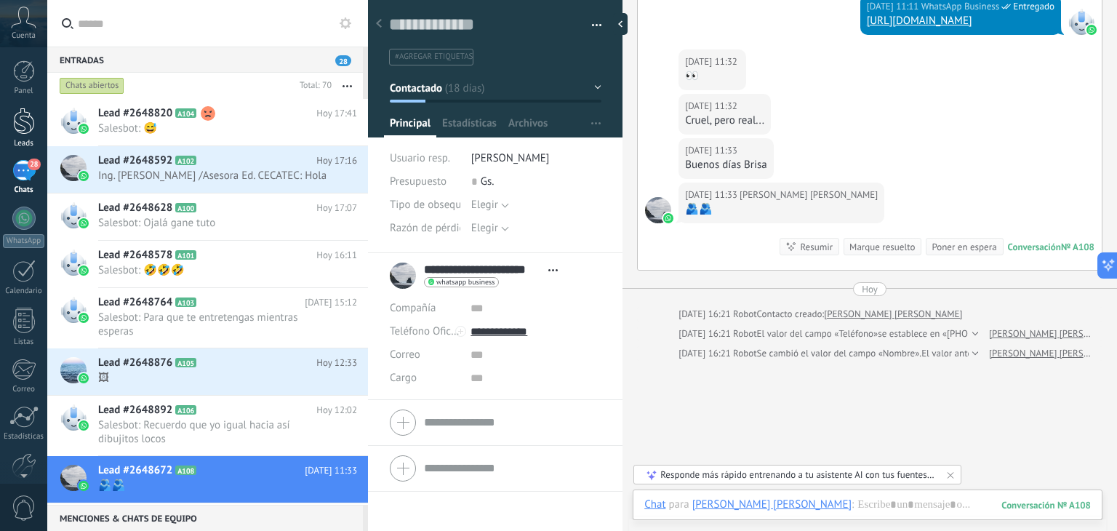
click at [20, 126] on div at bounding box center [24, 121] width 22 height 27
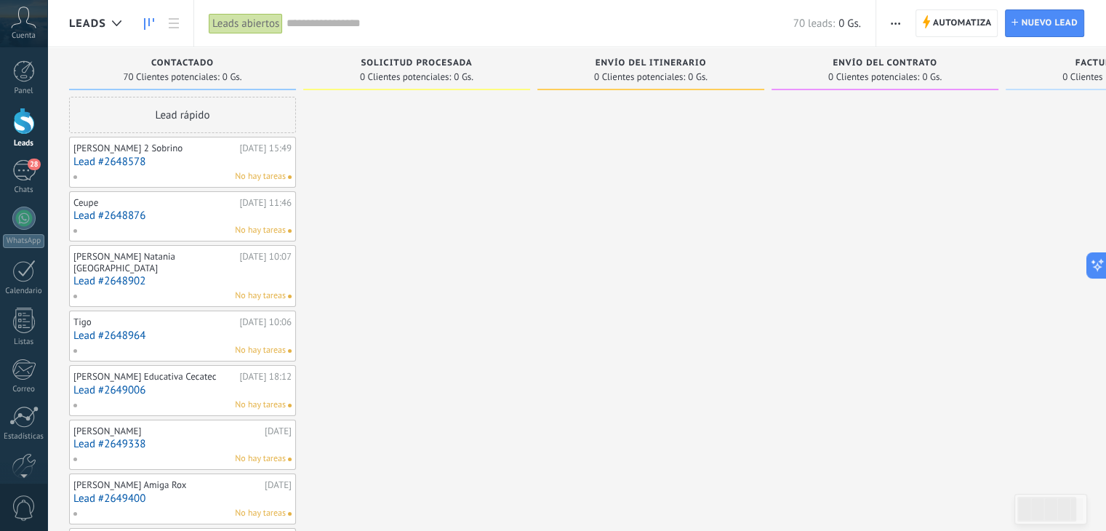
click at [901, 13] on button "button" at bounding box center [895, 23] width 21 height 28
